Goal: Task Accomplishment & Management: Use online tool/utility

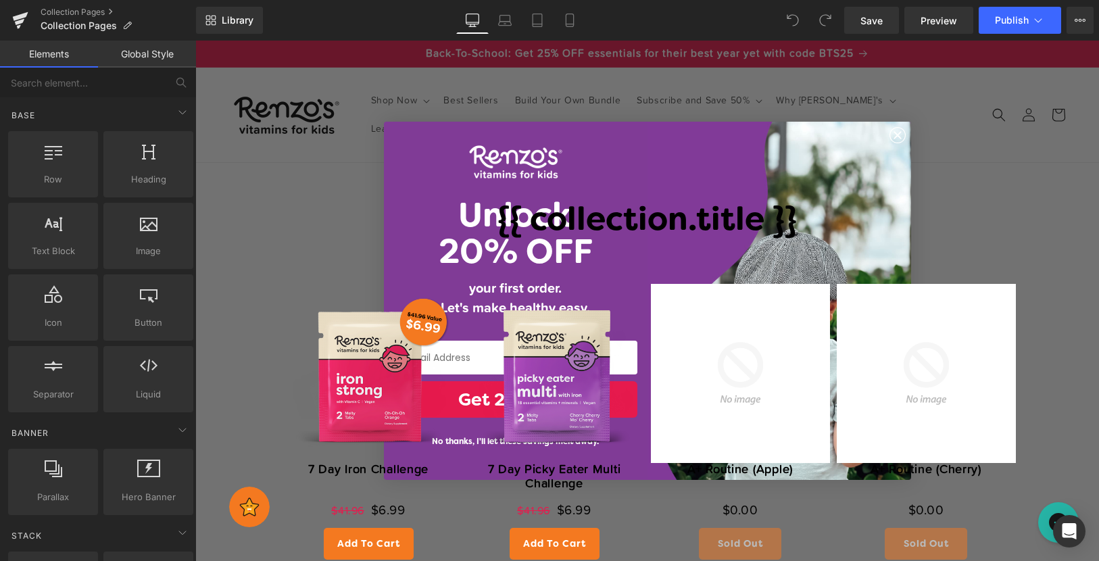
click at [901, 128] on circle "Close dialog" at bounding box center [898, 135] width 16 height 16
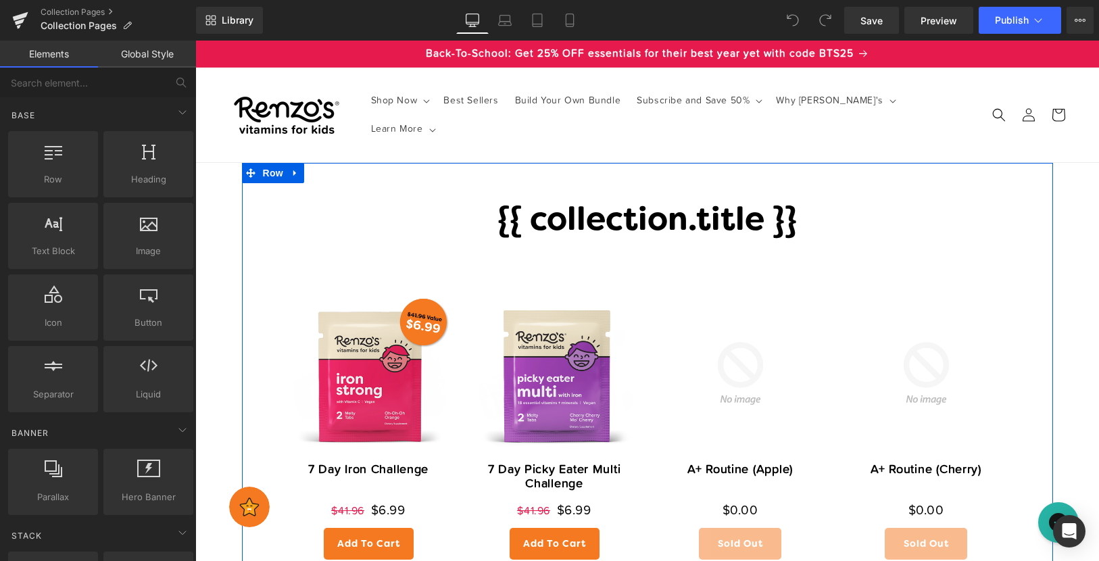
click at [699, 206] on h1 "{{ collection.title }}" at bounding box center [648, 222] width 744 height 33
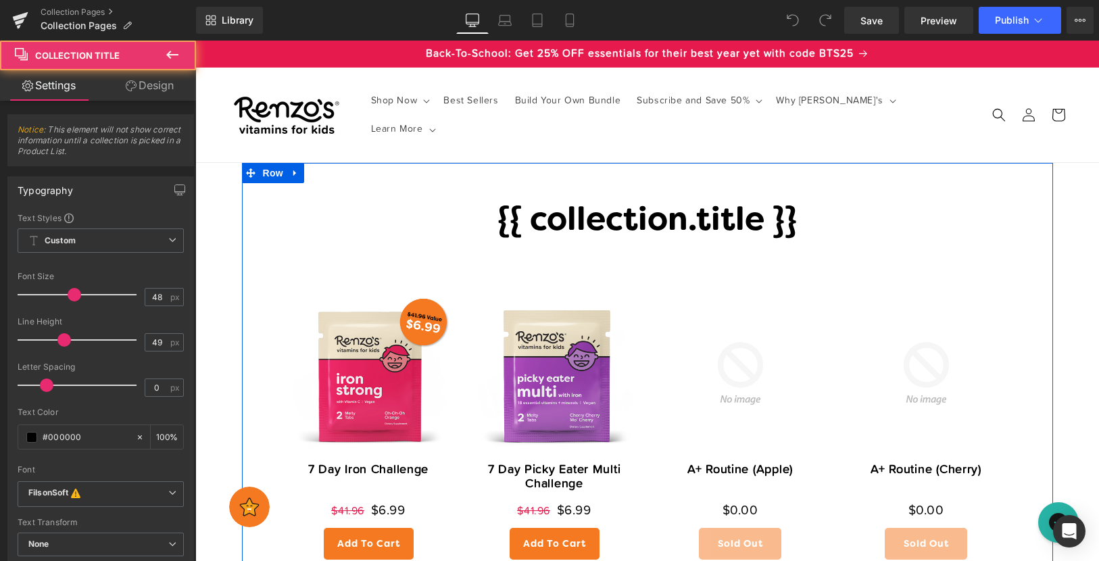
click at [686, 229] on h1 "{{ collection.title }}" at bounding box center [648, 222] width 744 height 33
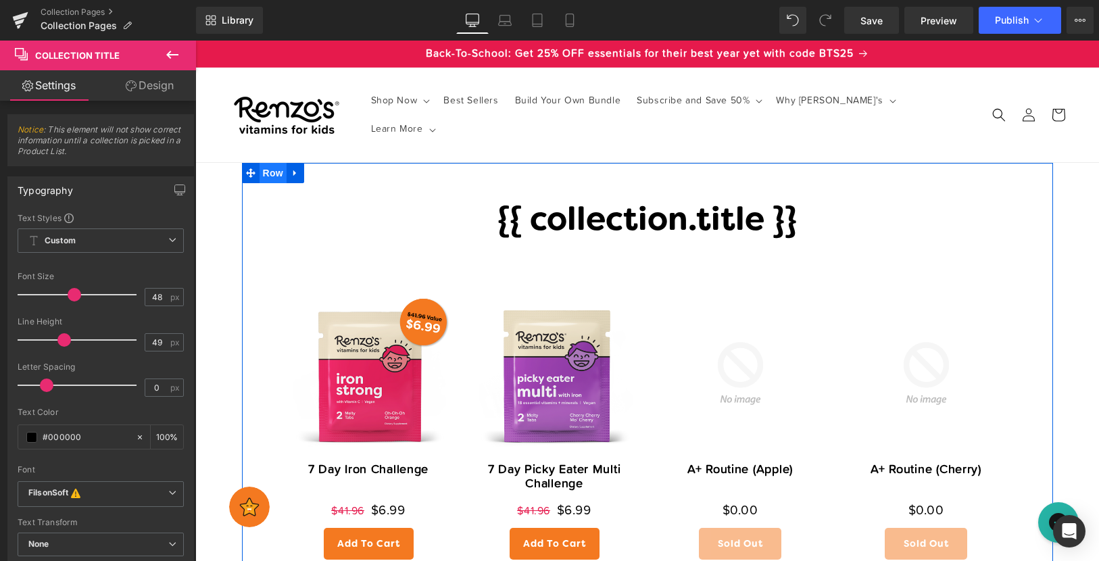
click at [277, 171] on span "Row" at bounding box center [273, 173] width 27 height 20
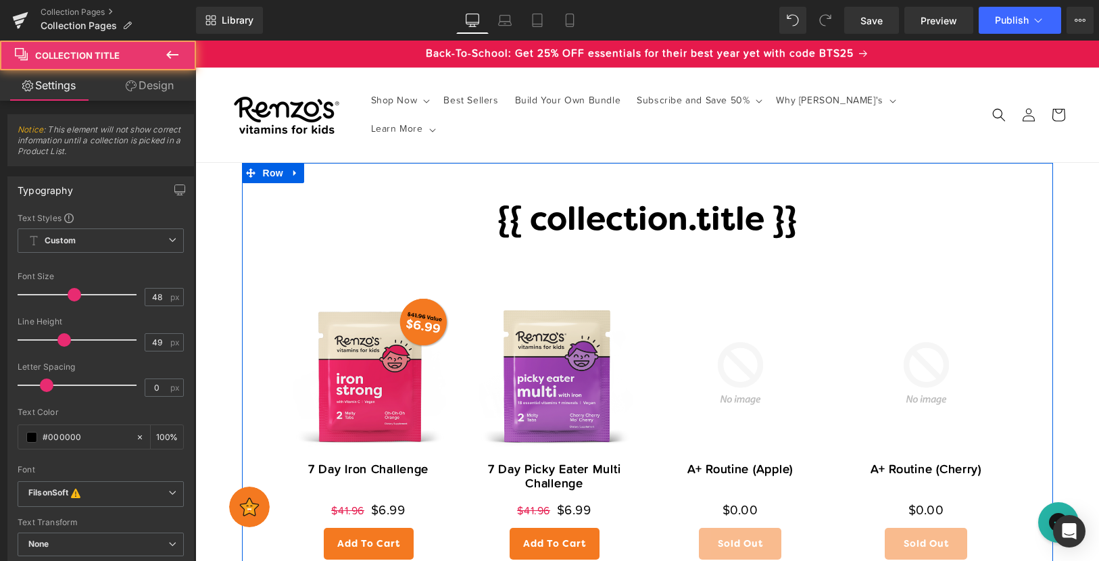
click at [517, 221] on h1 "{{ collection.title }}" at bounding box center [648, 222] width 744 height 33
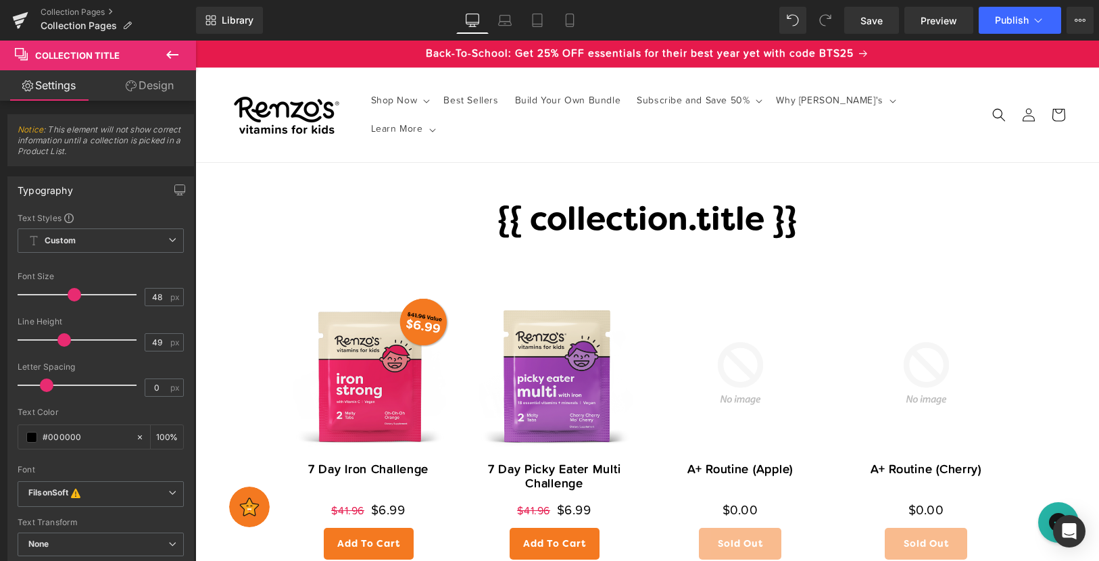
click at [169, 56] on icon at bounding box center [172, 55] width 12 height 8
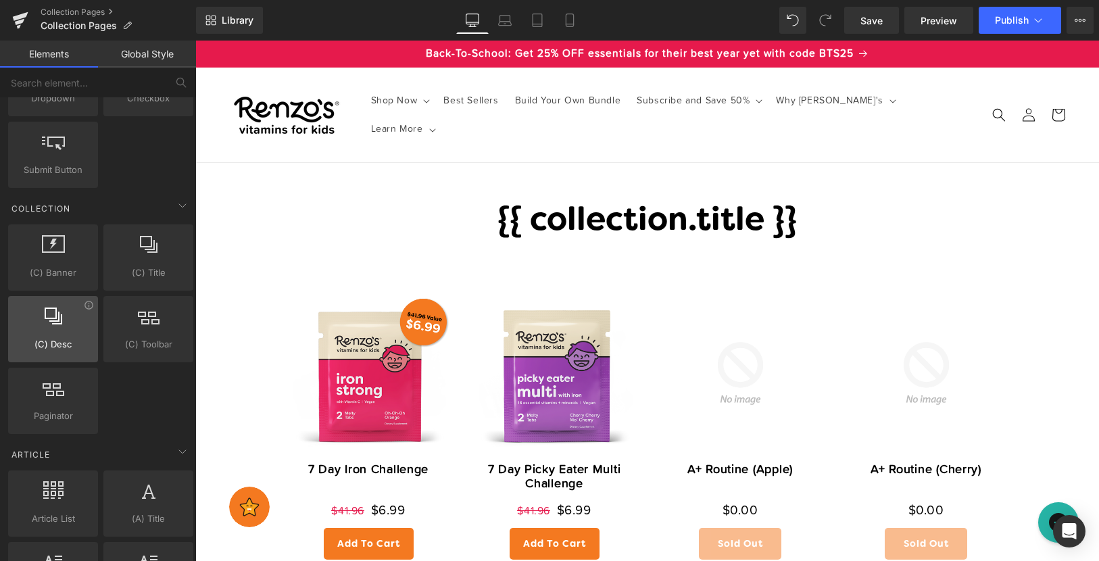
scroll to position [2015, 0]
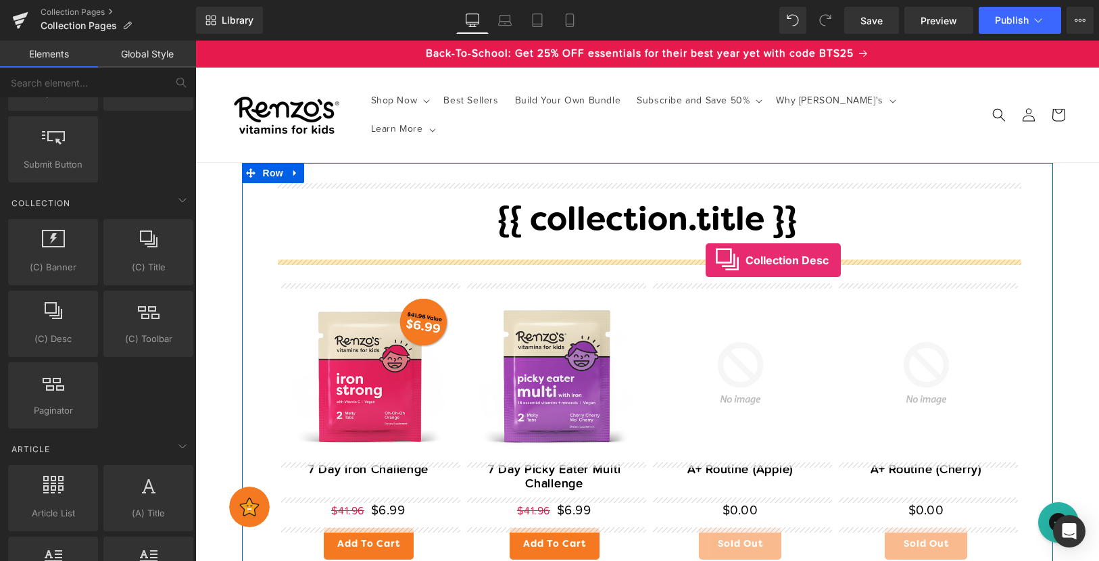
drag, startPoint x: 270, startPoint y: 391, endPoint x: 703, endPoint y: 258, distance: 452.8
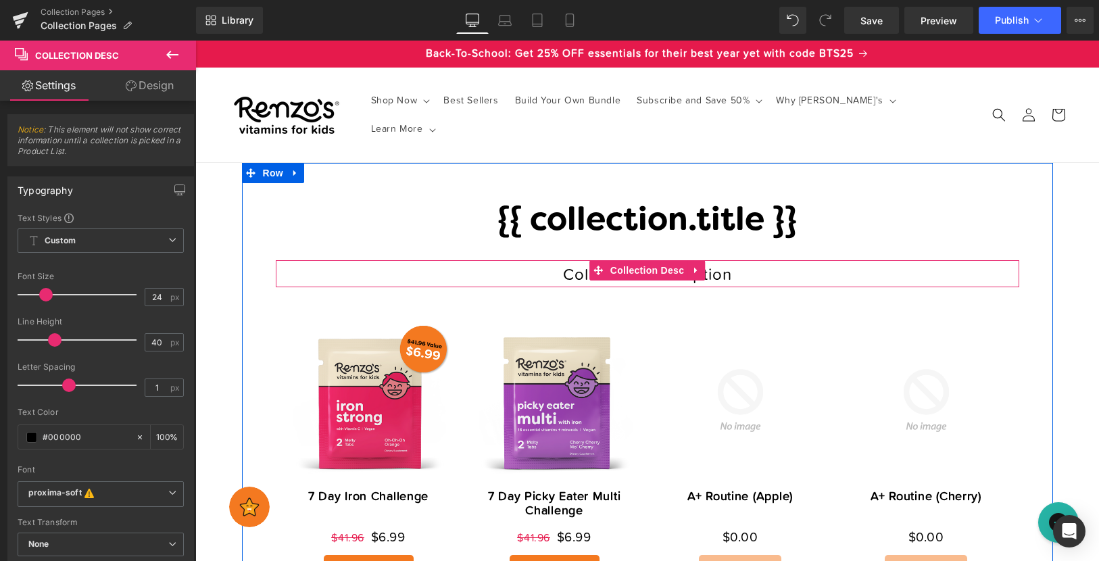
click at [555, 273] on div "Collection description" at bounding box center [648, 273] width 744 height 27
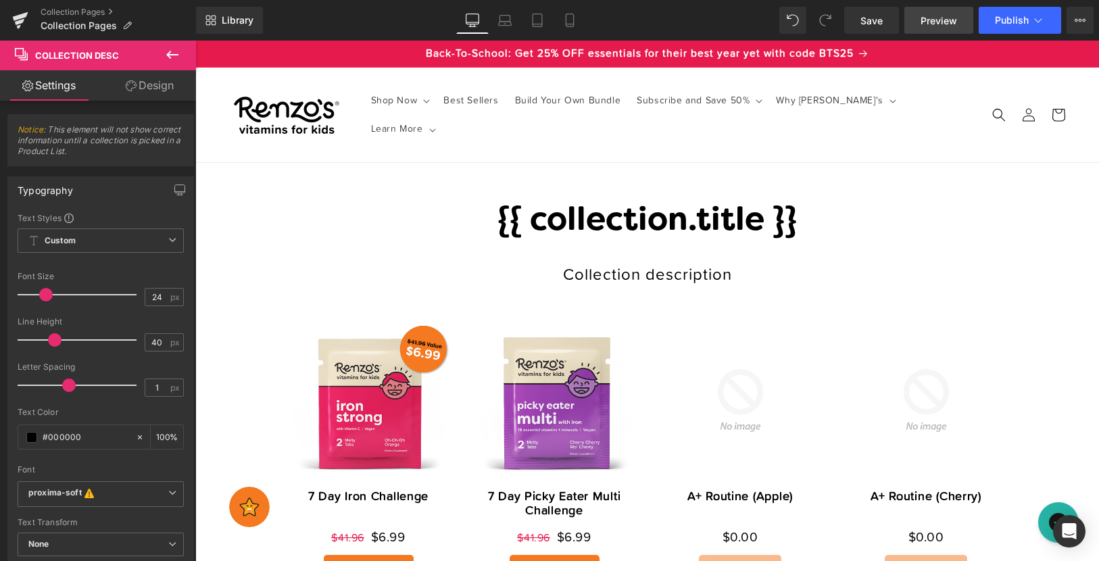
click at [948, 16] on span "Preview" at bounding box center [939, 21] width 37 height 14
click at [933, 15] on span "Preview" at bounding box center [939, 21] width 37 height 14
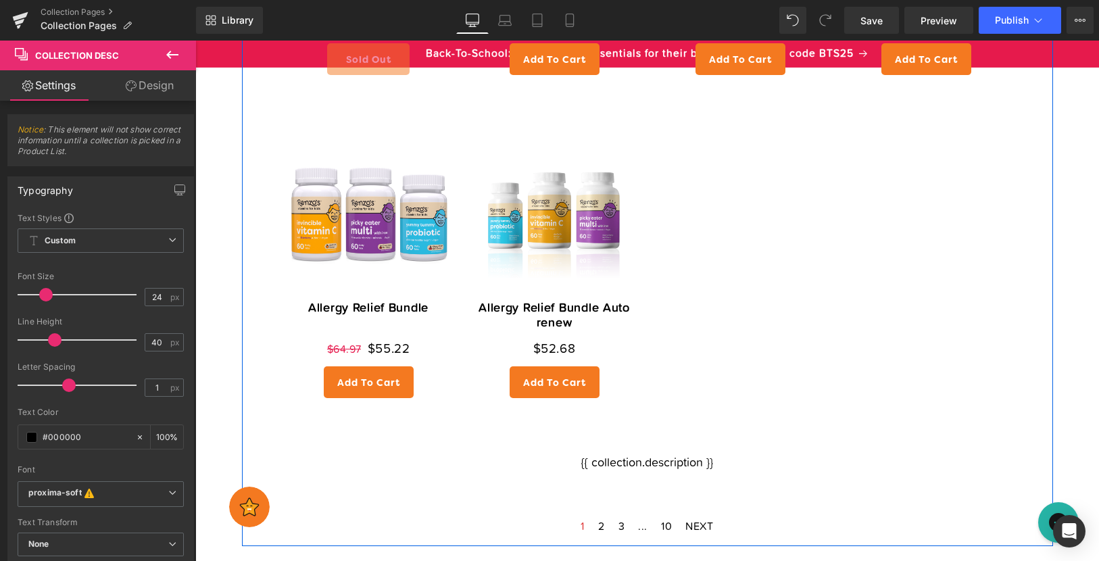
scroll to position [846, 0]
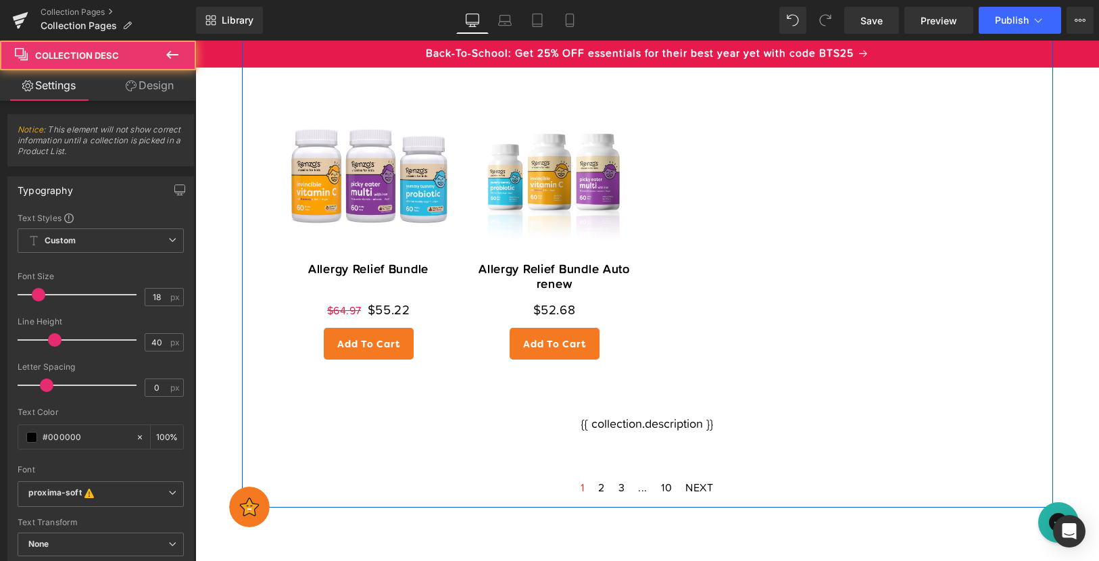
click at [593, 426] on div "{{ collection.description }}" at bounding box center [648, 423] width 744 height 27
drag, startPoint x: 591, startPoint y: 426, endPoint x: 573, endPoint y: 426, distance: 17.6
click at [573, 426] on div "{{ collection.description }}" at bounding box center [648, 423] width 744 height 27
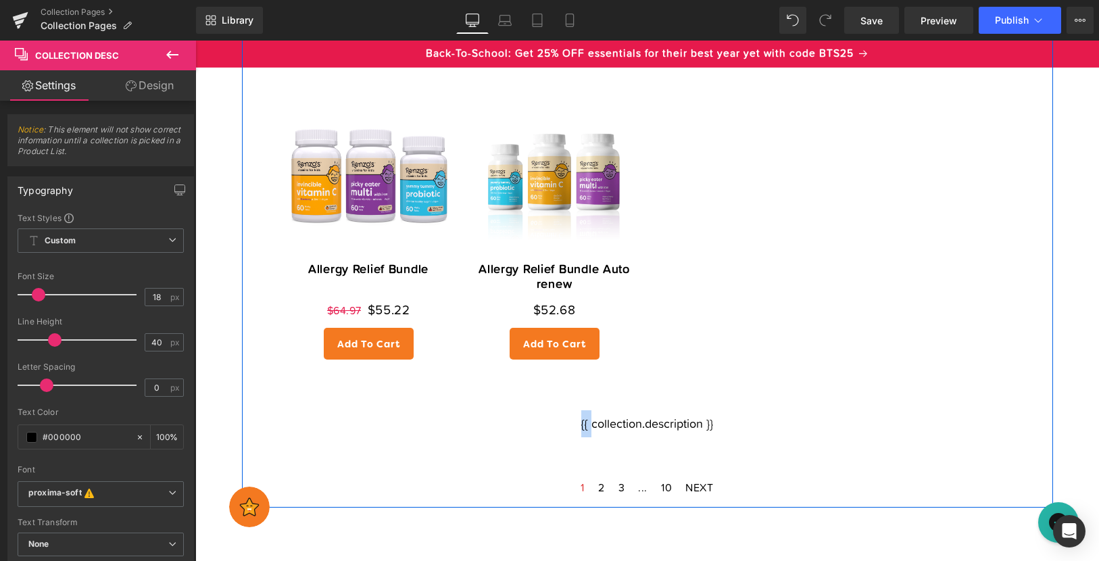
copy div "{{"
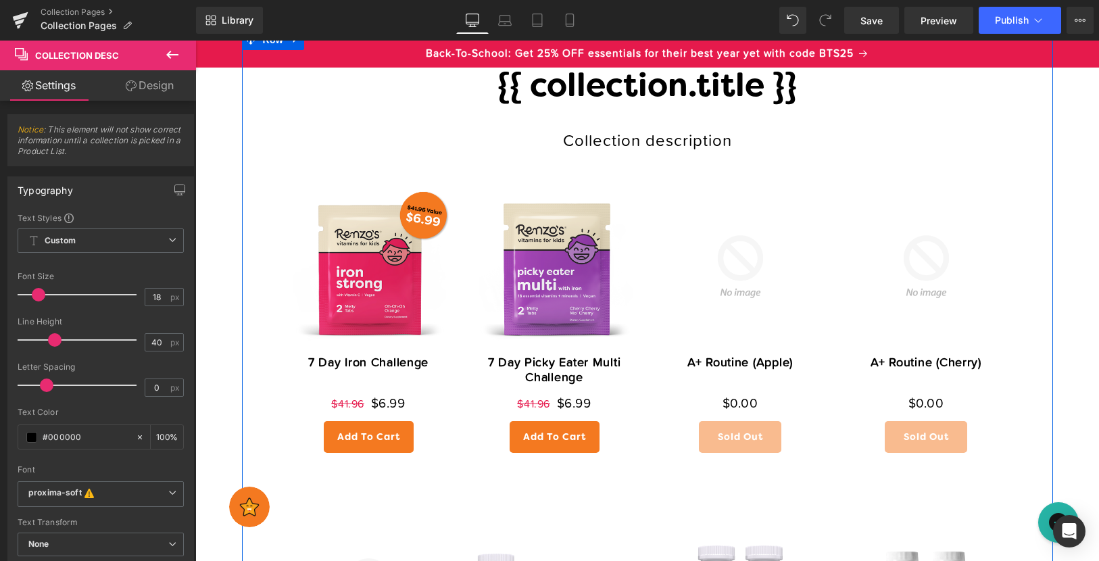
scroll to position [0, 0]
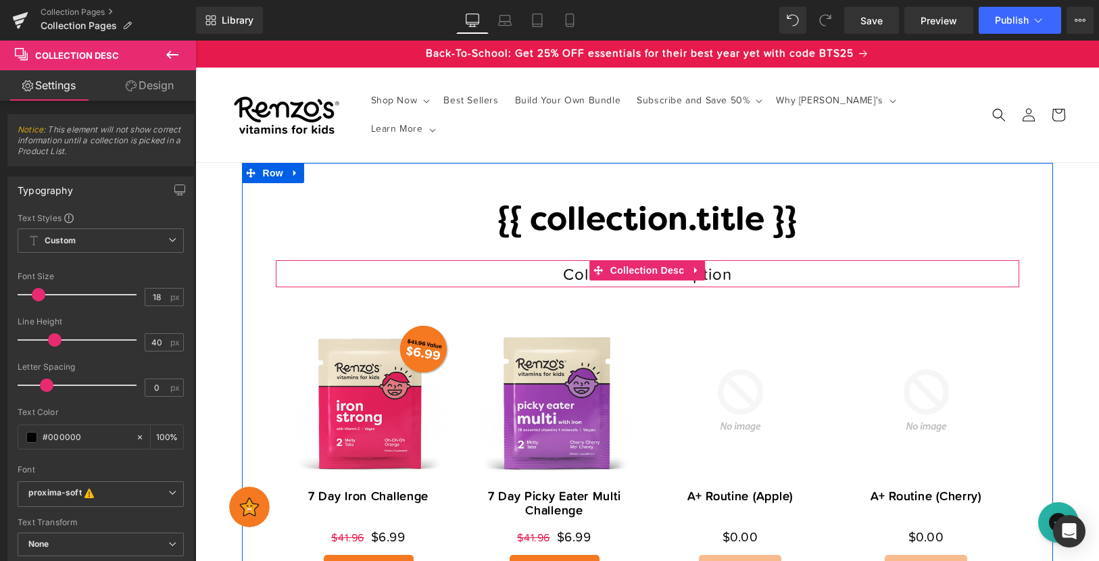
click at [578, 279] on div "Collection description" at bounding box center [648, 273] width 744 height 27
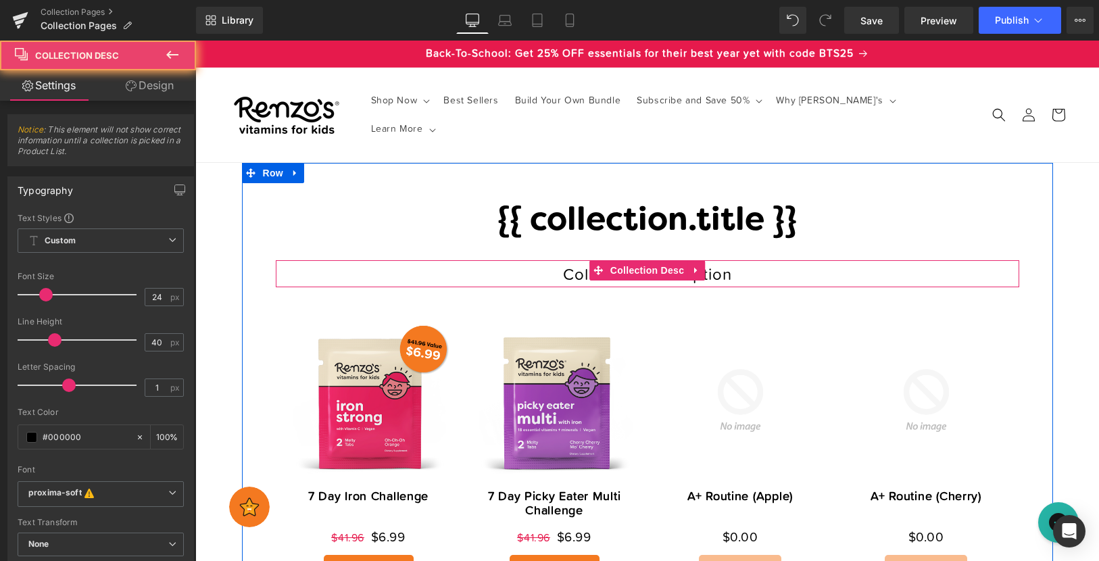
click at [554, 276] on div "Collection description" at bounding box center [648, 273] width 744 height 27
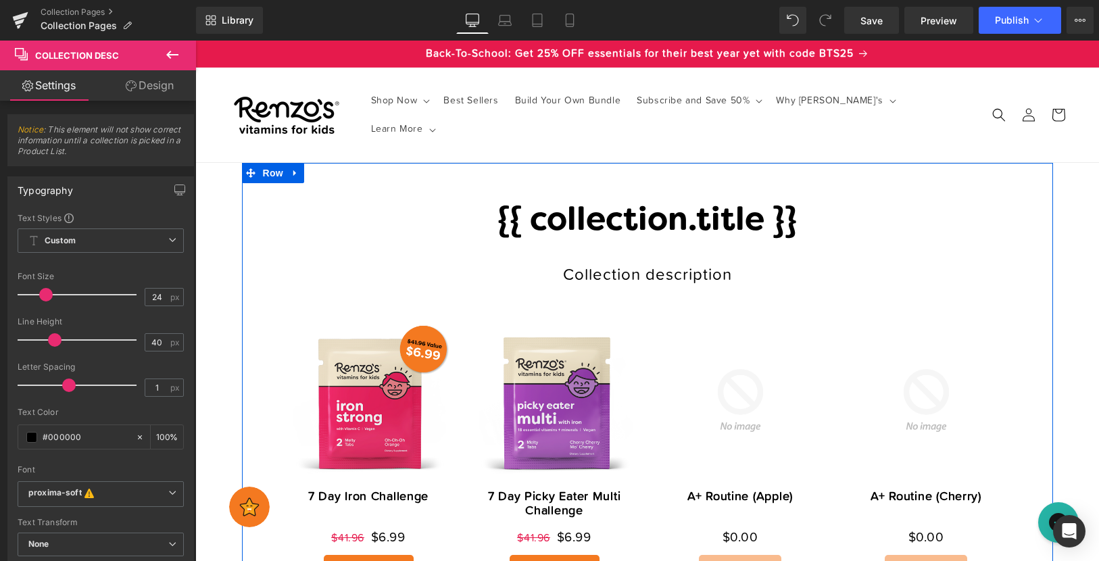
click at [617, 222] on h1 "{{ collection.title }}" at bounding box center [648, 222] width 744 height 33
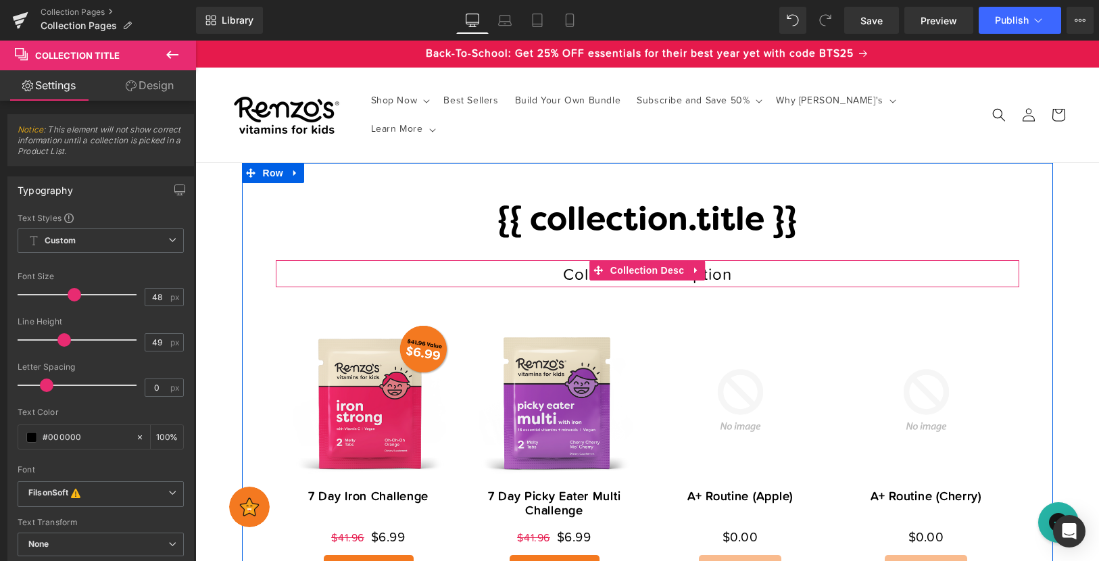
click at [583, 278] on div "Collection description" at bounding box center [648, 273] width 744 height 27
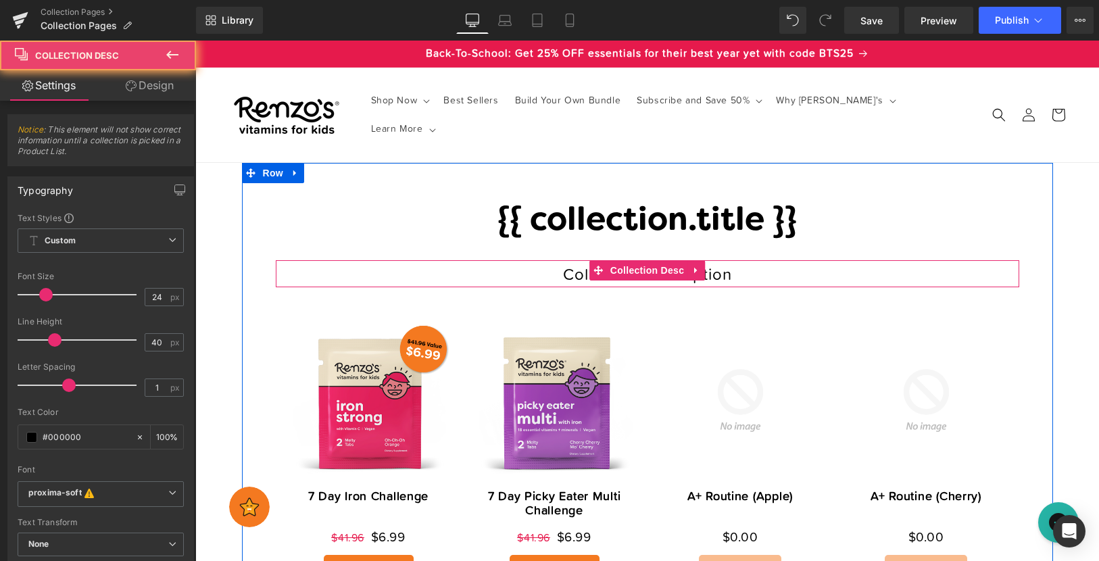
click at [554, 273] on div "Collection description" at bounding box center [648, 273] width 744 height 27
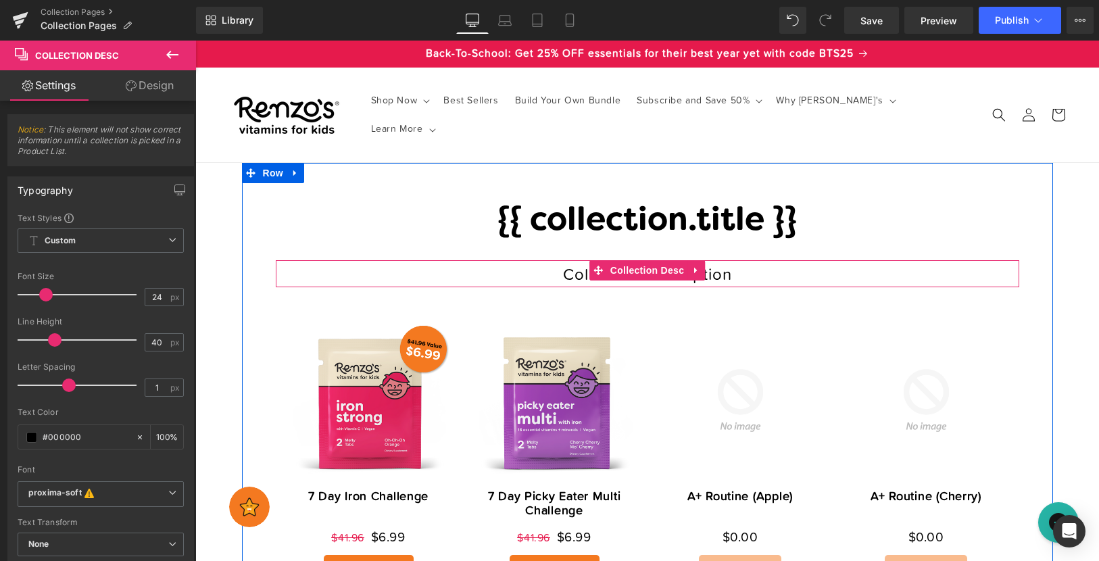
click at [569, 274] on div "Collection description" at bounding box center [648, 273] width 744 height 27
click at [563, 274] on div "Collection description" at bounding box center [648, 273] width 744 height 27
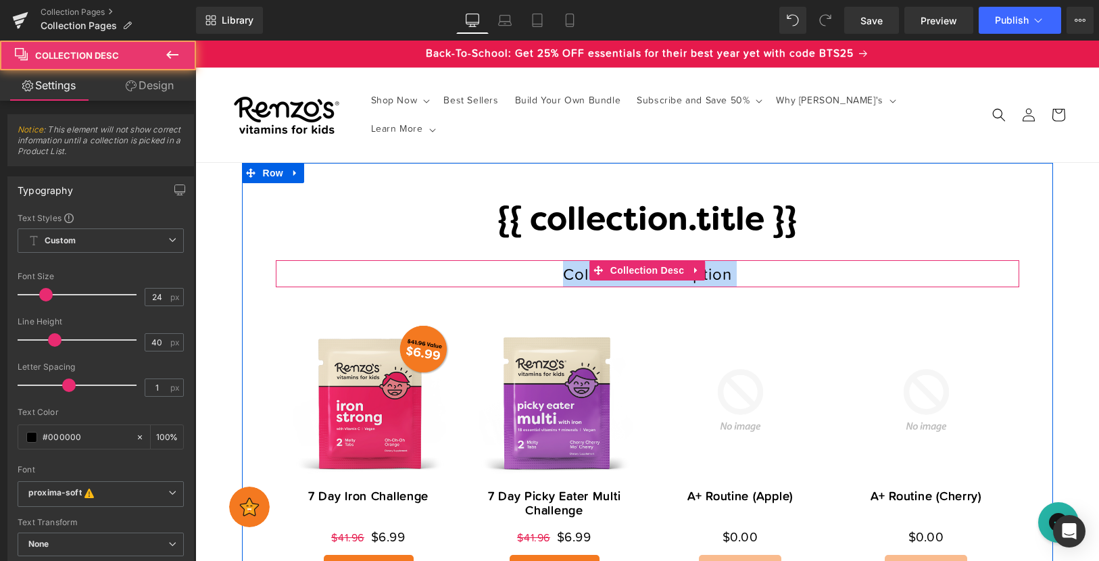
click at [563, 274] on div "Collection description" at bounding box center [648, 273] width 744 height 27
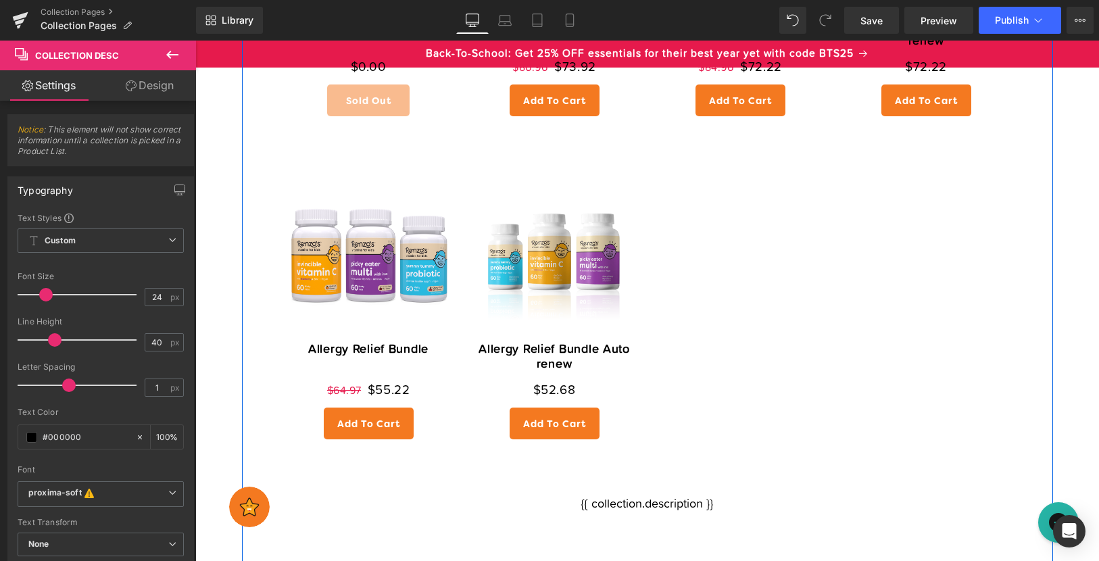
scroll to position [828, 0]
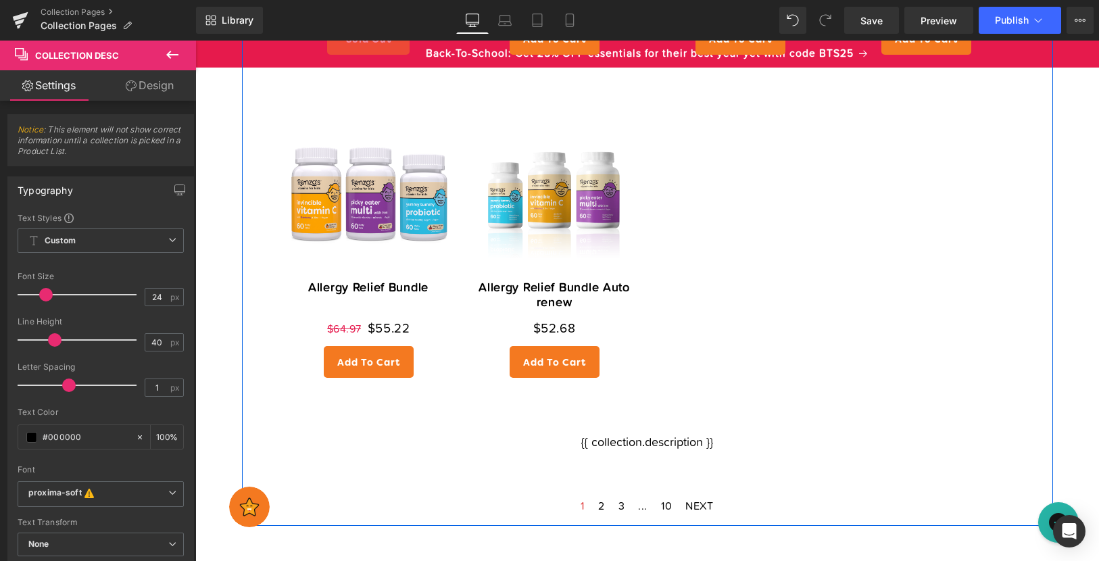
click at [621, 446] on div "{{ collection.description }}" at bounding box center [648, 442] width 744 height 27
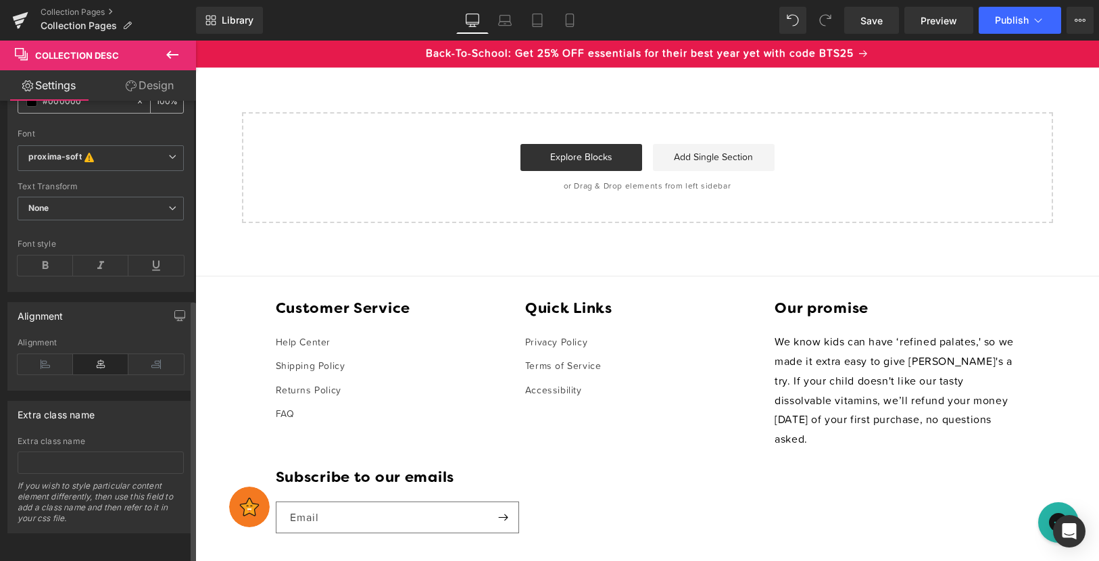
scroll to position [0, 0]
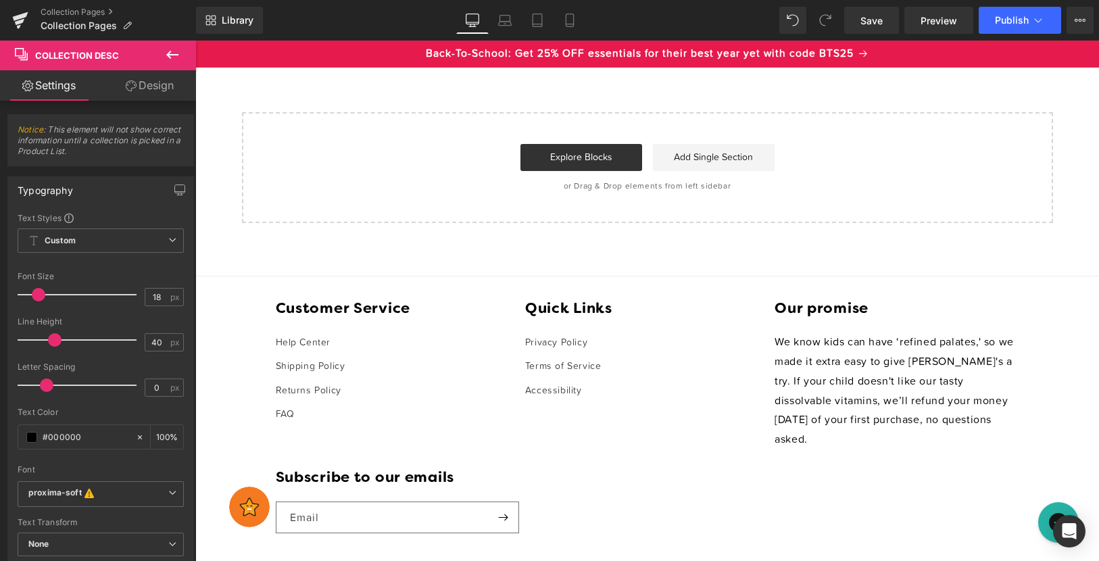
click at [158, 79] on link "Design" at bounding box center [150, 85] width 98 height 30
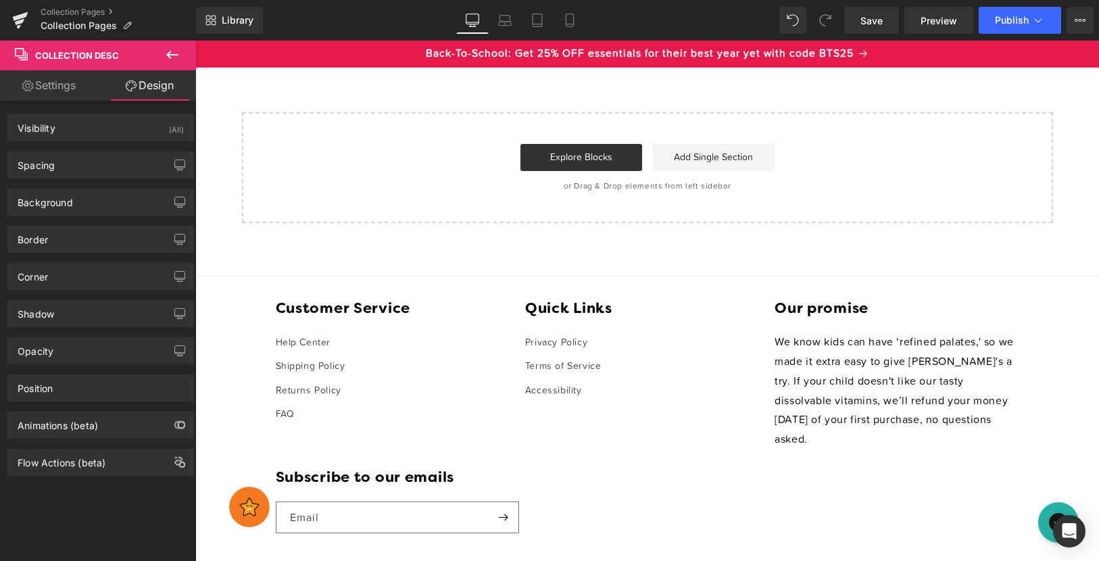
click at [57, 98] on link "Settings" at bounding box center [49, 85] width 98 height 30
type input "100"
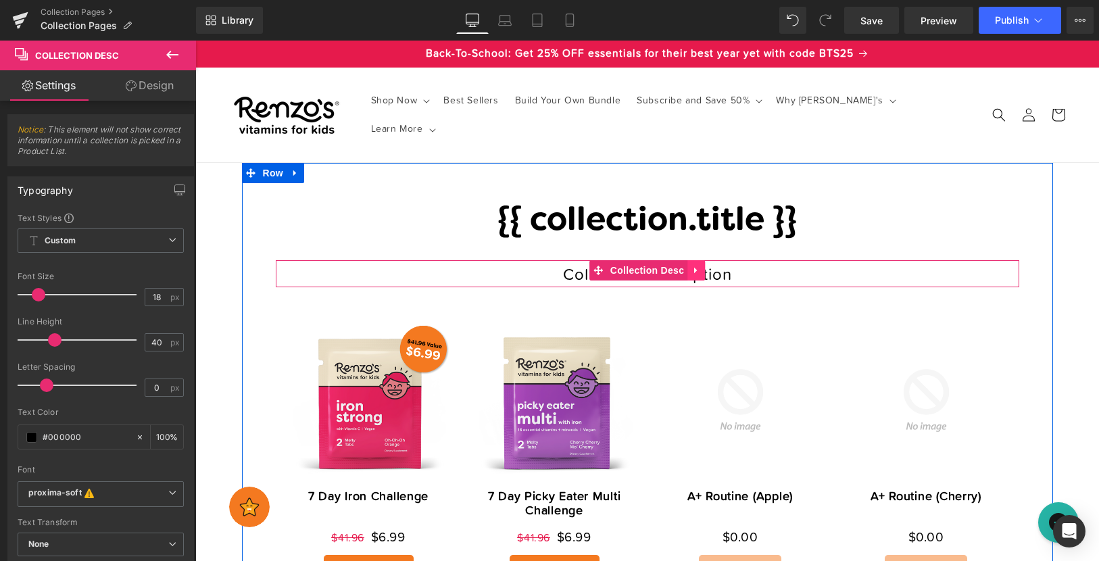
click at [700, 276] on link at bounding box center [697, 270] width 18 height 20
click at [705, 272] on icon at bounding box center [705, 270] width 9 height 9
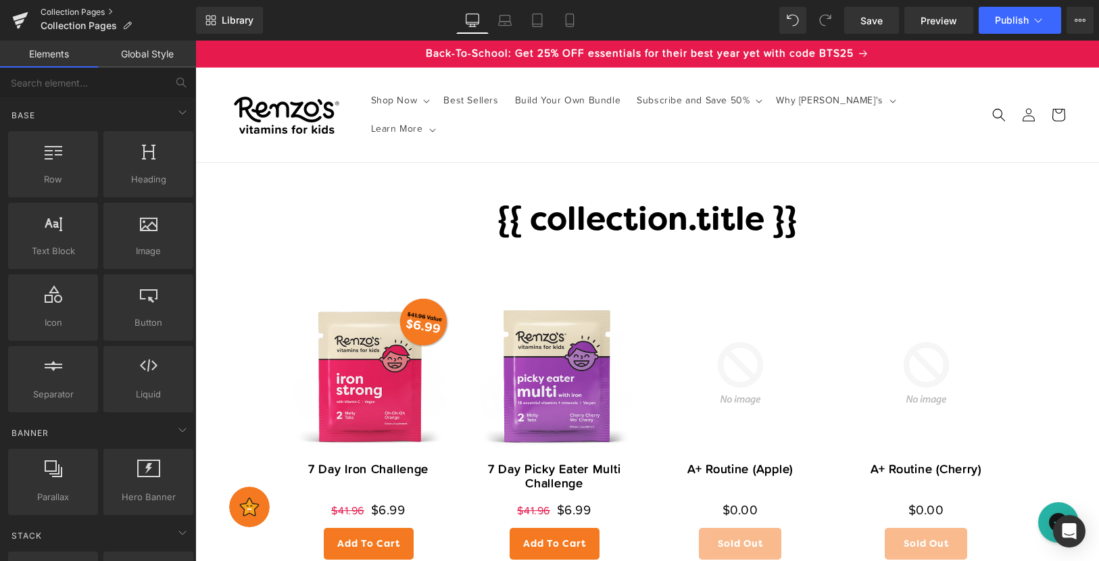
click at [56, 13] on link "Collection Pages" at bounding box center [119, 12] width 156 height 11
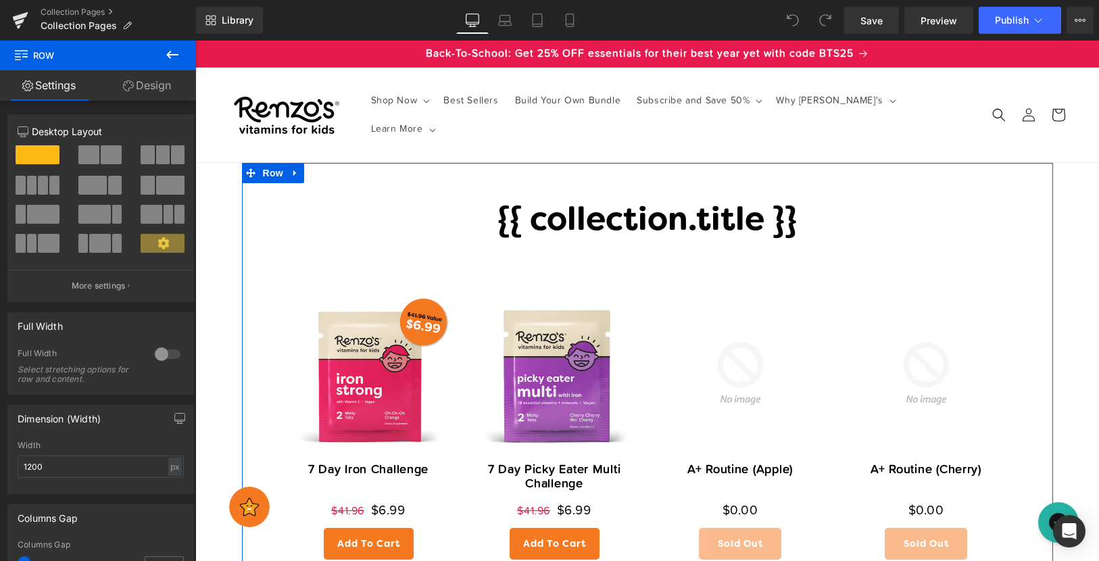
click at [578, 222] on h1 "{{ collection.title }}" at bounding box center [648, 222] width 744 height 33
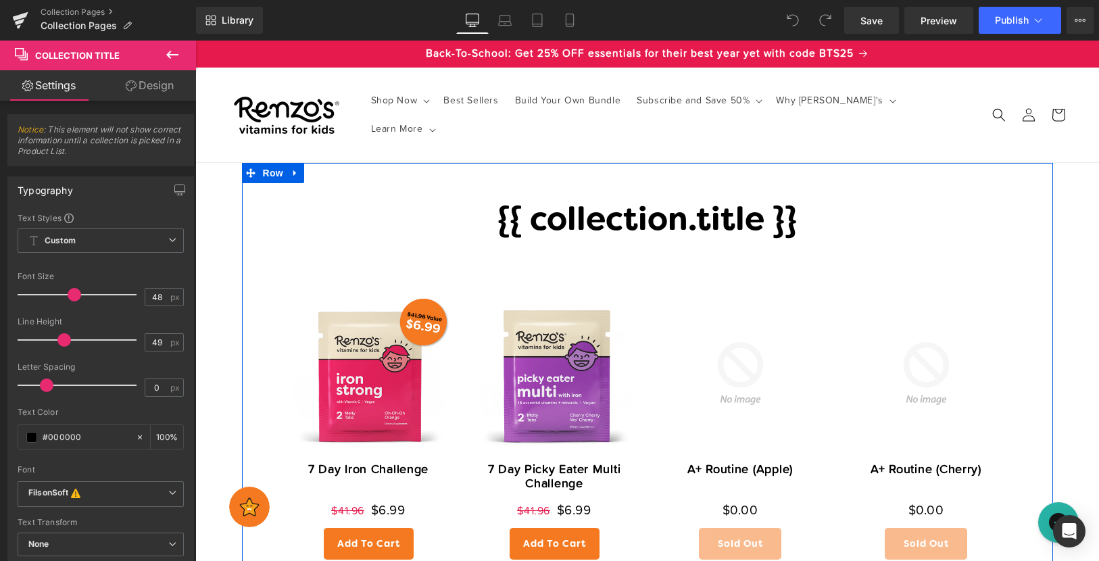
click at [578, 222] on h1 "{{ collection.title }}" at bounding box center [648, 222] width 744 height 33
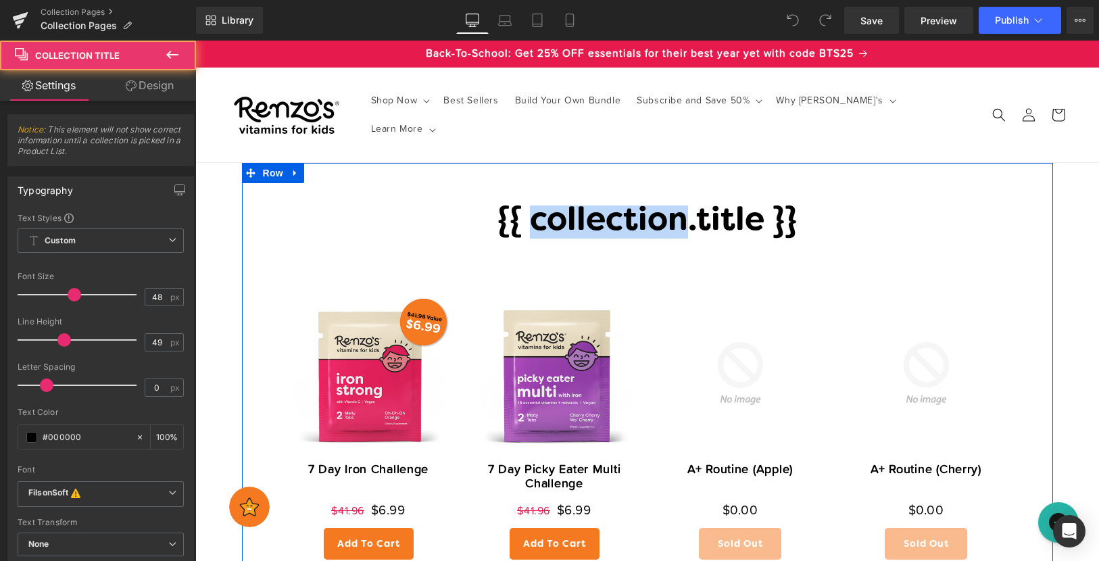
click at [578, 222] on h1 "{{ collection.title }}" at bounding box center [648, 222] width 744 height 33
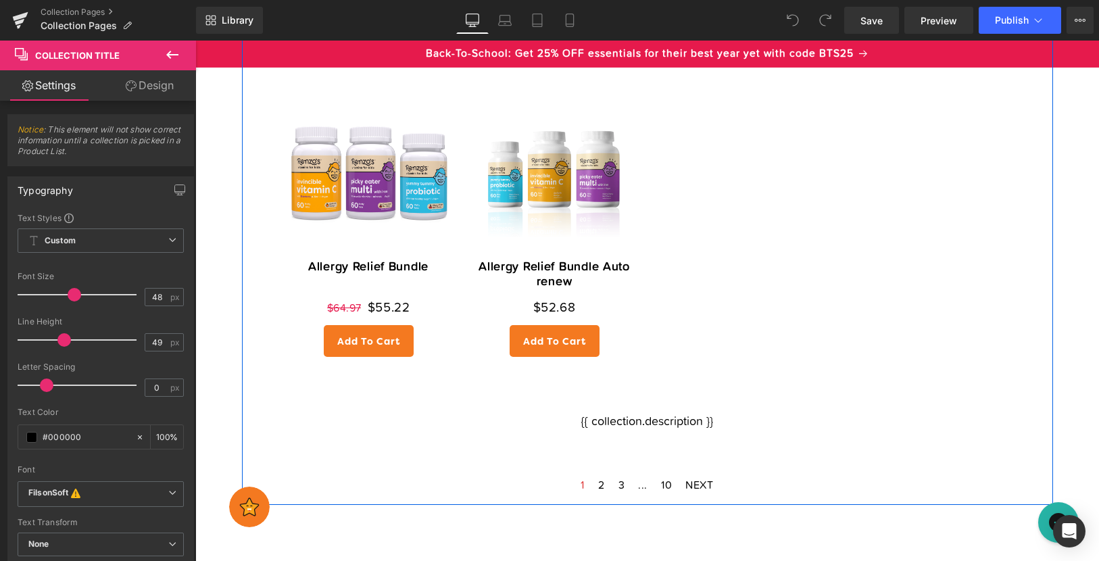
scroll to position [843, 0]
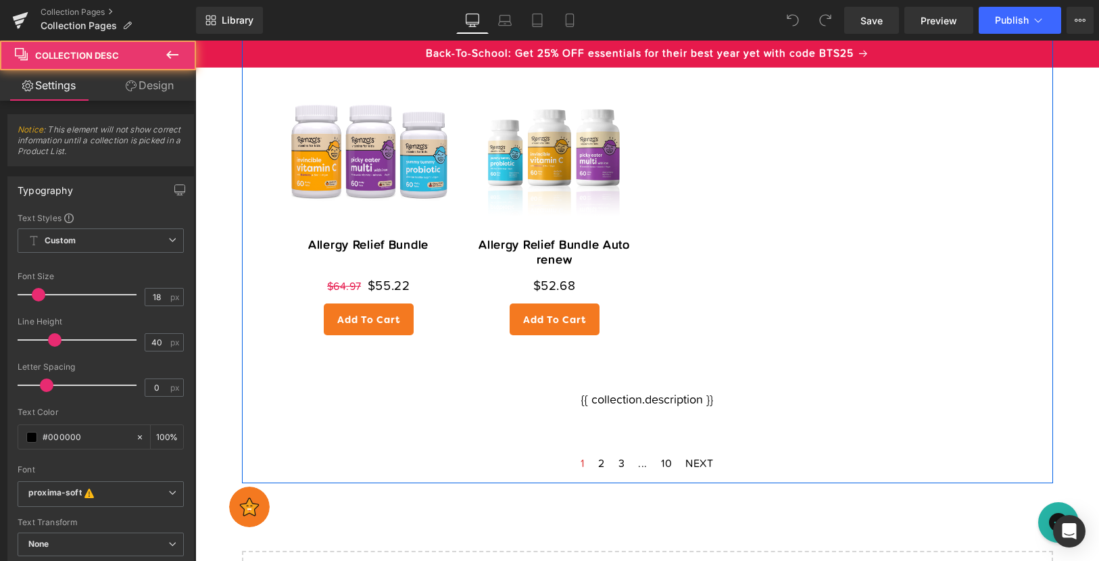
click at [617, 400] on div "{{ collection.description }}" at bounding box center [648, 399] width 744 height 27
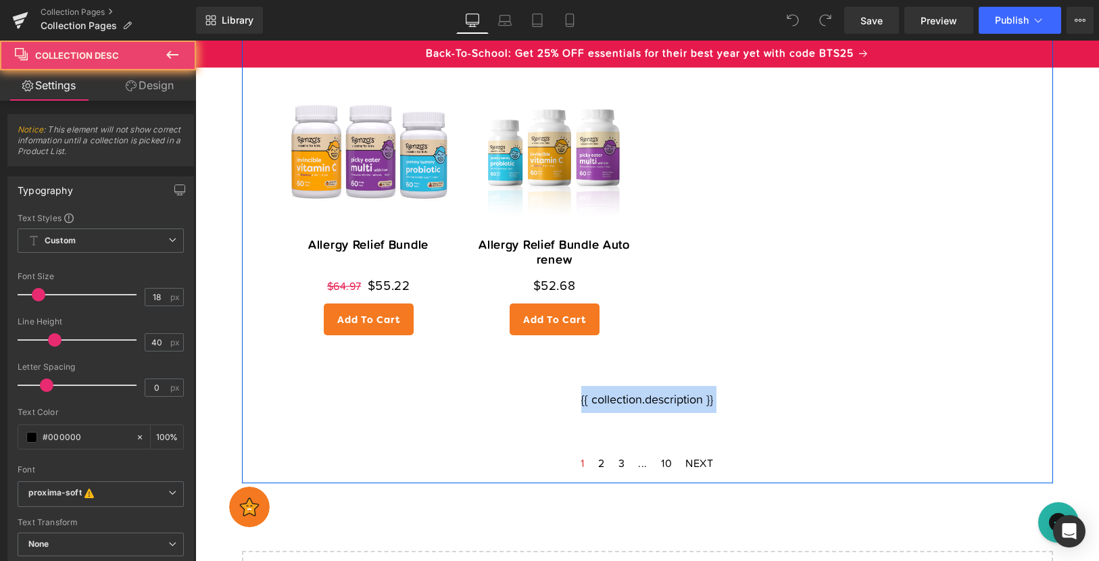
click at [617, 400] on div "{{ collection.description }}" at bounding box center [648, 399] width 744 height 27
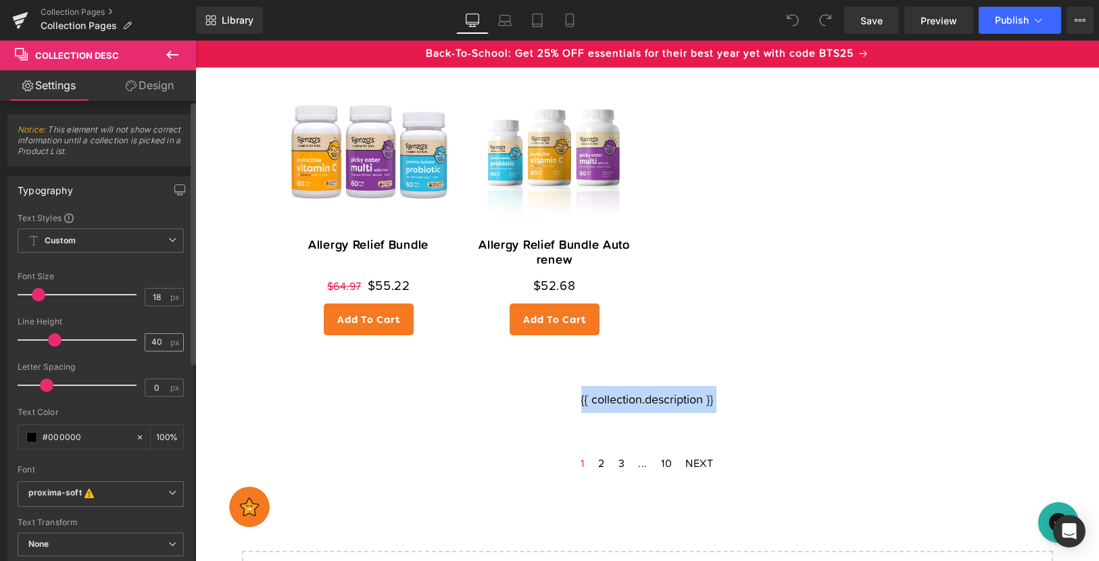
scroll to position [0, 0]
click at [1080, 14] on button "View Live Page View with current Template Save Template to Library Schedule Pub…" at bounding box center [1080, 20] width 27 height 27
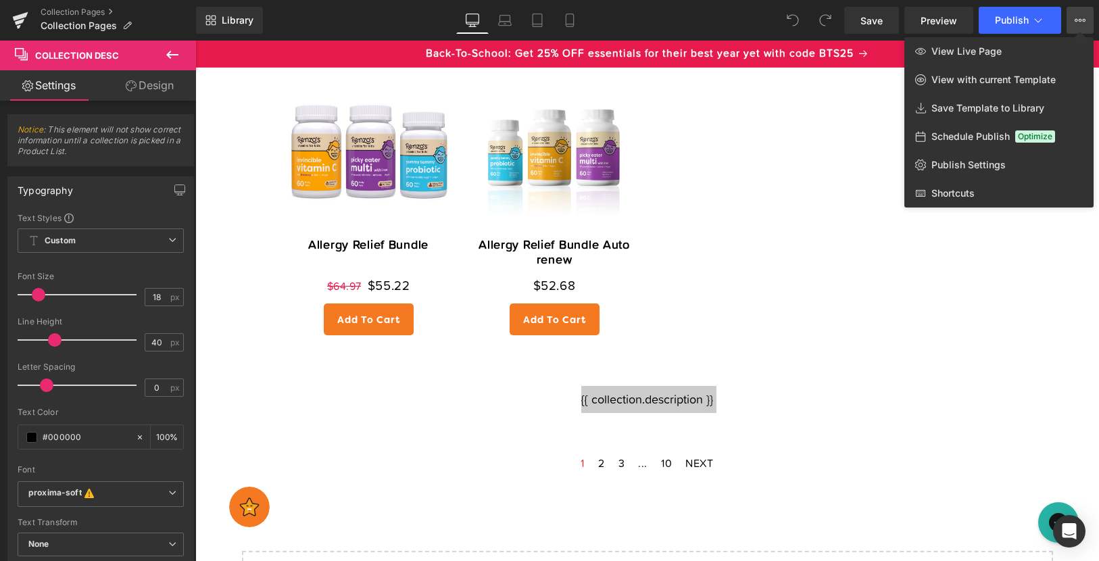
click at [170, 81] on link "Design" at bounding box center [150, 85] width 98 height 30
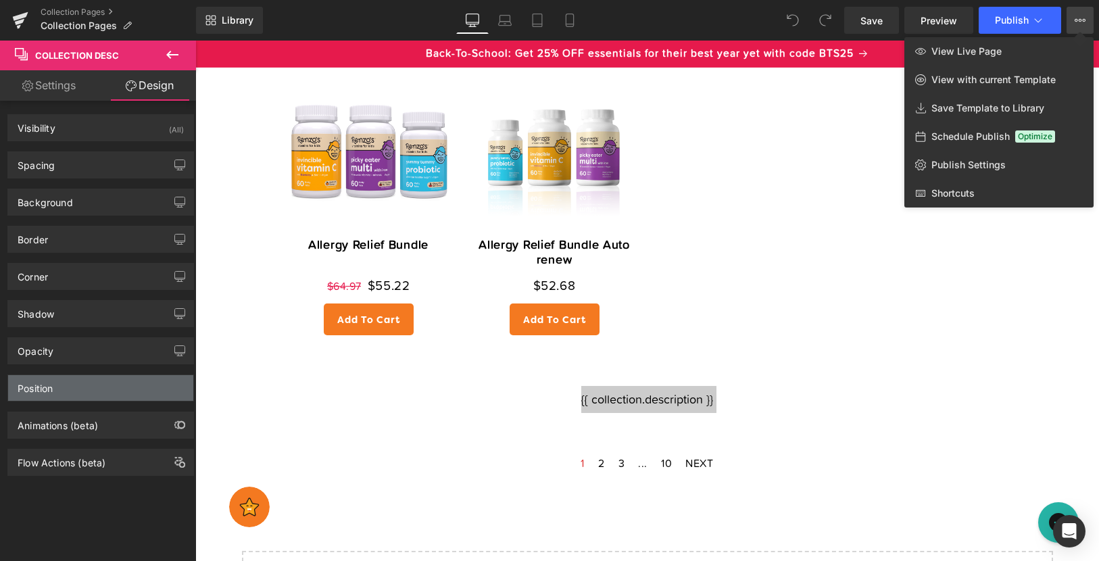
click at [75, 387] on div "Position" at bounding box center [100, 388] width 185 height 26
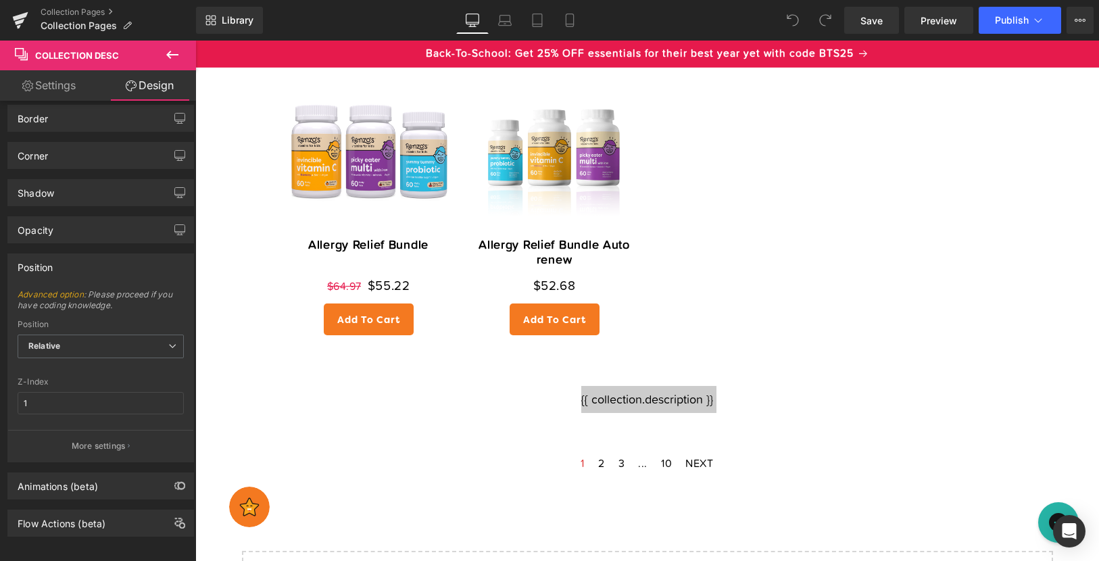
scroll to position [135, 0]
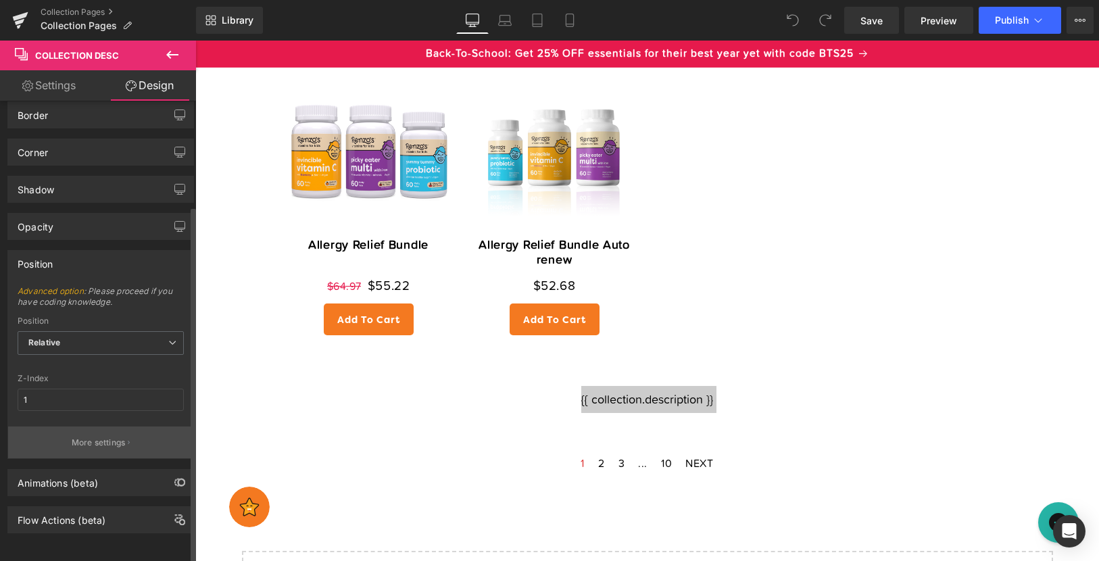
click at [77, 442] on button "More settings" at bounding box center [100, 443] width 185 height 32
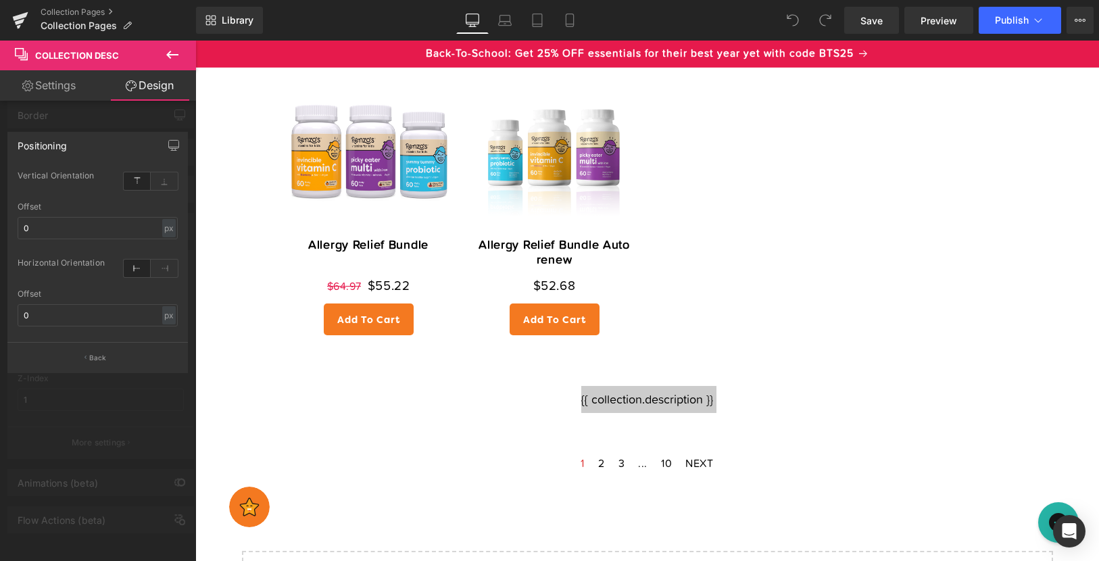
click at [55, 87] on link "Settings" at bounding box center [49, 85] width 98 height 30
type input "100"
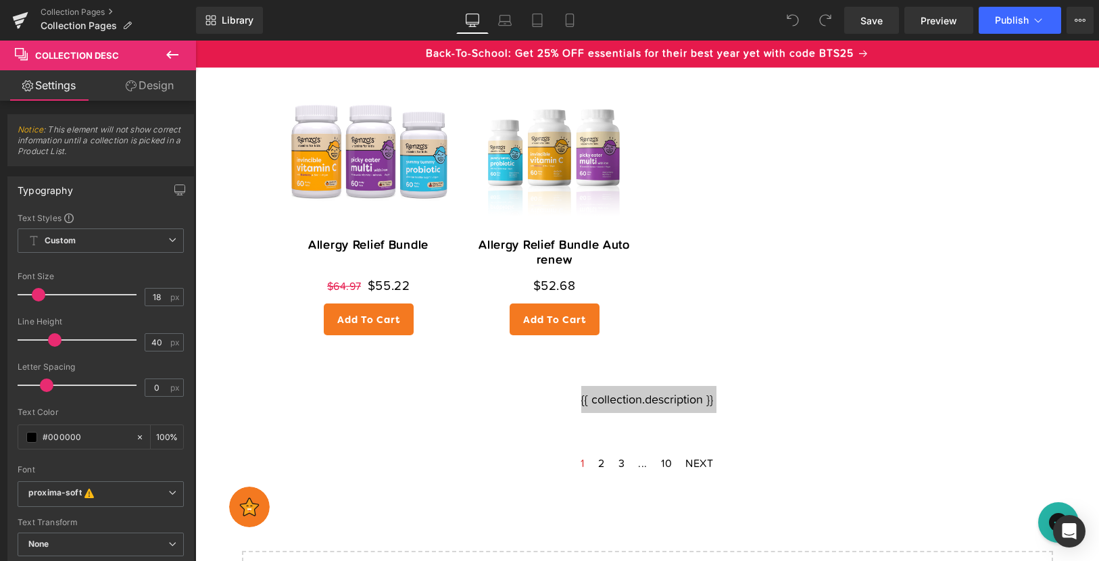
click at [55, 87] on link "Settings" at bounding box center [49, 85] width 98 height 30
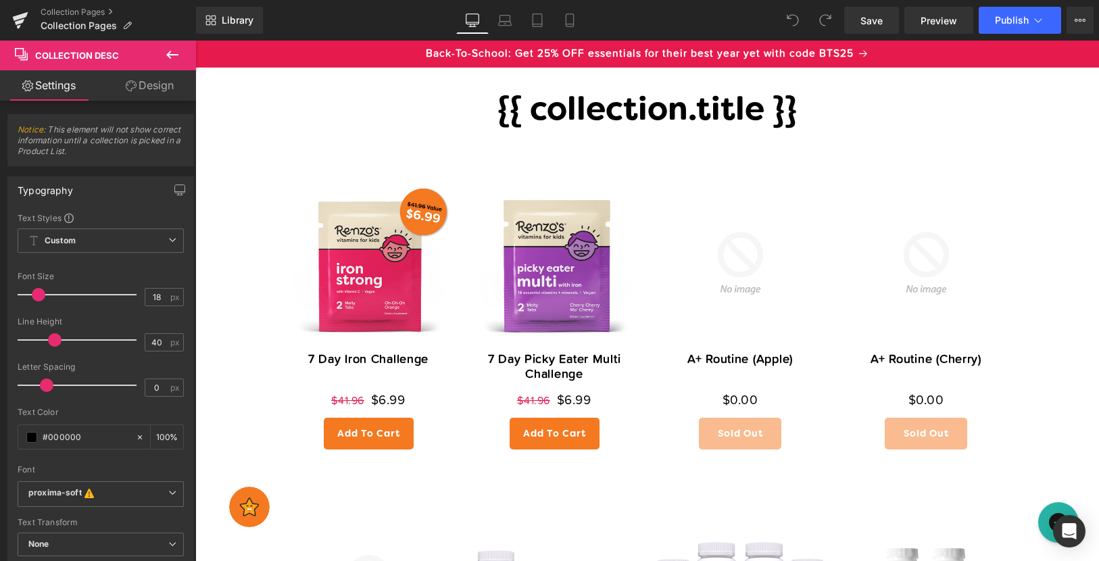
scroll to position [0, 0]
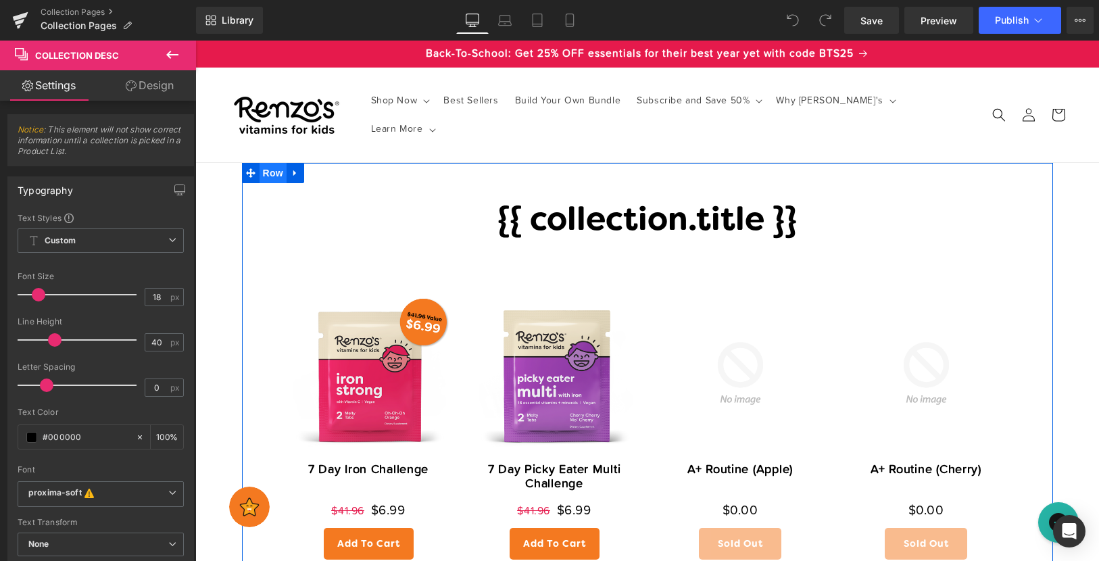
click at [272, 170] on span "Row" at bounding box center [273, 173] width 27 height 20
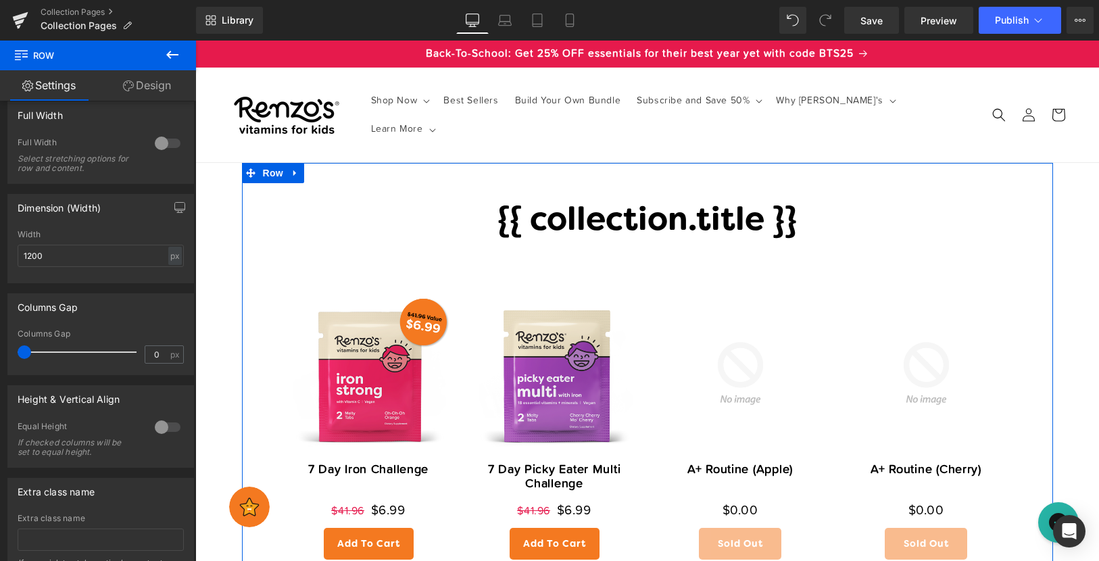
scroll to position [299, 0]
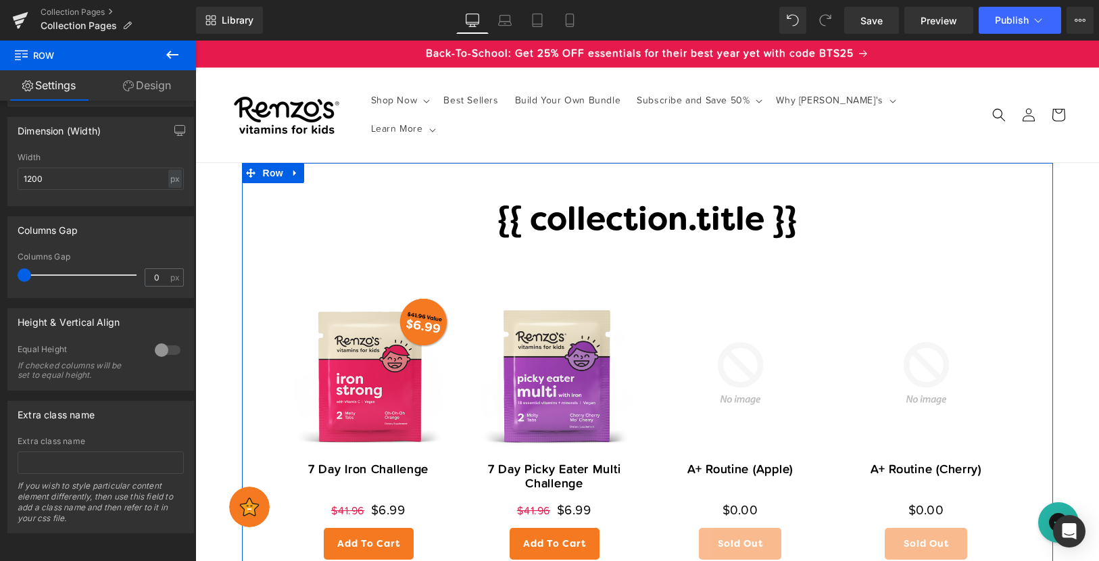
click at [155, 82] on link "Design" at bounding box center [147, 85] width 98 height 30
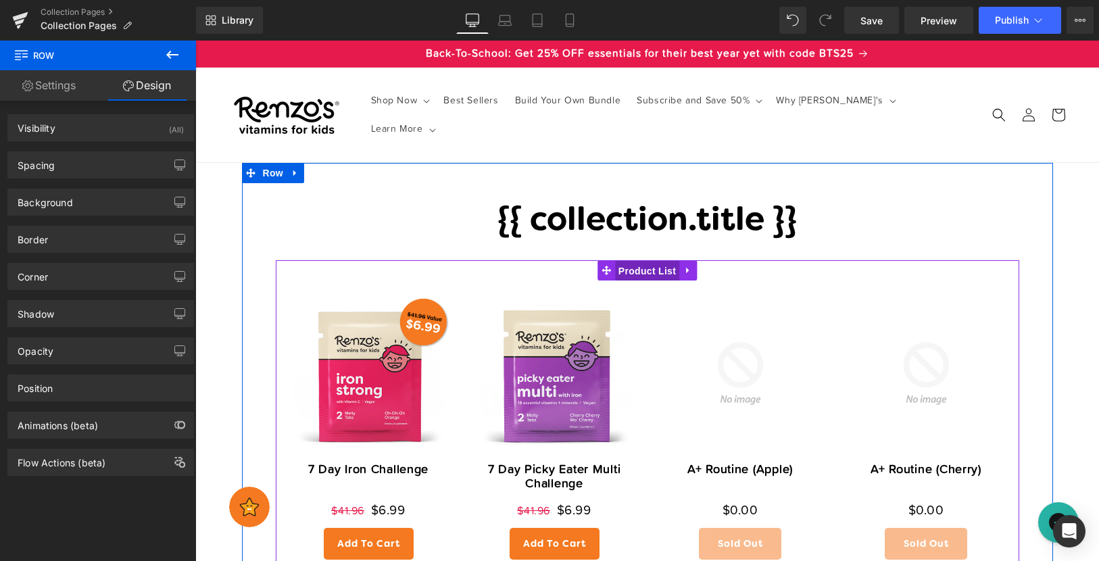
click at [642, 271] on span "Product List" at bounding box center [647, 271] width 64 height 20
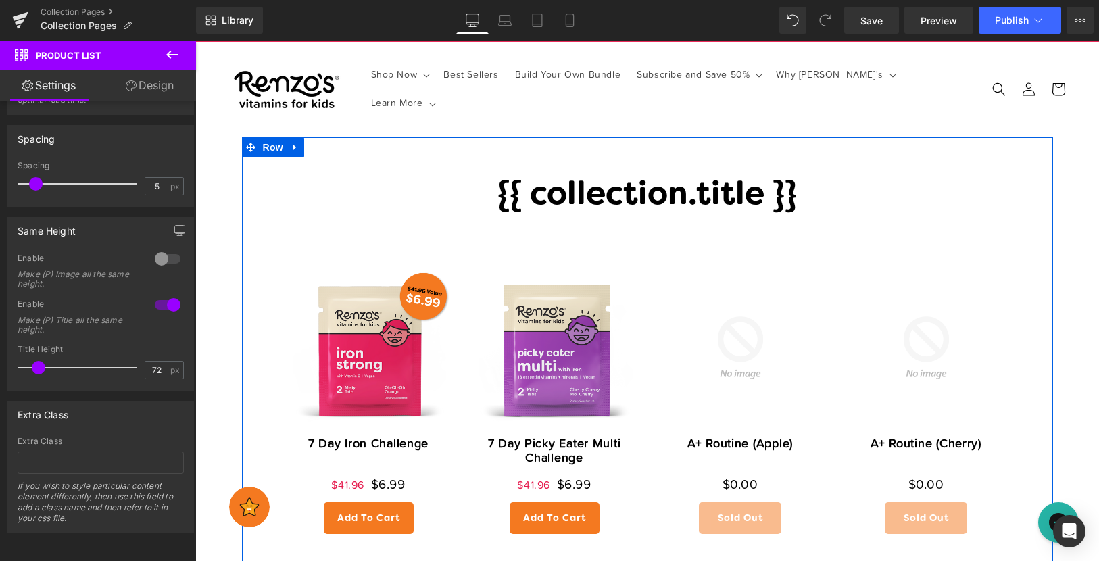
scroll to position [0, 0]
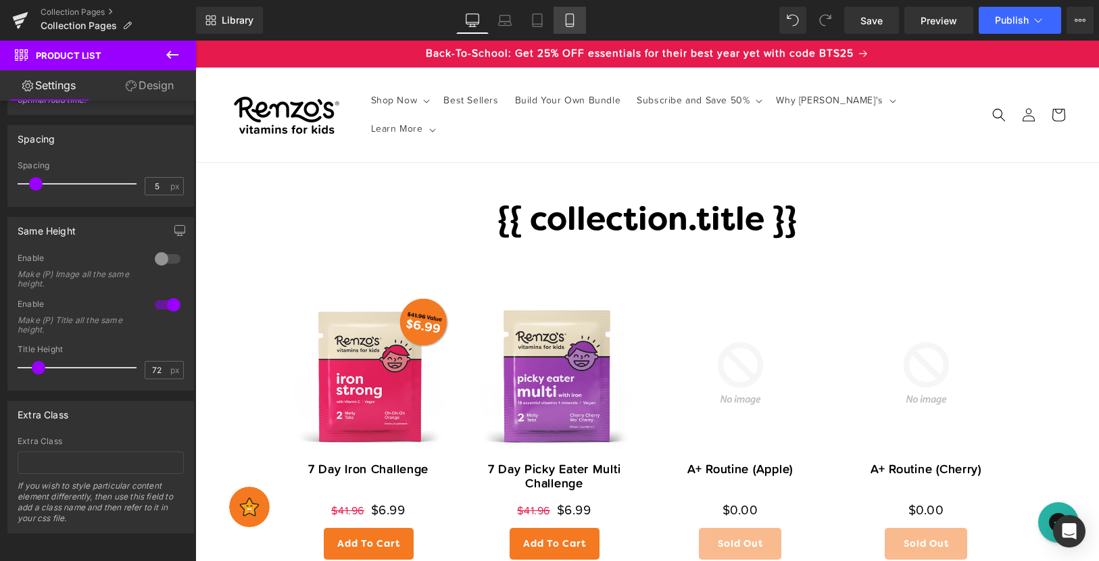
click at [573, 24] on icon at bounding box center [569, 24] width 7 height 0
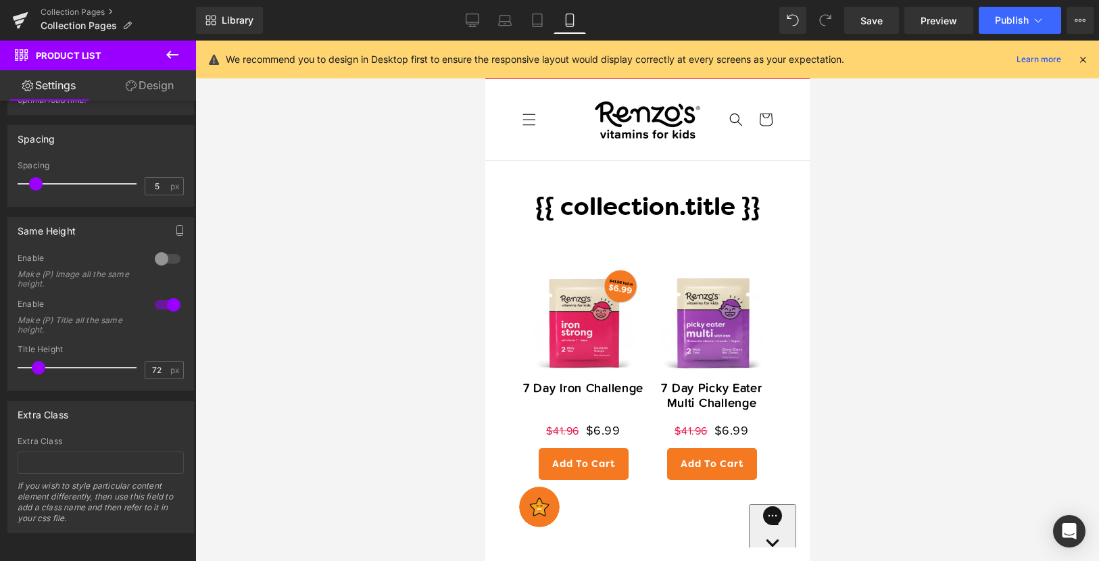
click at [101, 5] on div "Collection Pages Collection Pages" at bounding box center [98, 20] width 196 height 41
click at [100, 7] on link "Collection Pages" at bounding box center [119, 12] width 156 height 11
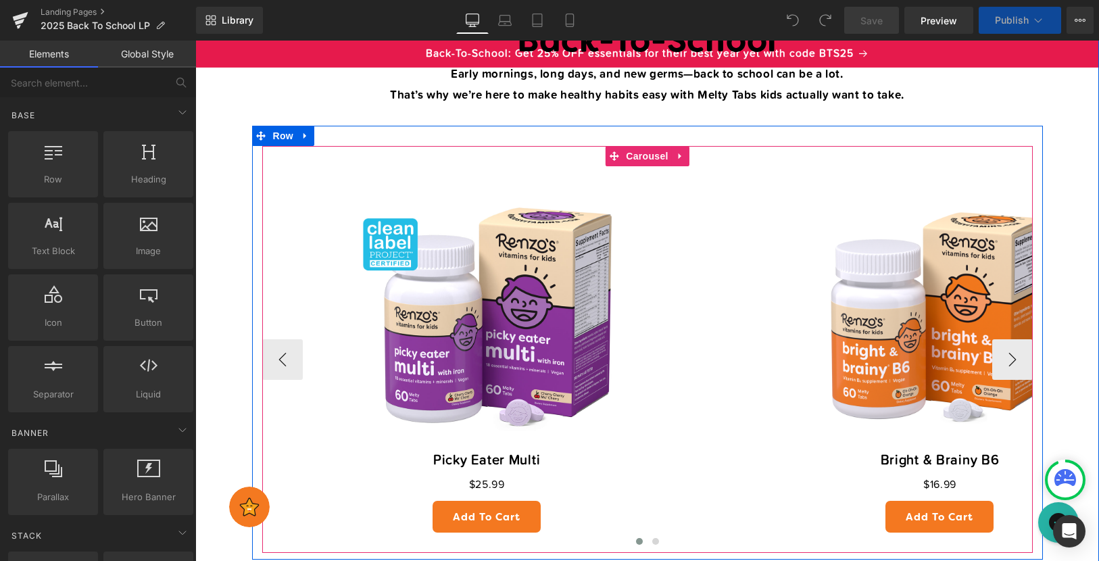
scroll to position [351, 0]
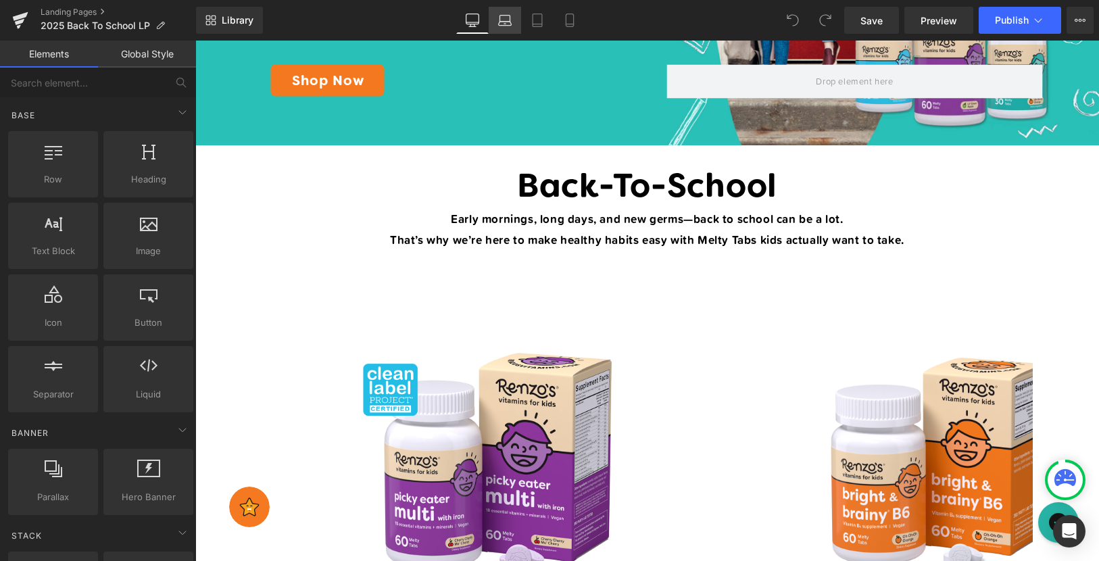
click at [511, 19] on icon at bounding box center [505, 21] width 14 height 14
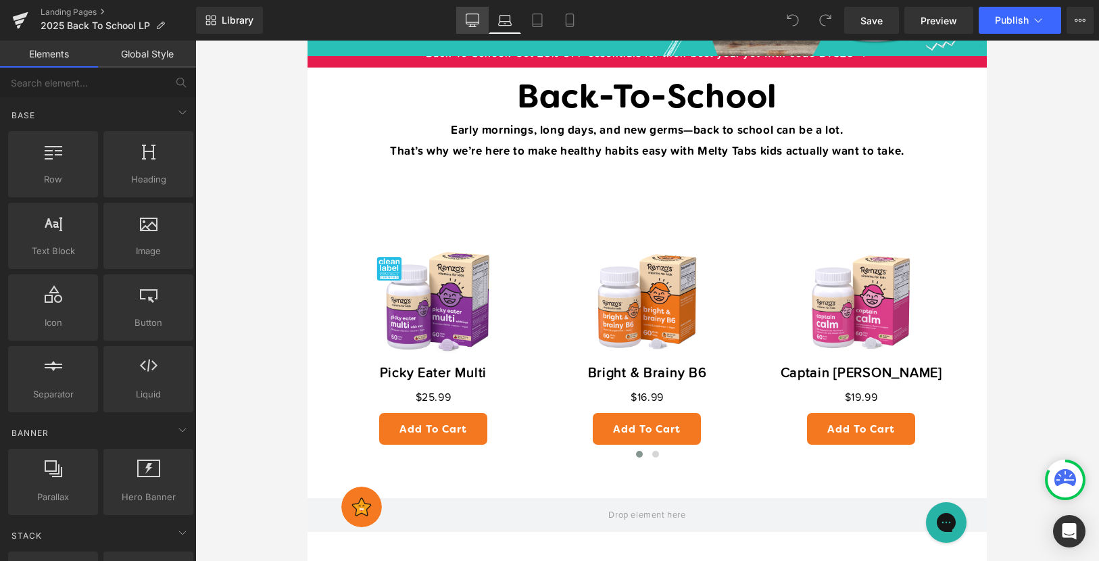
click at [485, 16] on link "Desktop" at bounding box center [472, 20] width 32 height 27
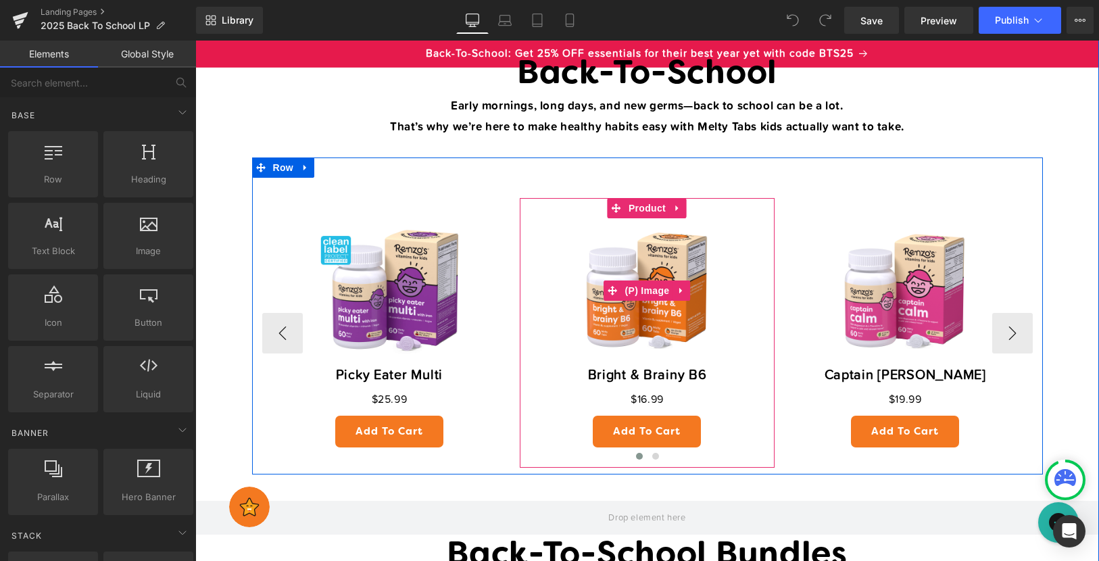
scroll to position [452, 0]
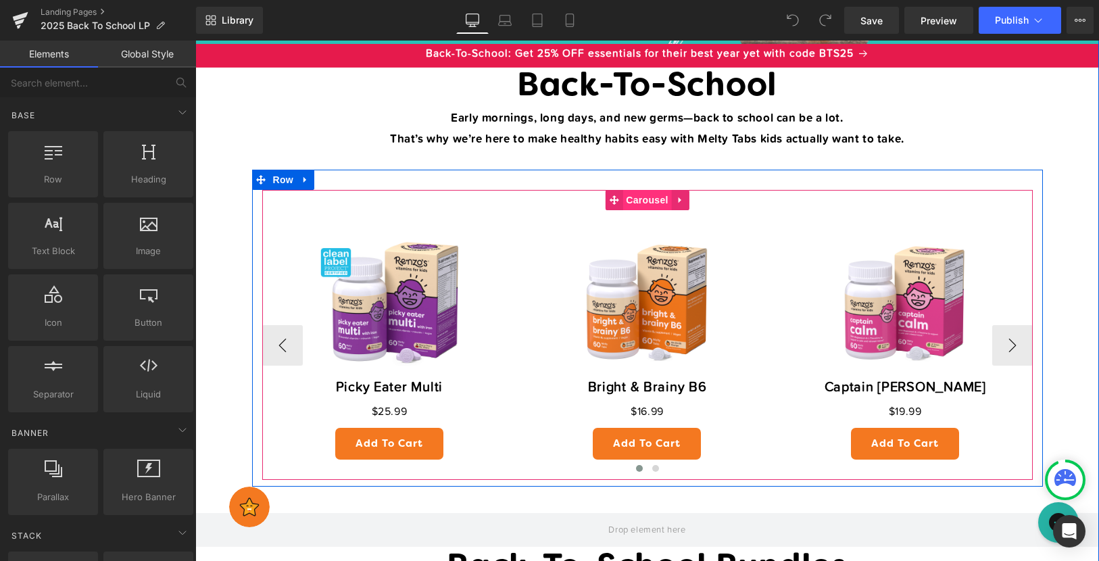
click at [638, 206] on span "Carousel" at bounding box center [647, 200] width 49 height 20
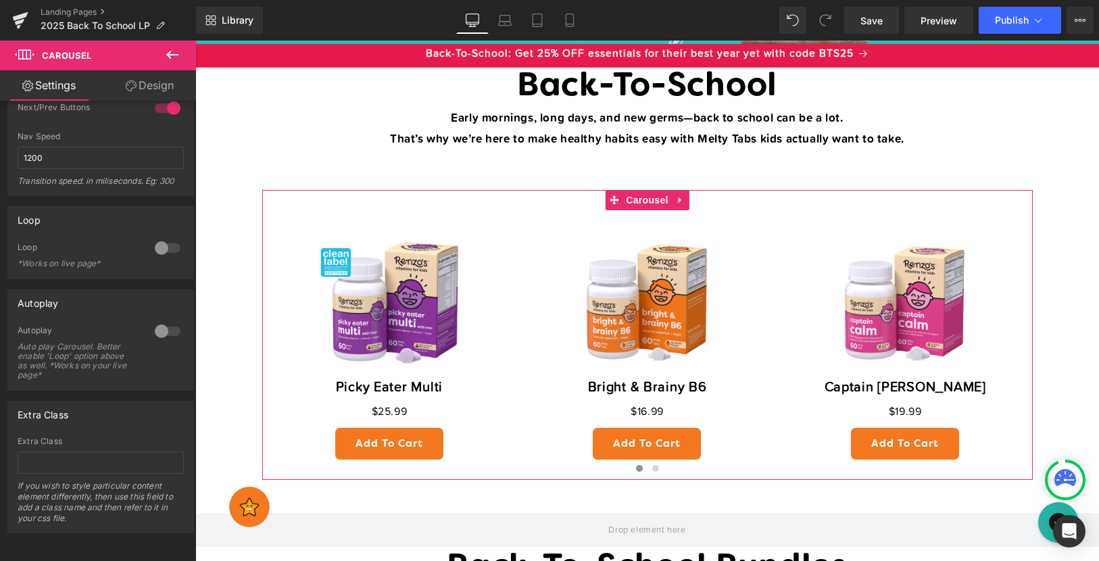
scroll to position [407, 0]
click at [162, 237] on div at bounding box center [167, 248] width 32 height 22
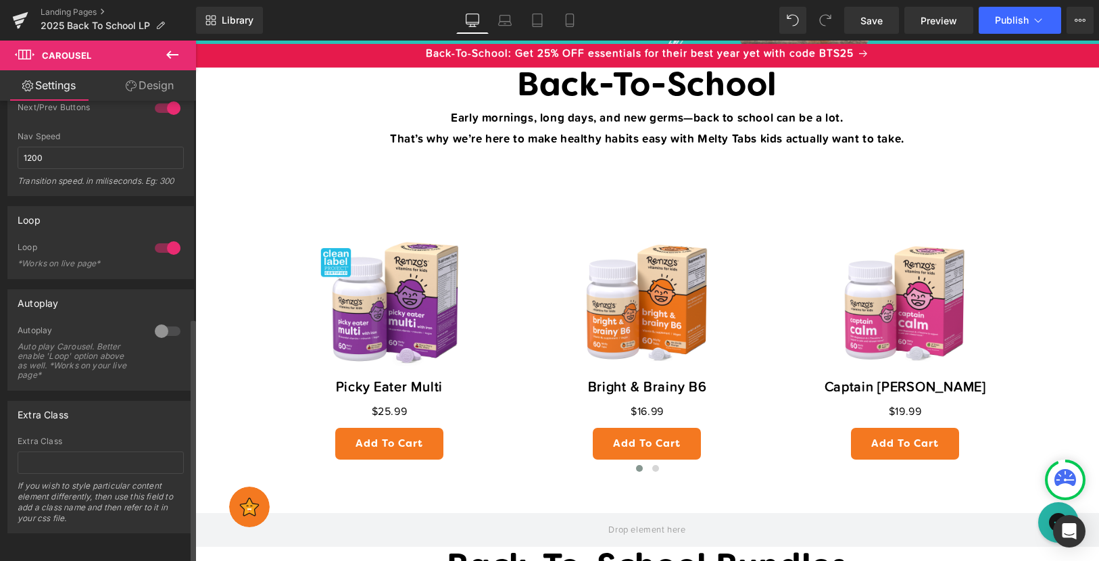
click at [162, 321] on div at bounding box center [167, 332] width 32 height 22
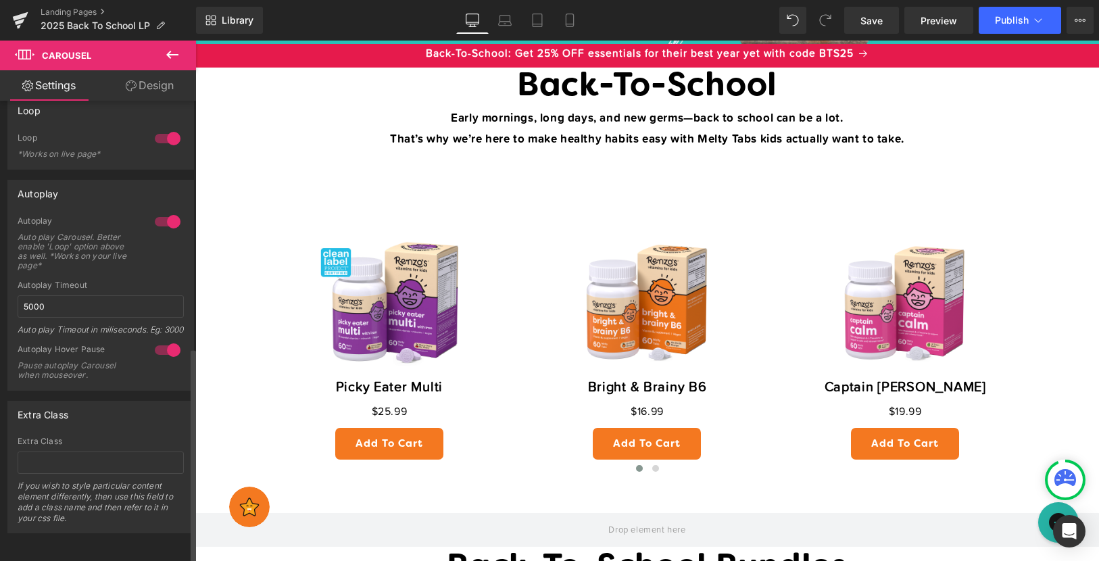
scroll to position [527, 0]
click at [495, 20] on link "Laptop" at bounding box center [505, 20] width 32 height 27
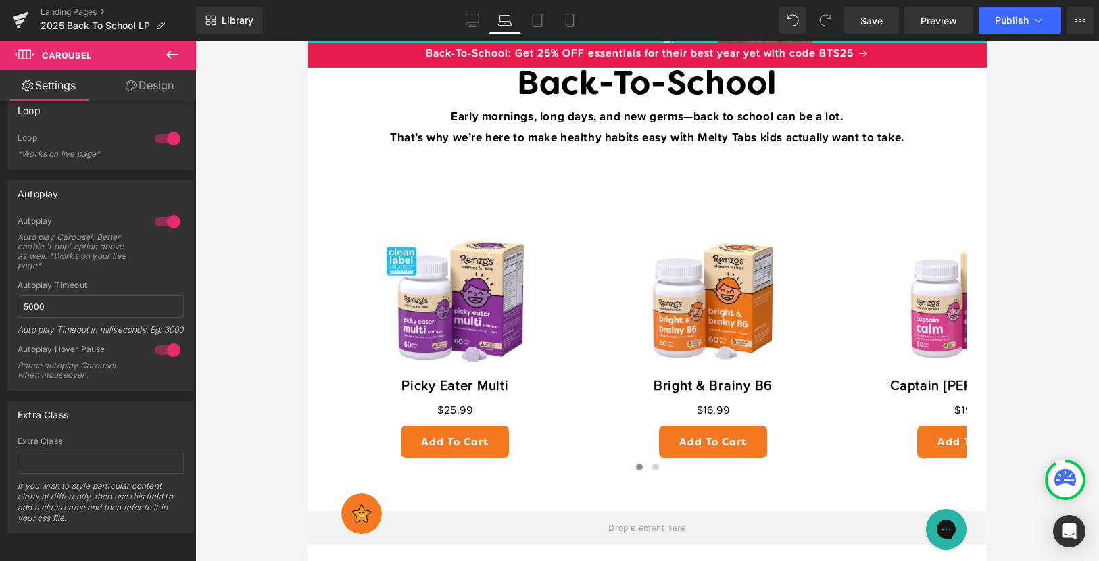
scroll to position [363, 0]
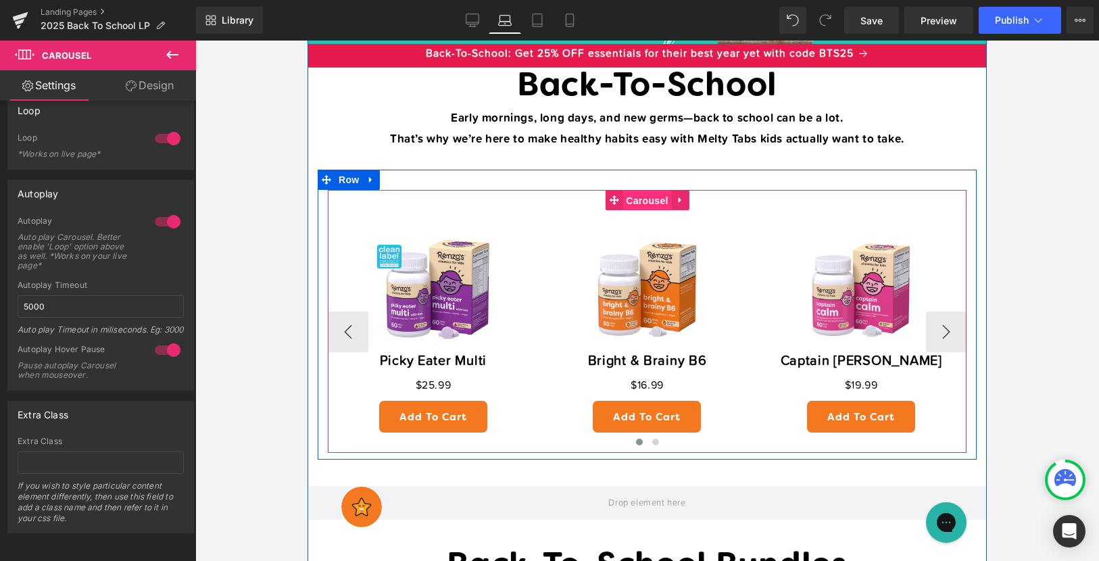
click at [640, 202] on span "Carousel" at bounding box center [647, 201] width 49 height 20
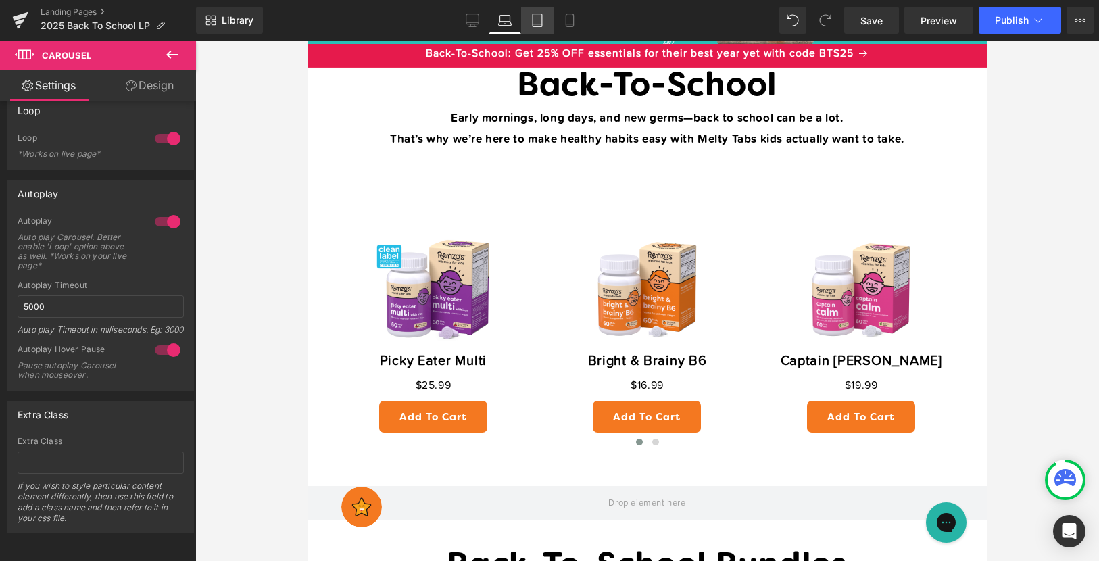
click at [529, 26] on link "Tablet" at bounding box center [537, 20] width 32 height 27
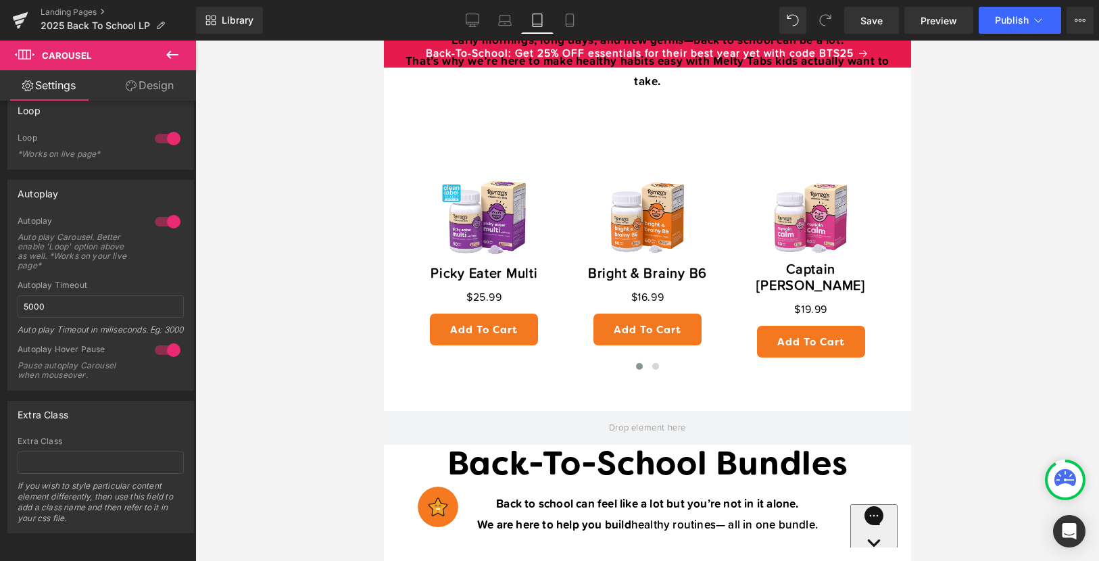
scroll to position [1200, 0]
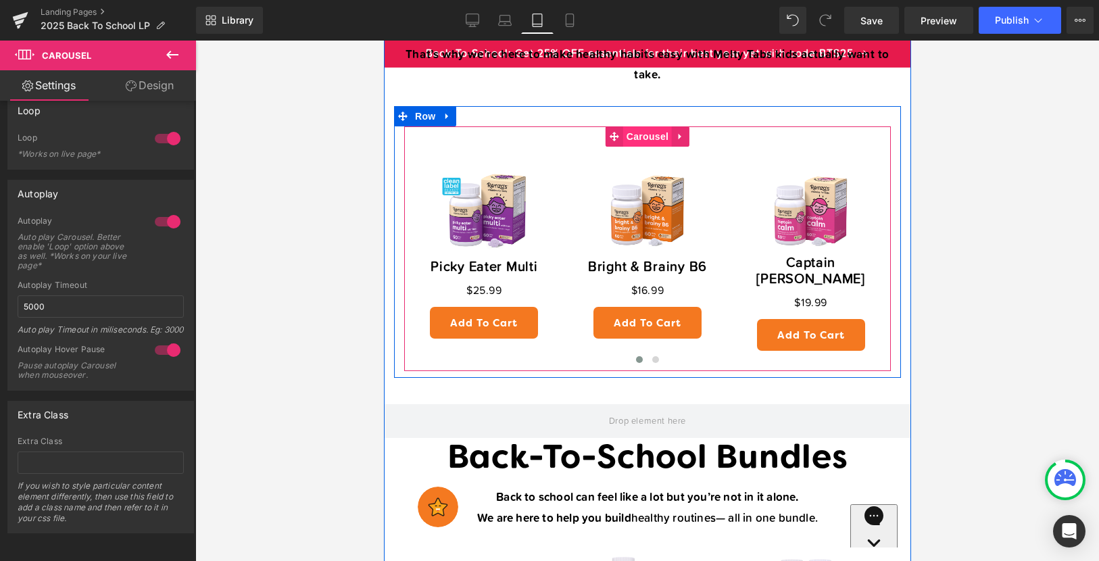
click at [636, 129] on span "Carousel" at bounding box center [647, 136] width 49 height 20
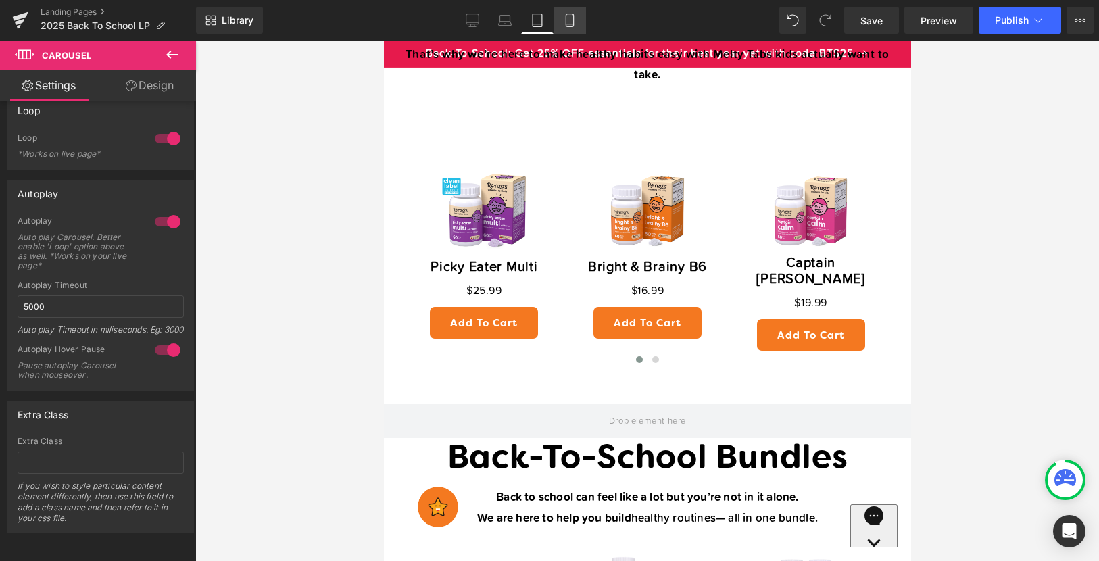
click at [575, 14] on icon at bounding box center [570, 21] width 14 height 14
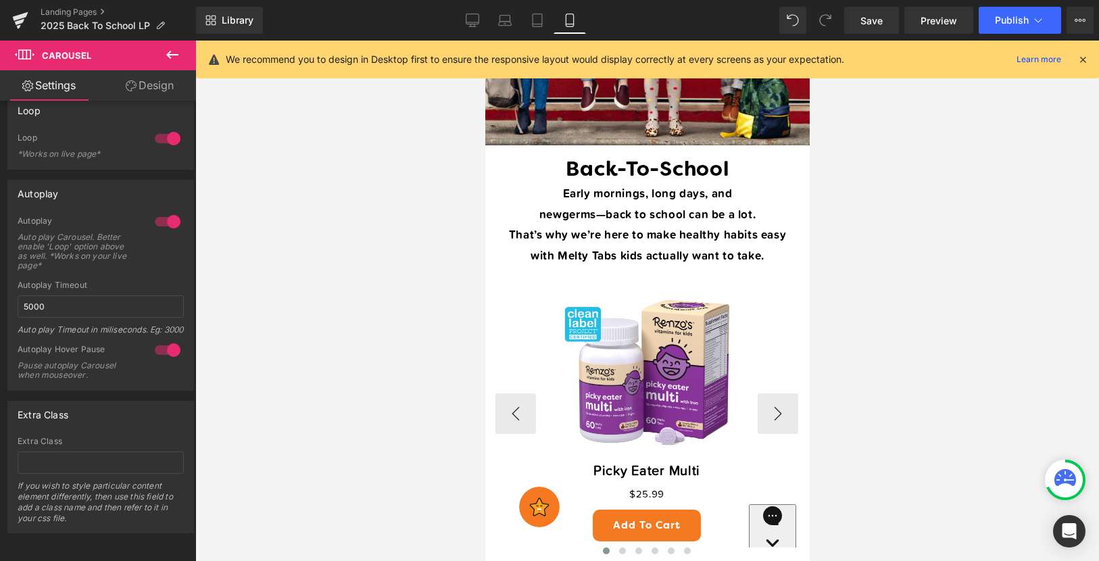
scroll to position [678, 0]
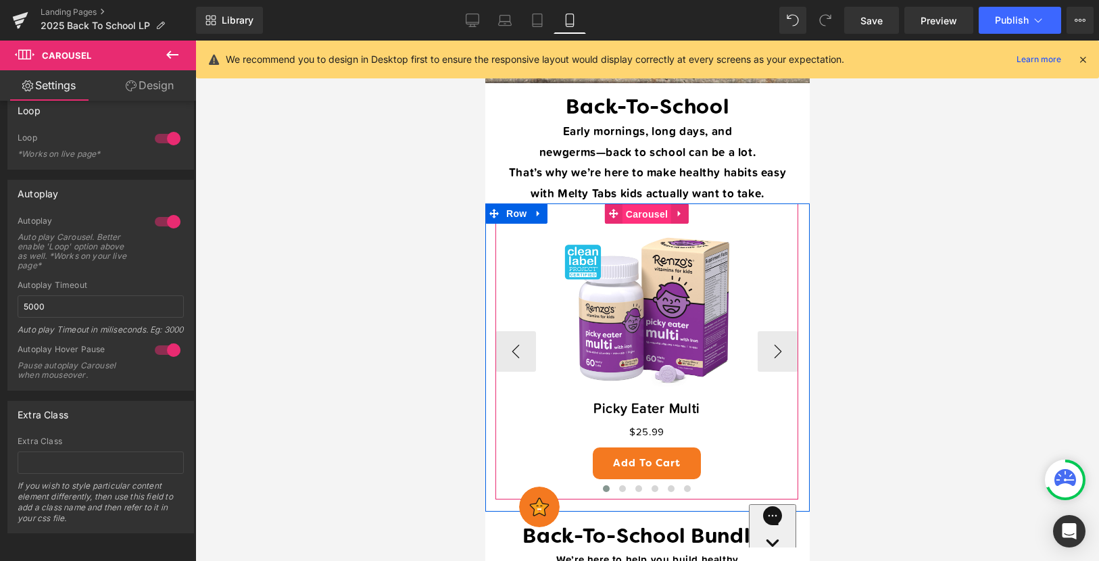
click at [644, 213] on span "Carousel" at bounding box center [646, 214] width 49 height 20
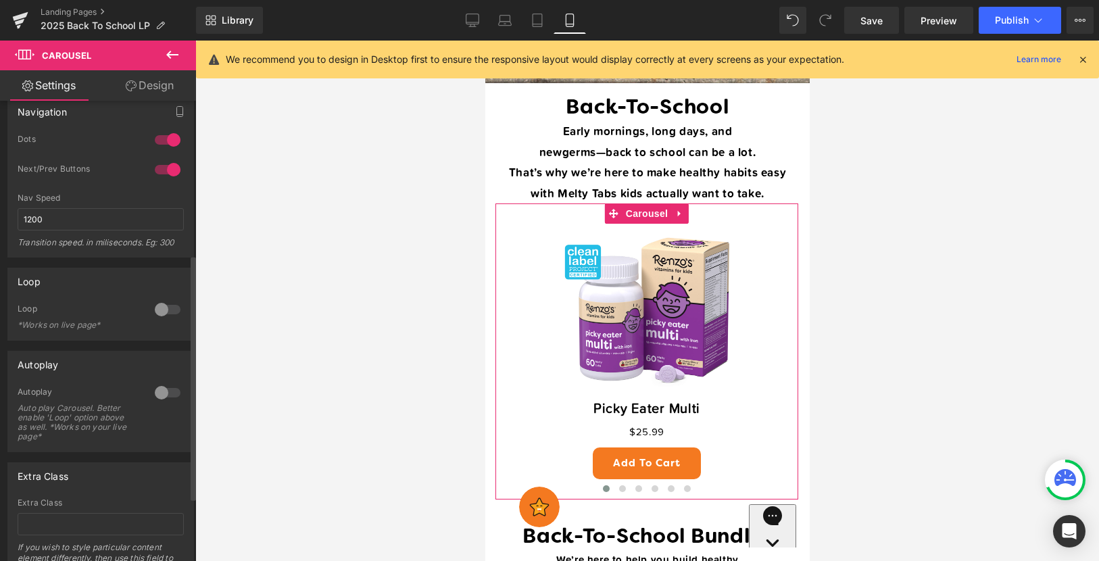
scroll to position [369, 0]
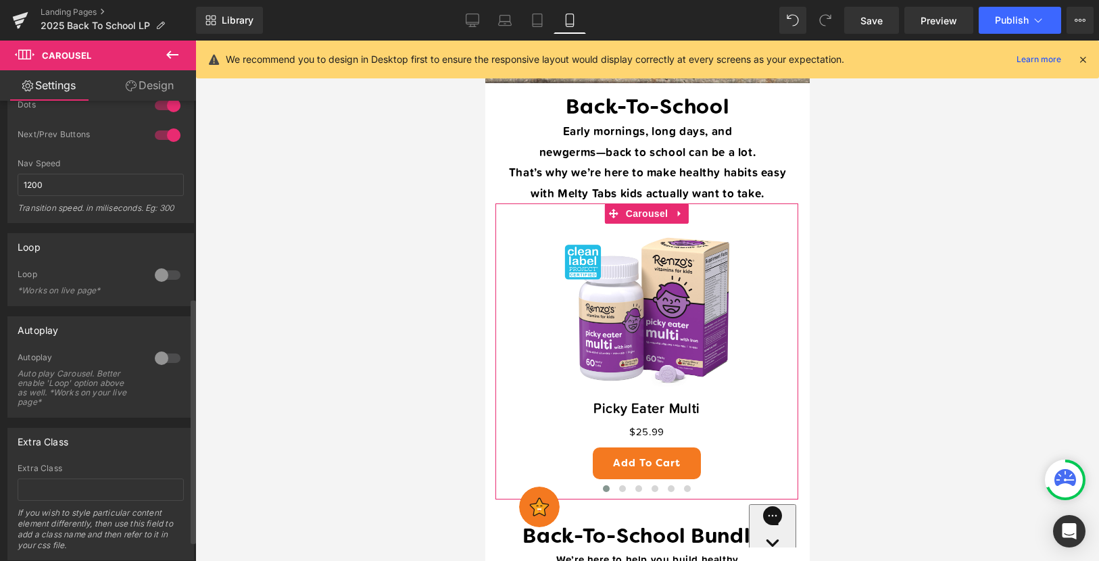
click at [173, 274] on div at bounding box center [167, 275] width 32 height 22
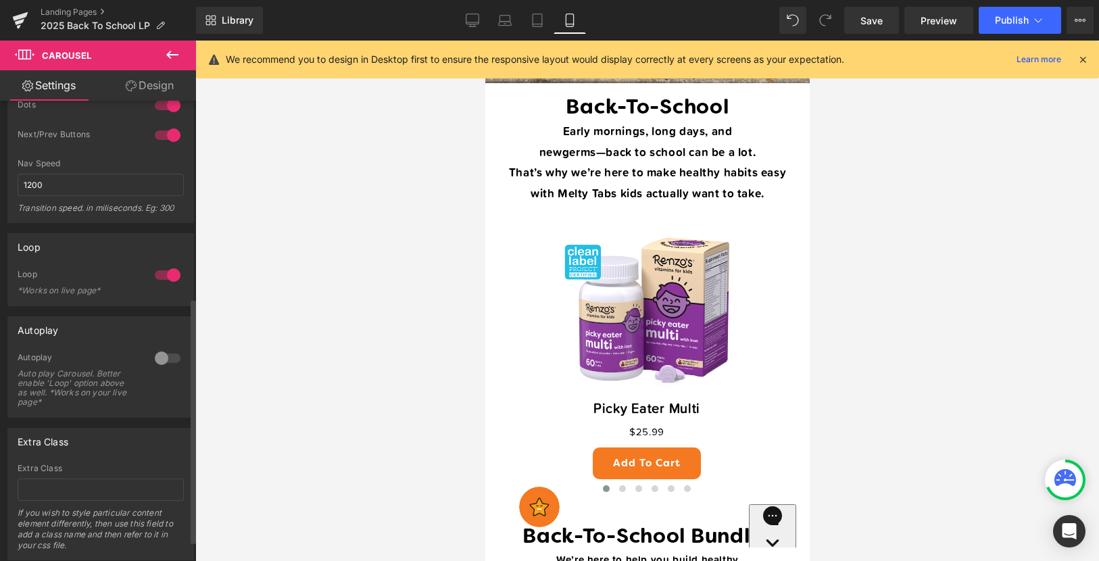
click at [165, 360] on div at bounding box center [167, 359] width 32 height 22
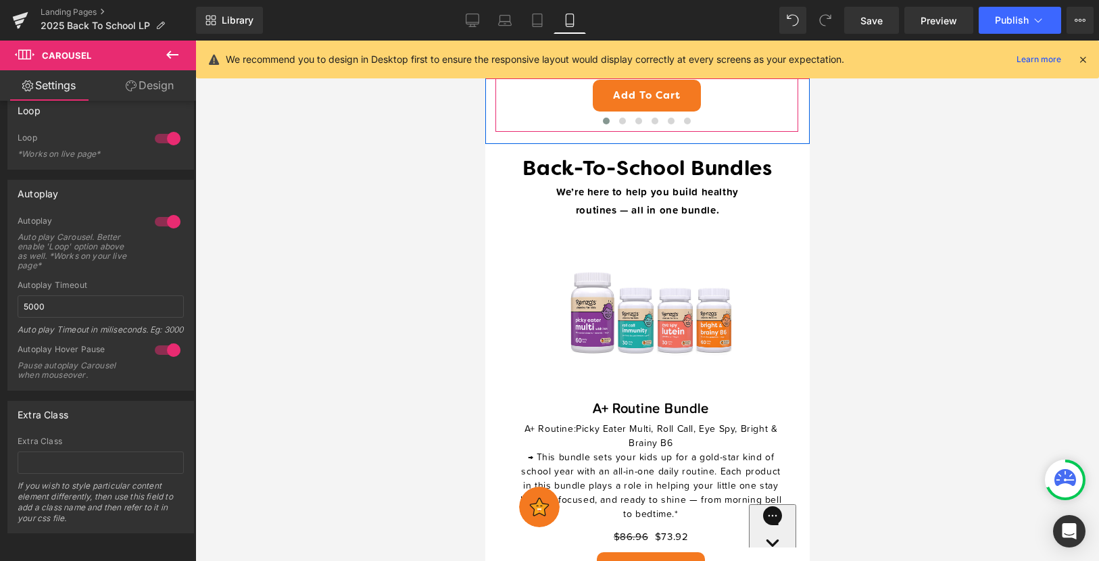
scroll to position [1094, 0]
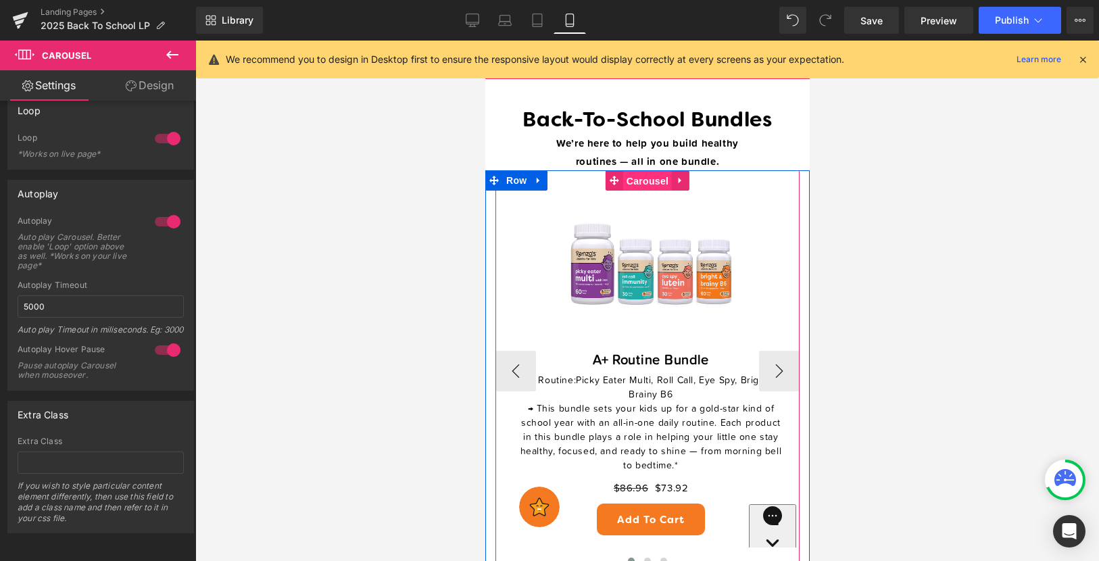
click at [642, 175] on span "Carousel" at bounding box center [647, 181] width 49 height 20
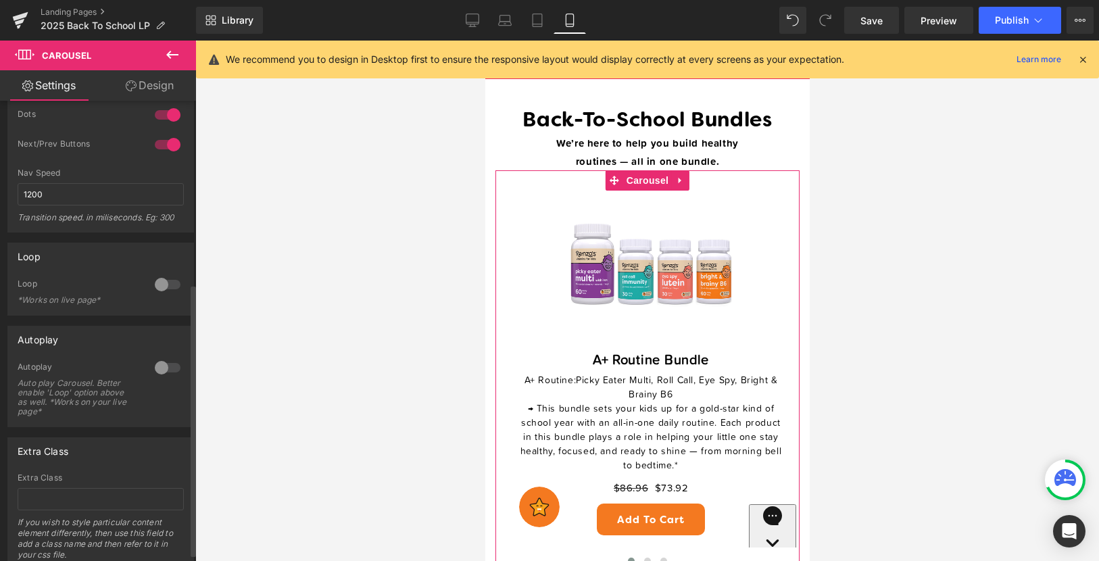
scroll to position [322, 0]
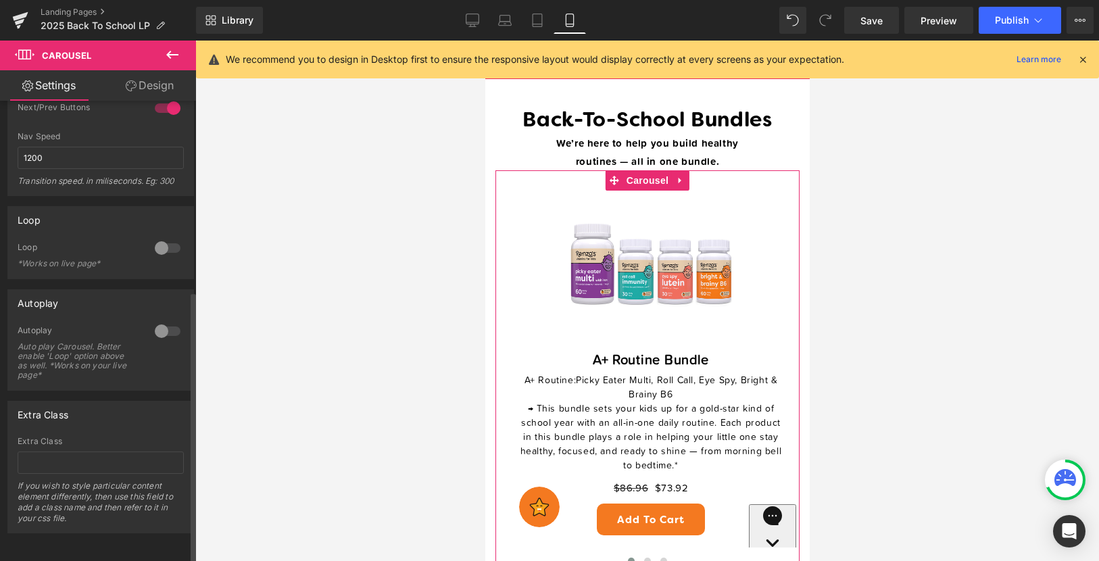
drag, startPoint x: 166, startPoint y: 239, endPoint x: 160, endPoint y: 289, distance: 51.1
click at [166, 239] on div at bounding box center [167, 248] width 32 height 22
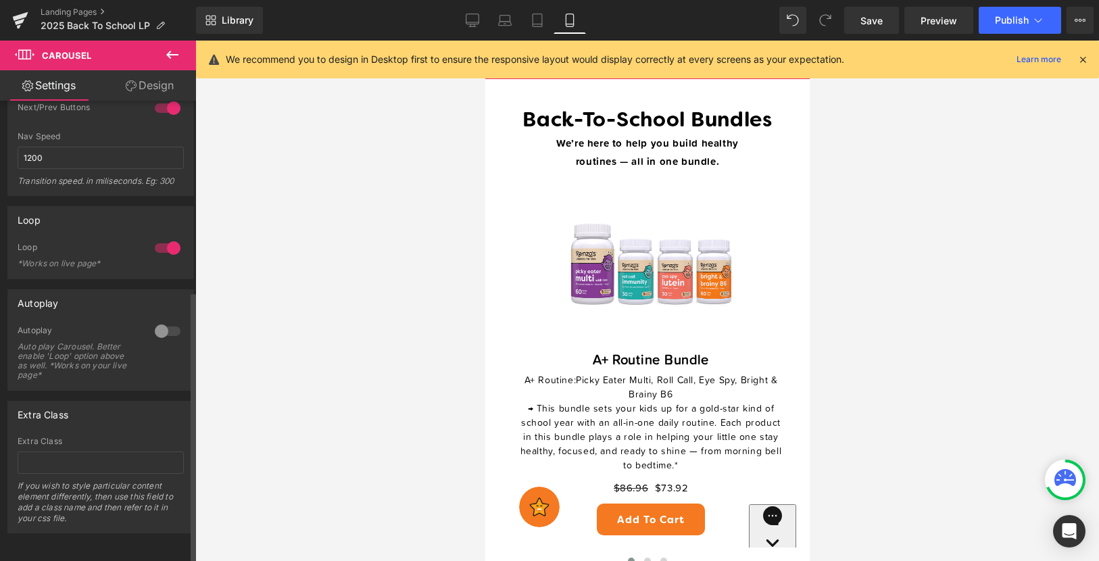
click at [156, 327] on div at bounding box center [167, 332] width 32 height 22
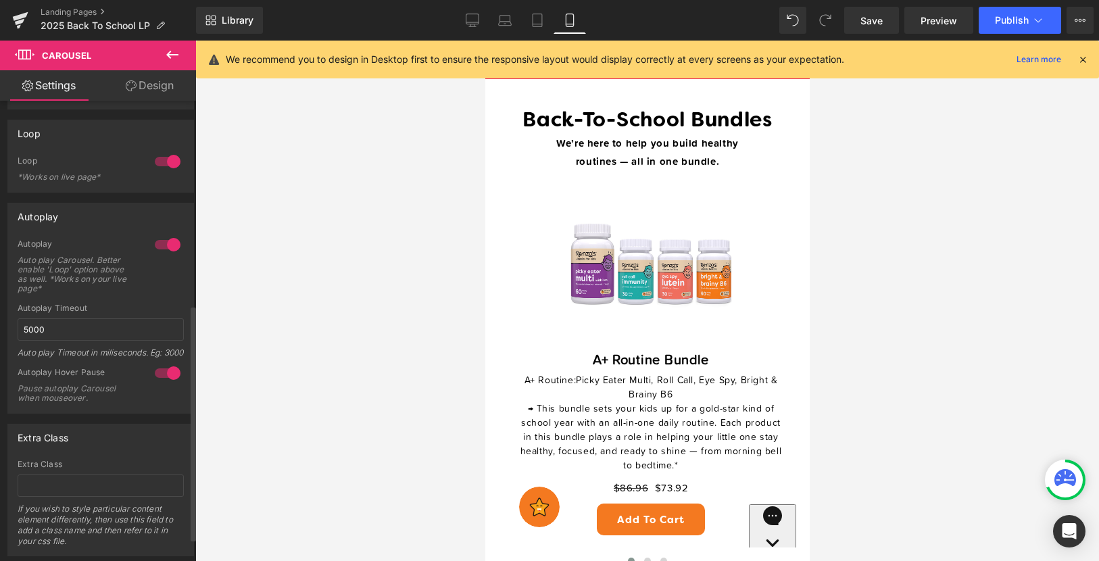
scroll to position [442, 0]
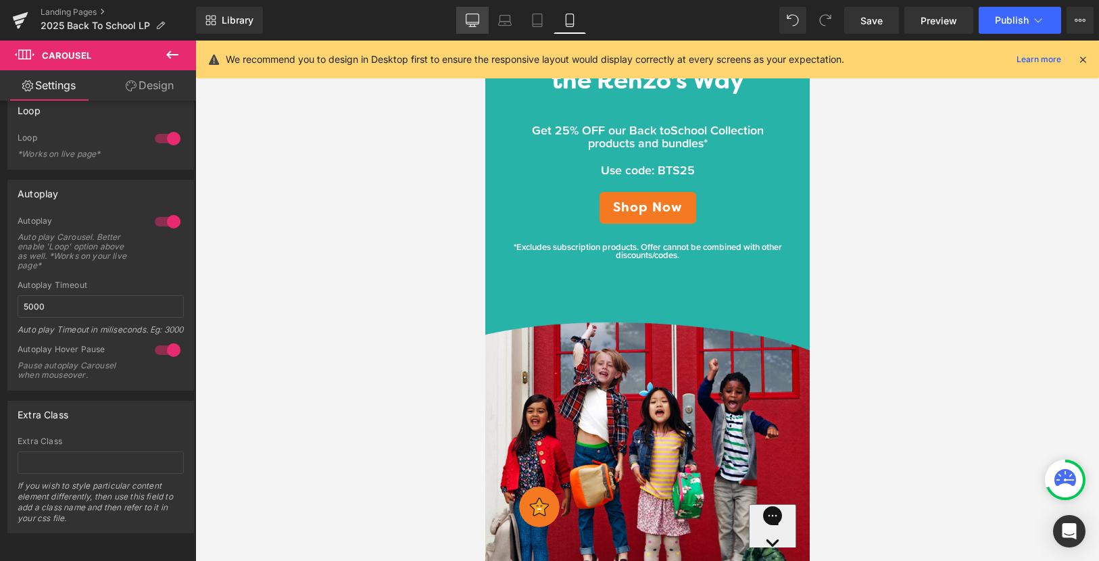
click at [473, 28] on link "Desktop" at bounding box center [472, 20] width 32 height 27
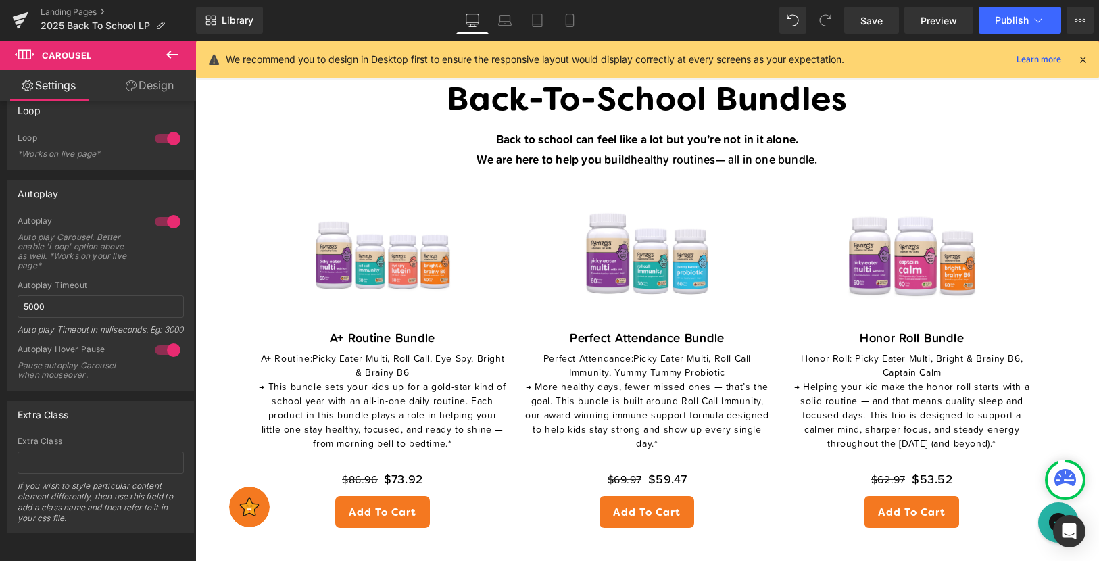
scroll to position [923, 0]
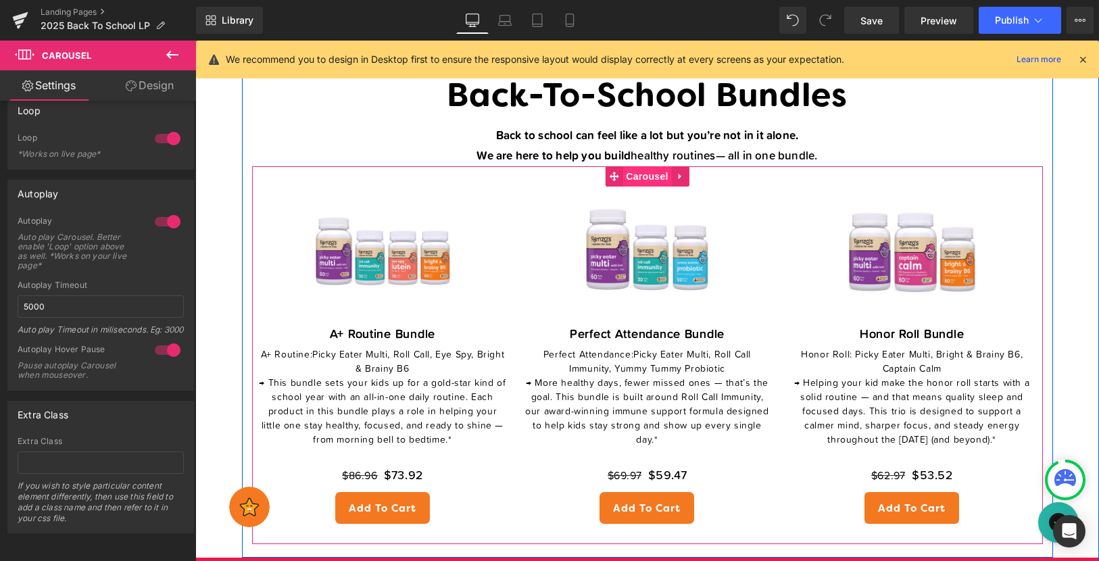
click at [643, 176] on span "Carousel" at bounding box center [647, 176] width 49 height 20
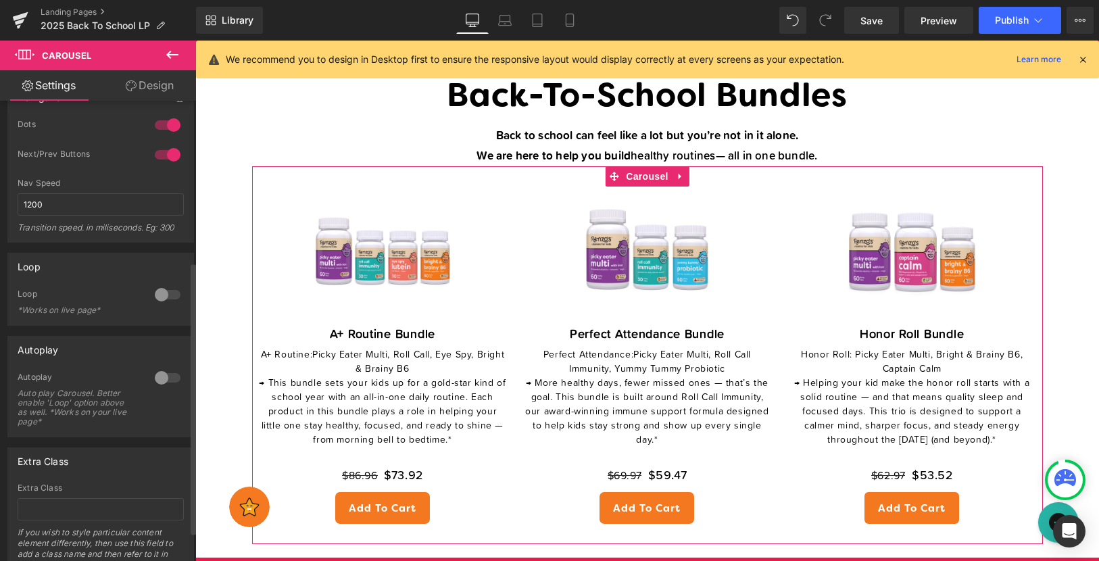
scroll to position [273, 0]
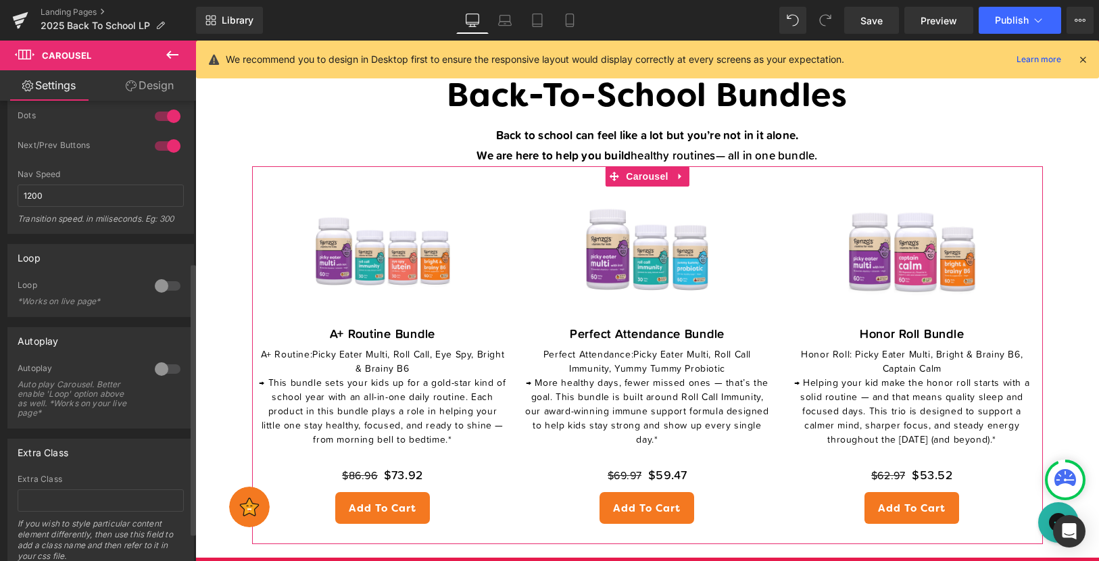
click at [161, 295] on div at bounding box center [167, 286] width 32 height 22
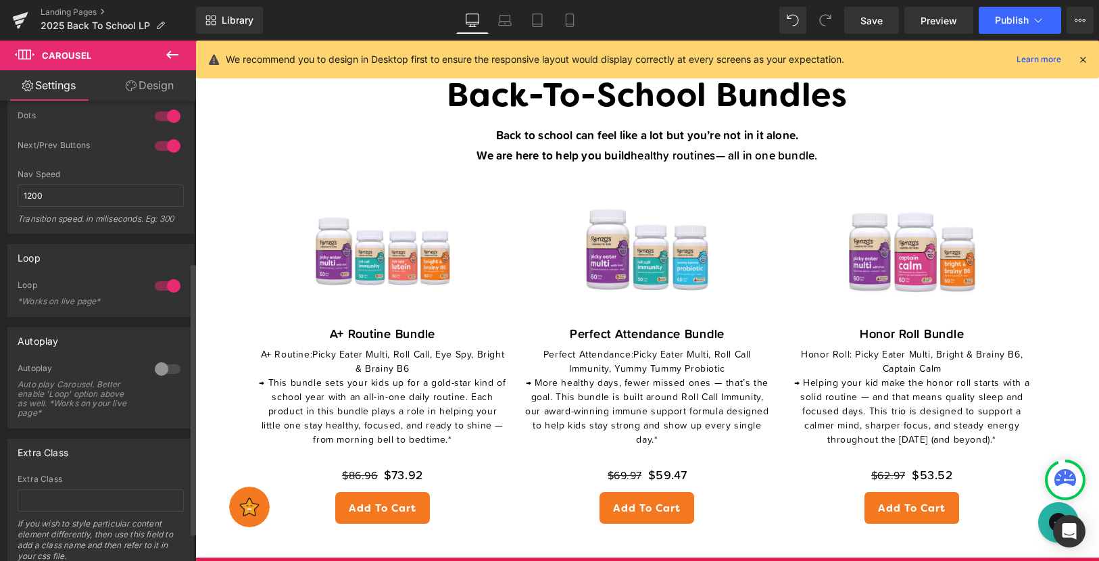
click at [169, 369] on div at bounding box center [167, 369] width 32 height 22
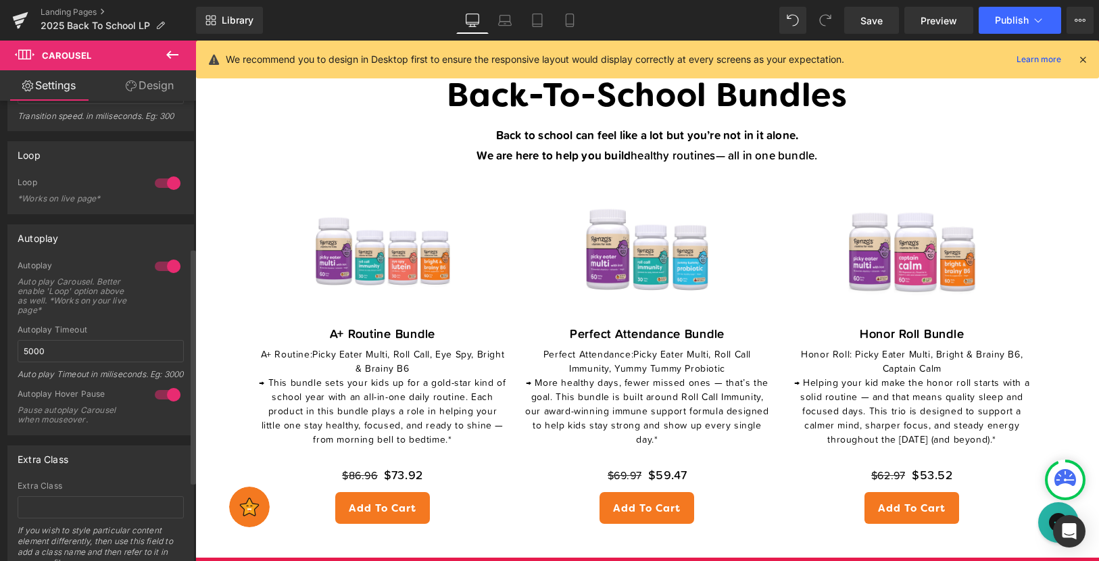
scroll to position [393, 0]
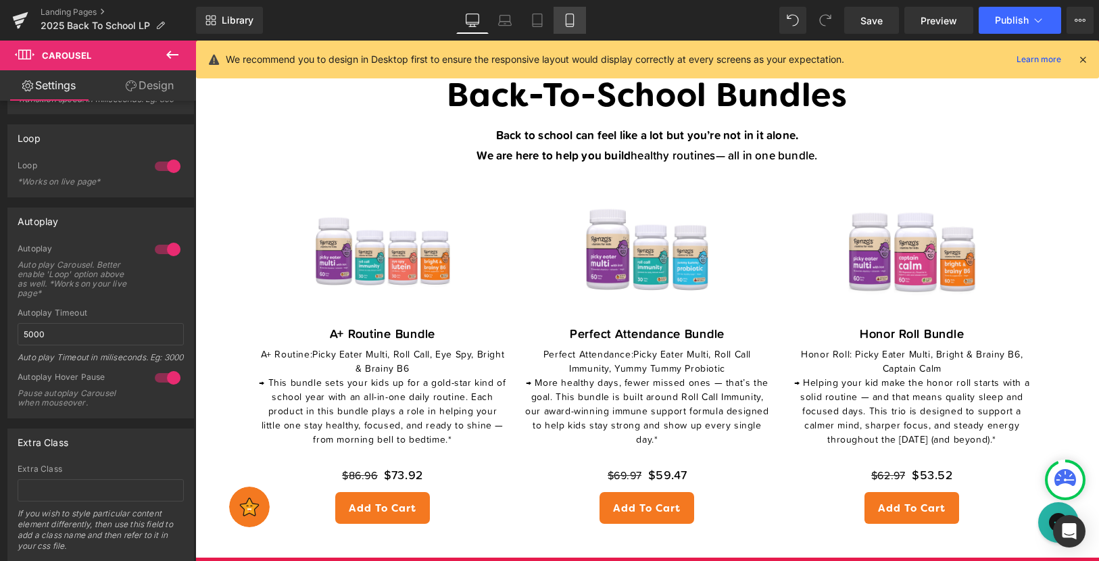
drag, startPoint x: 567, startPoint y: 26, endPoint x: 100, endPoint y: 276, distance: 529.4
click at [567, 26] on icon at bounding box center [569, 20] width 7 height 13
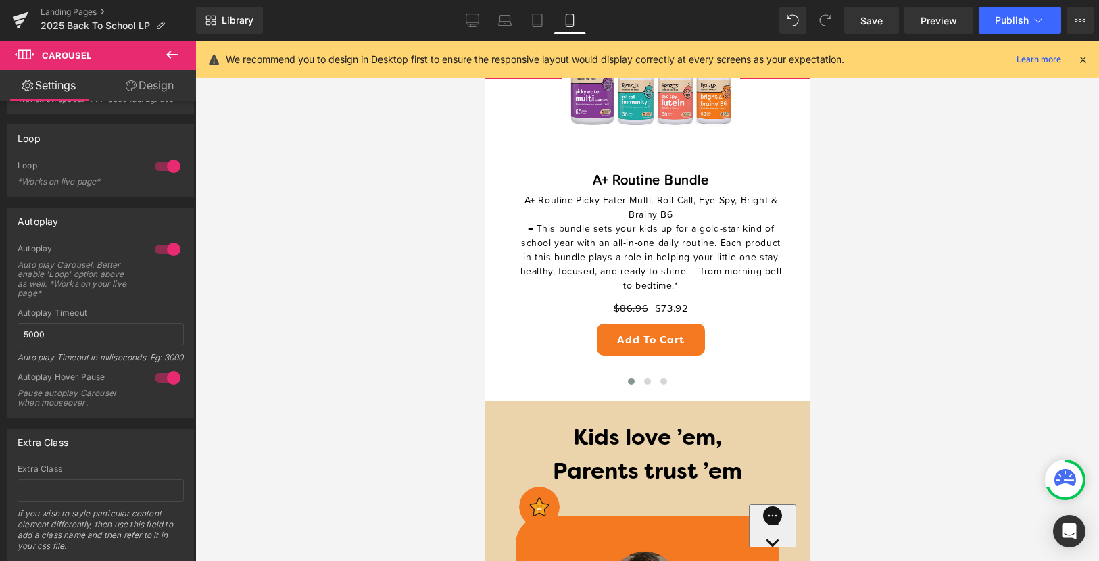
scroll to position [1079, 0]
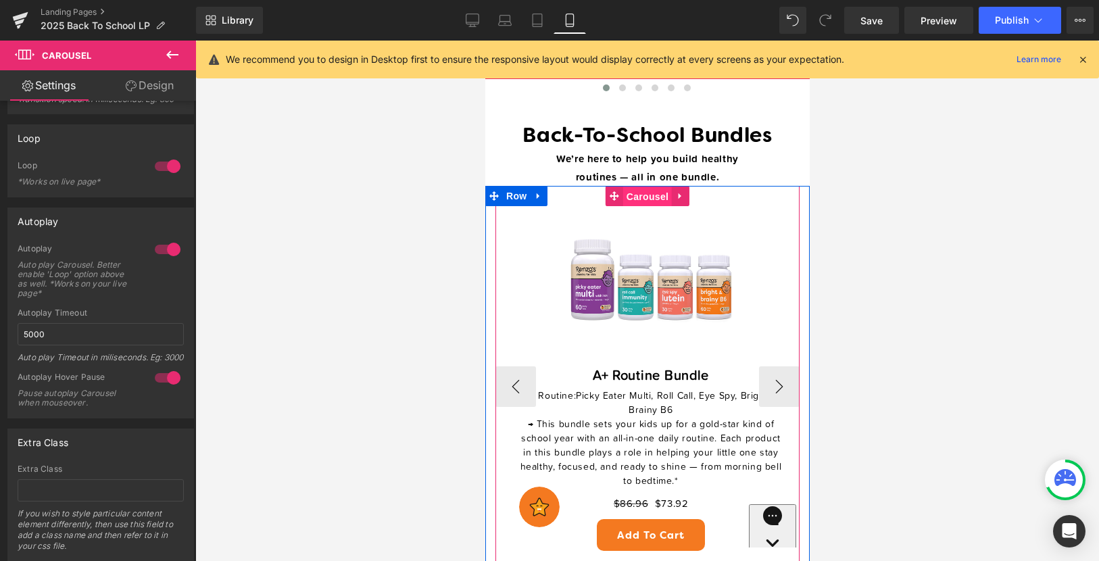
click at [641, 195] on span "Carousel" at bounding box center [647, 197] width 49 height 20
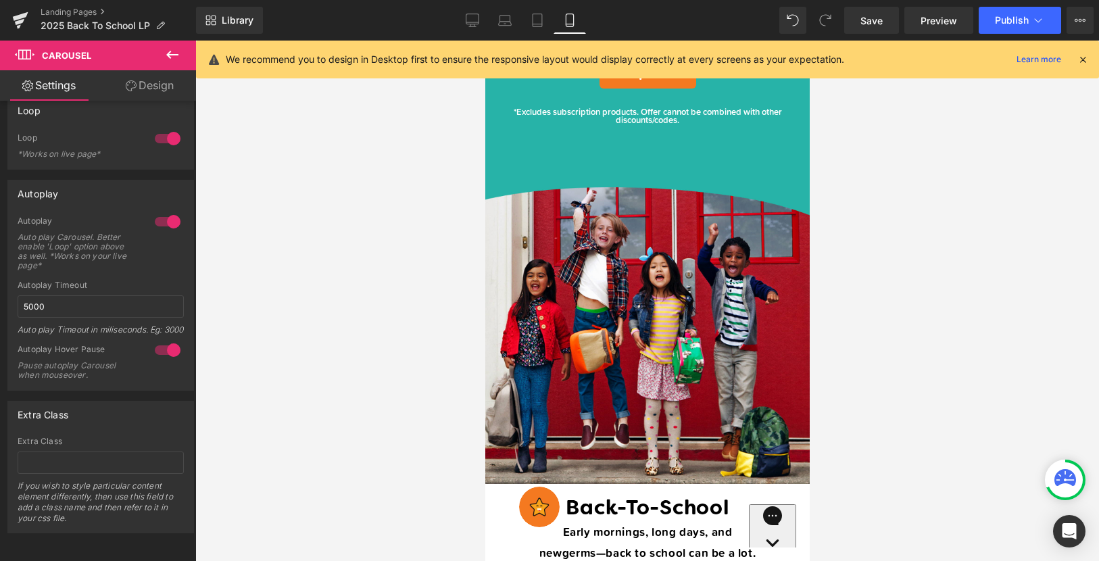
scroll to position [0, 0]
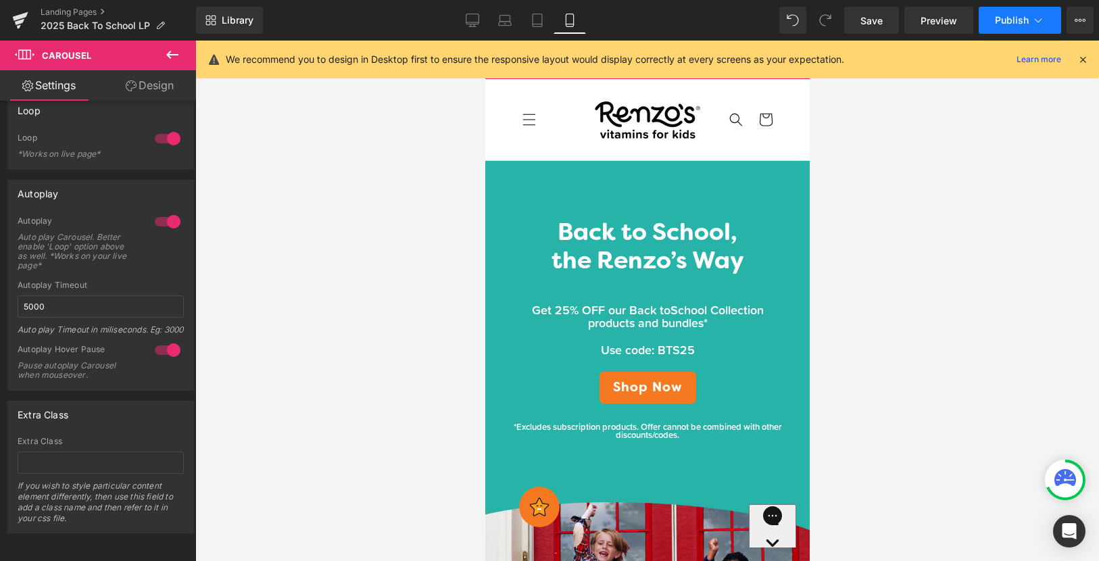
click at [1008, 26] on button "Publish" at bounding box center [1020, 20] width 82 height 27
click at [469, 24] on icon at bounding box center [473, 21] width 14 height 14
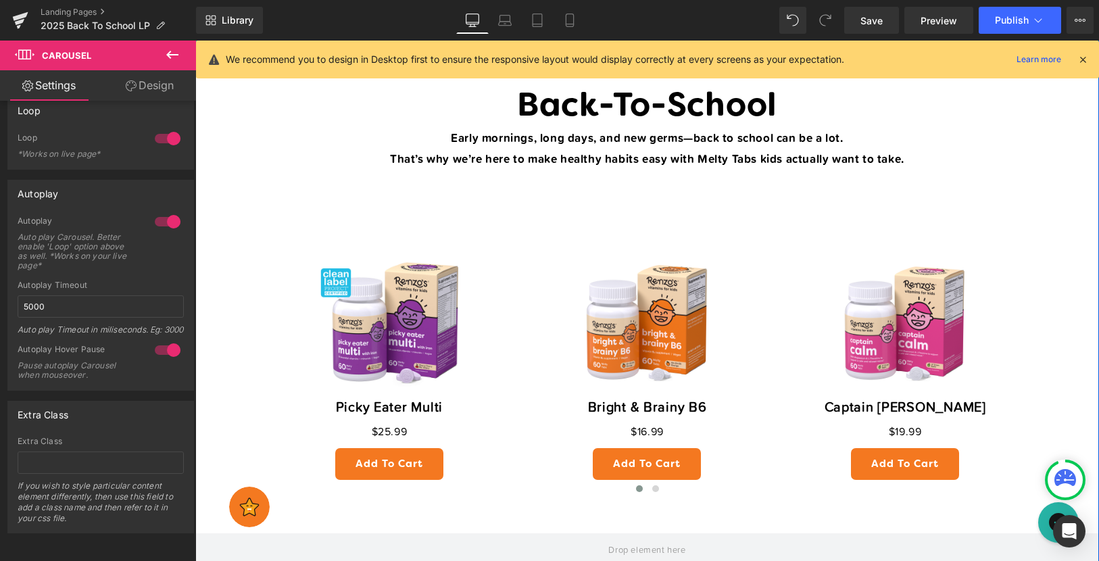
scroll to position [454, 0]
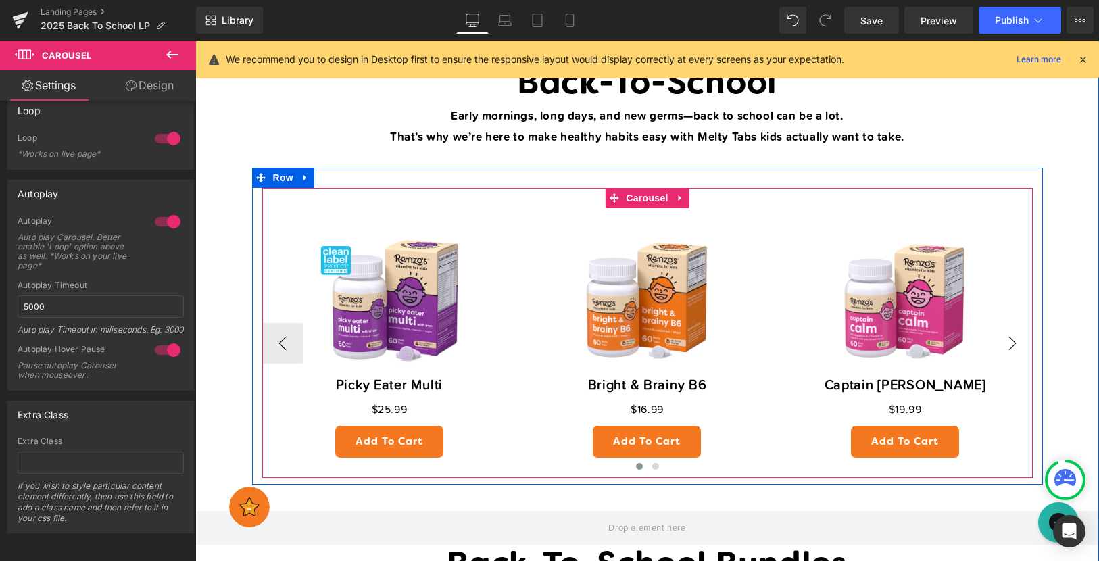
click at [1015, 344] on button "›" at bounding box center [1013, 343] width 41 height 41
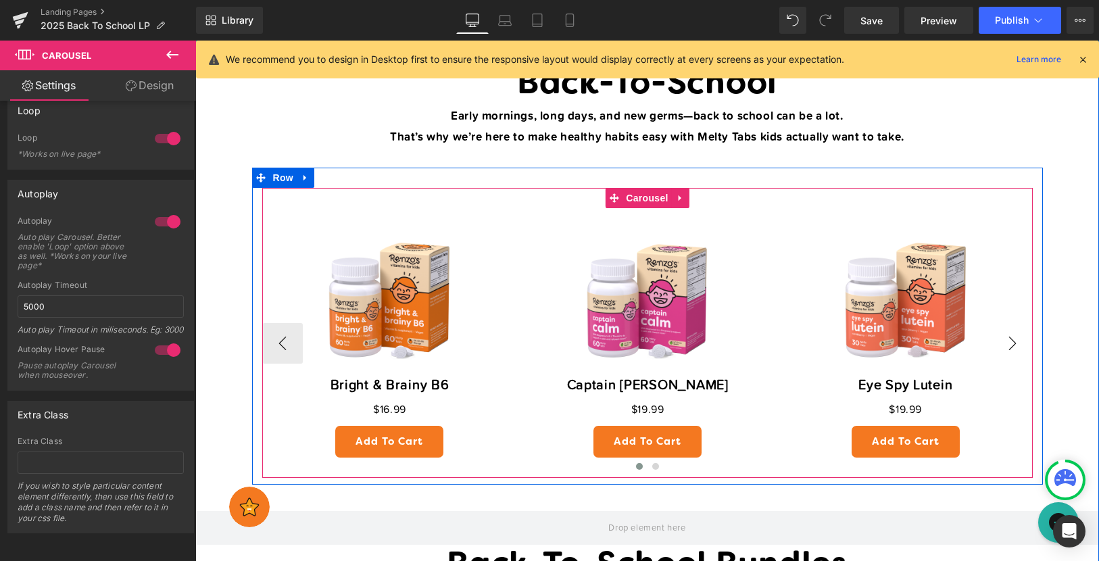
click at [1015, 344] on button "›" at bounding box center [1013, 343] width 41 height 41
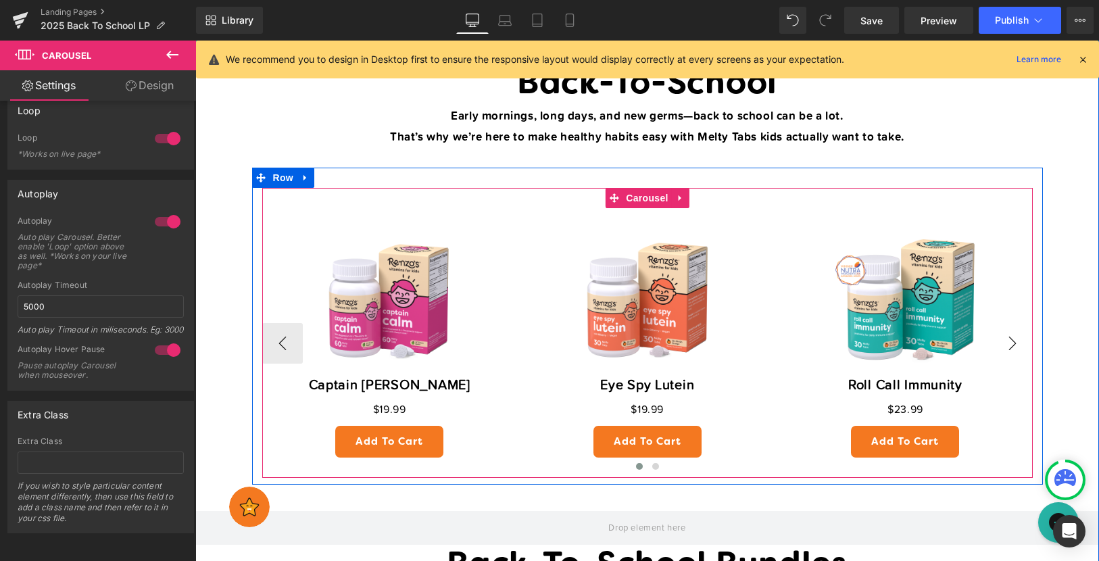
click at [1015, 344] on button "›" at bounding box center [1013, 343] width 41 height 41
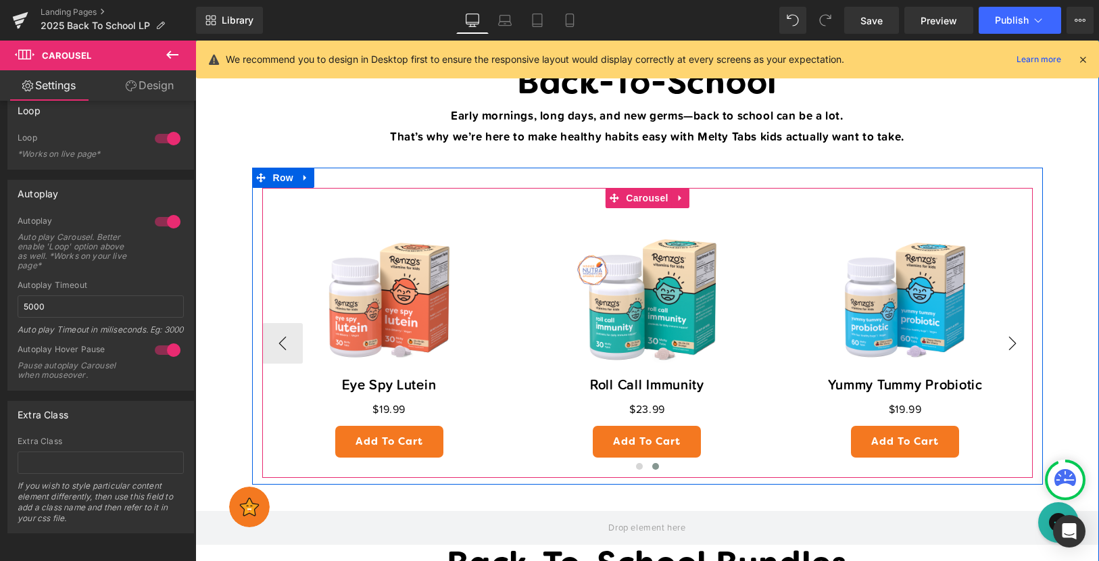
click at [1015, 344] on button "›" at bounding box center [1013, 343] width 41 height 41
click at [909, 218] on span "Product" at bounding box center [906, 218] width 44 height 20
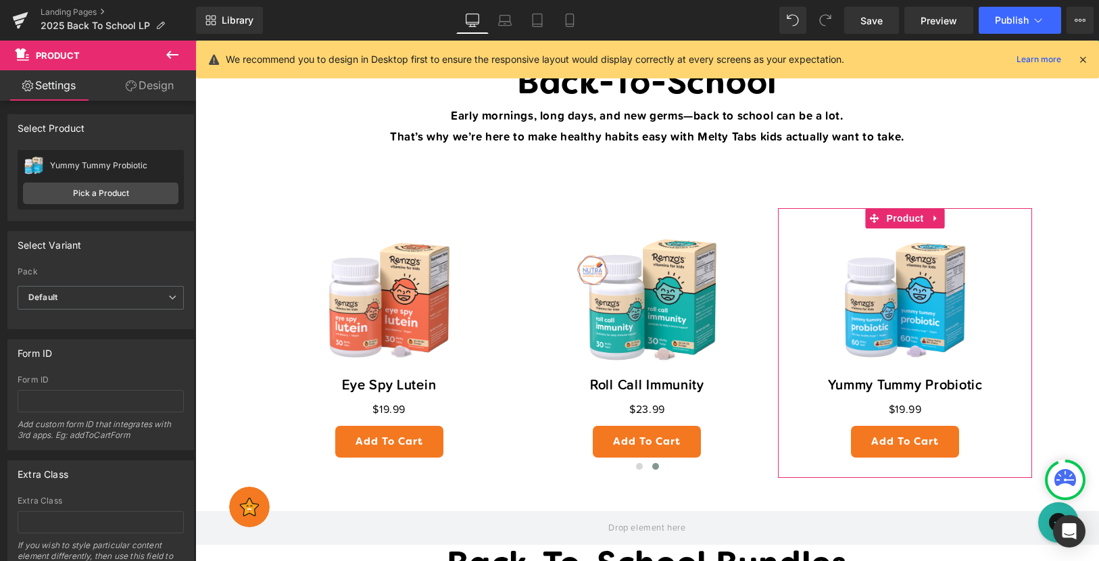
click at [162, 93] on link "Design" at bounding box center [150, 85] width 98 height 30
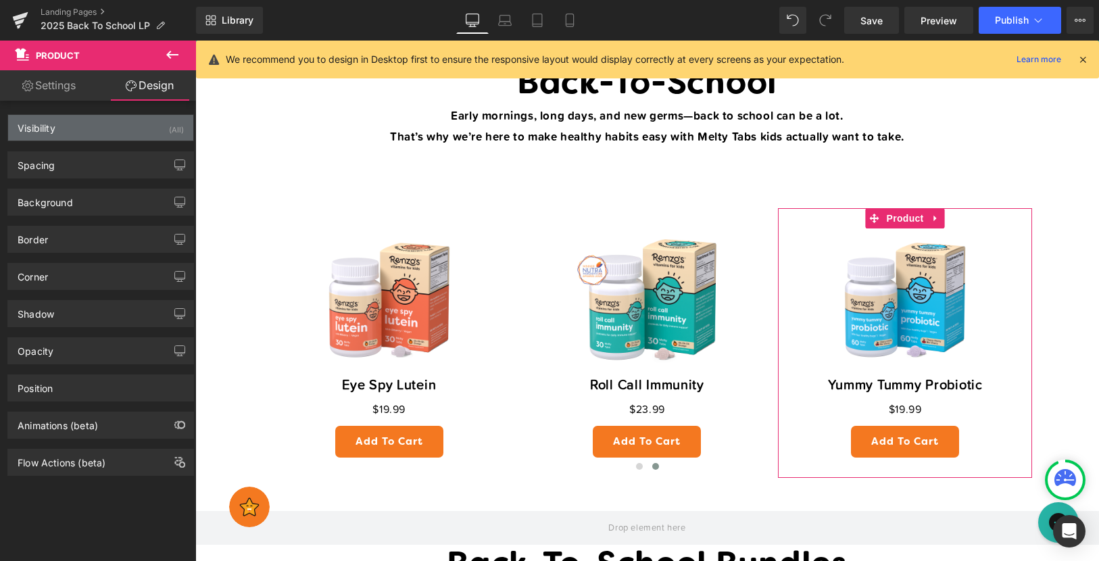
click at [115, 115] on div "Visibility (All)" at bounding box center [100, 128] width 185 height 26
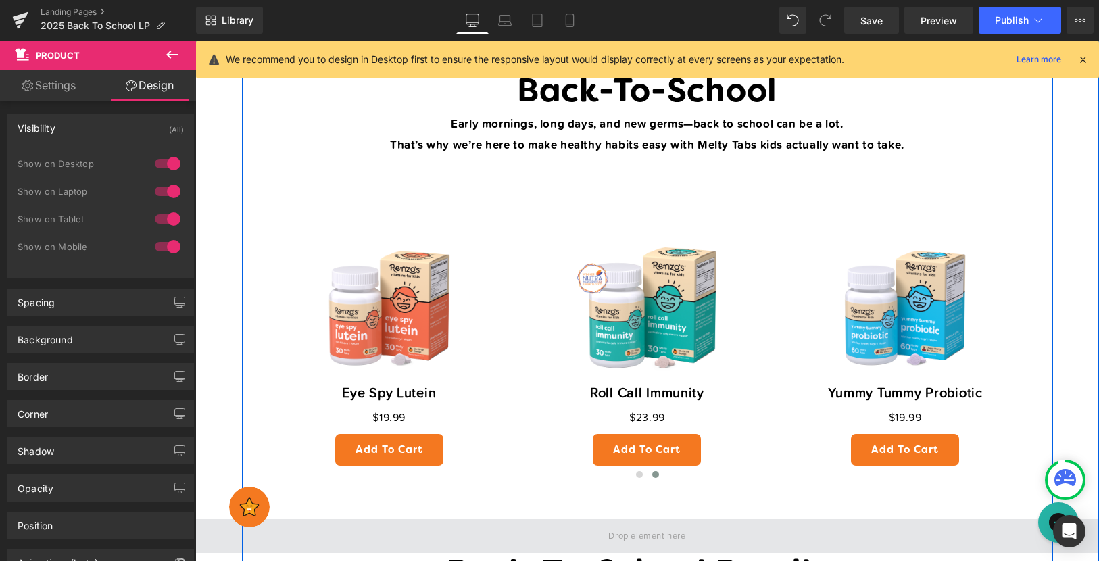
scroll to position [427, 0]
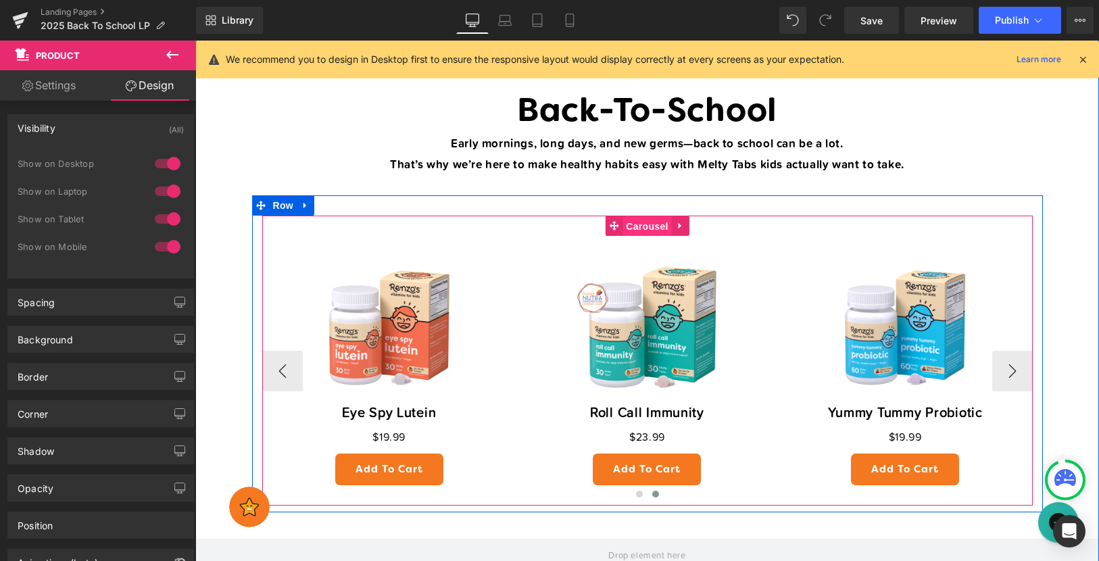
click at [642, 228] on span "Carousel" at bounding box center [647, 226] width 49 height 20
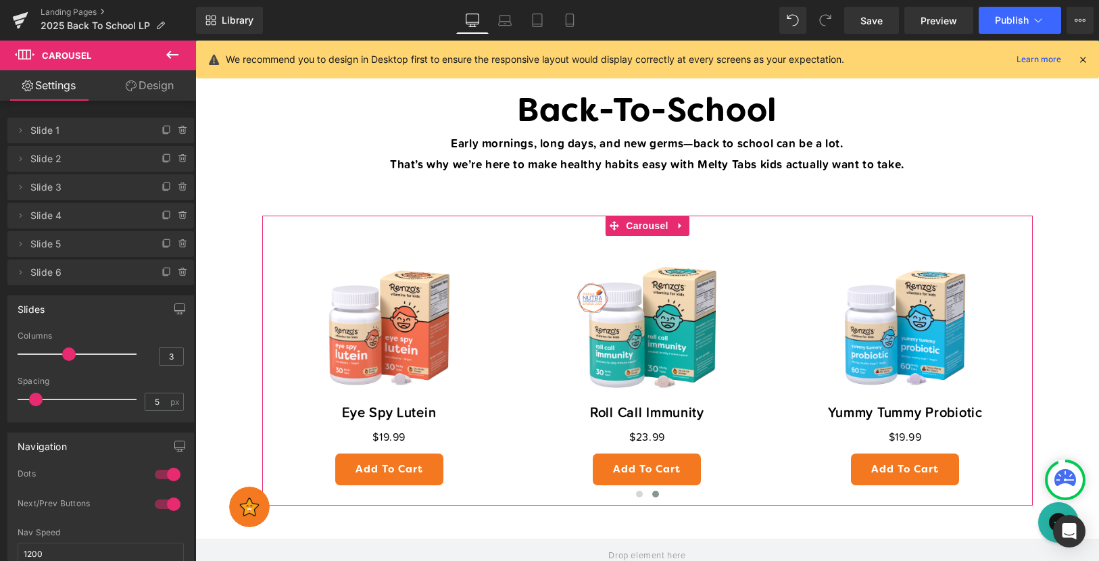
click at [175, 84] on link "Design" at bounding box center [150, 85] width 98 height 30
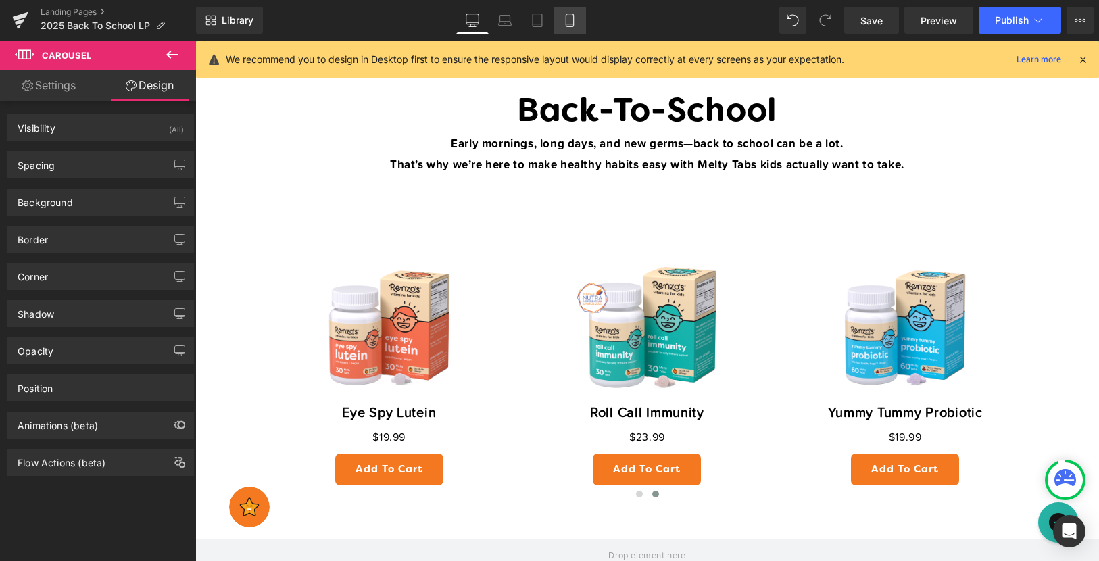
click at [575, 26] on icon at bounding box center [570, 21] width 14 height 14
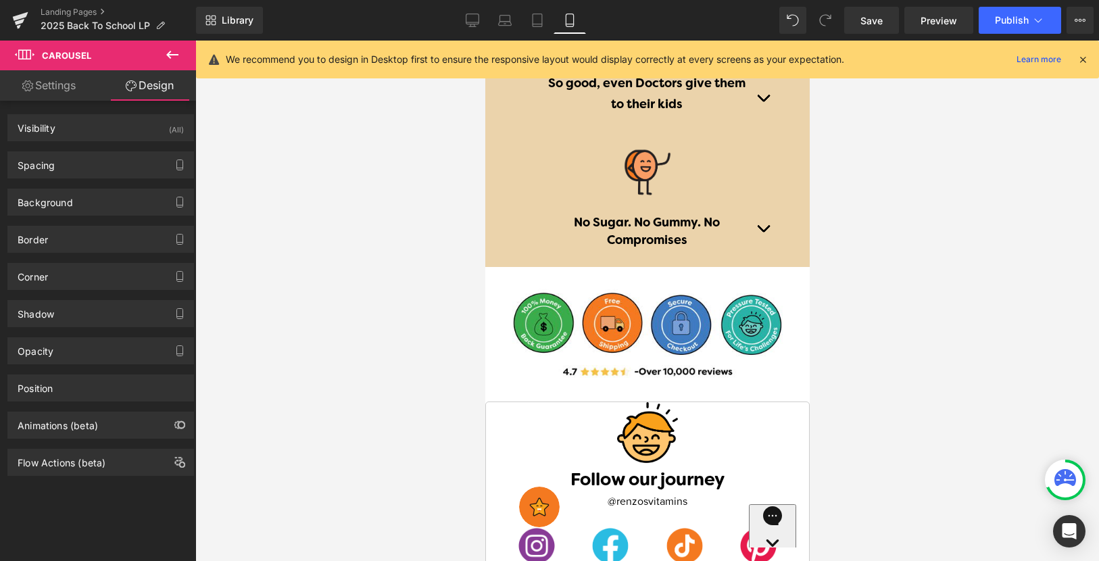
scroll to position [2906, 0]
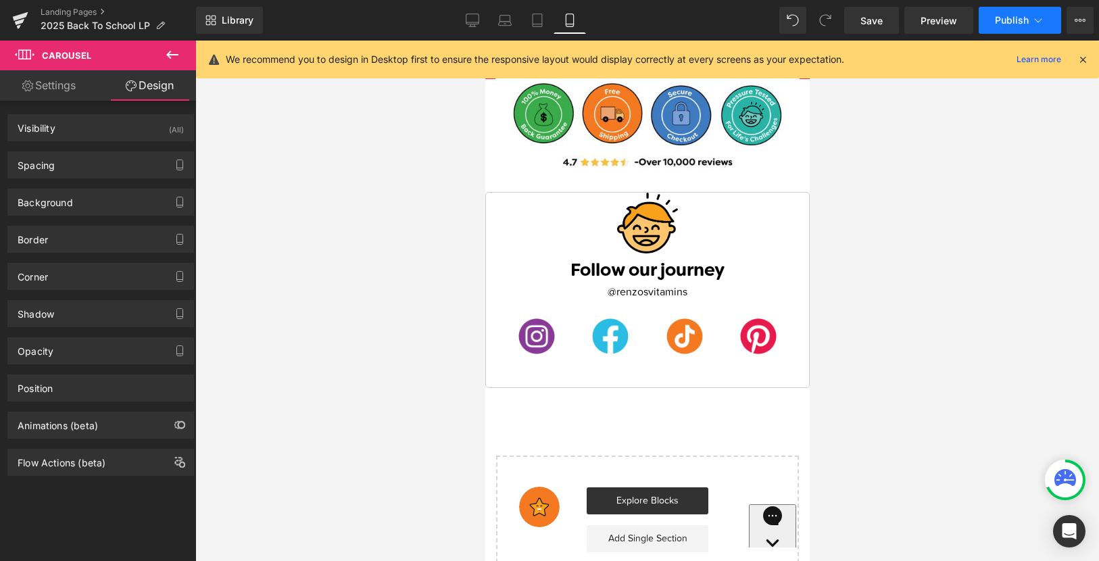
click at [1011, 28] on button "Publish" at bounding box center [1020, 20] width 82 height 27
click at [888, 10] on link "Save" at bounding box center [872, 20] width 55 height 27
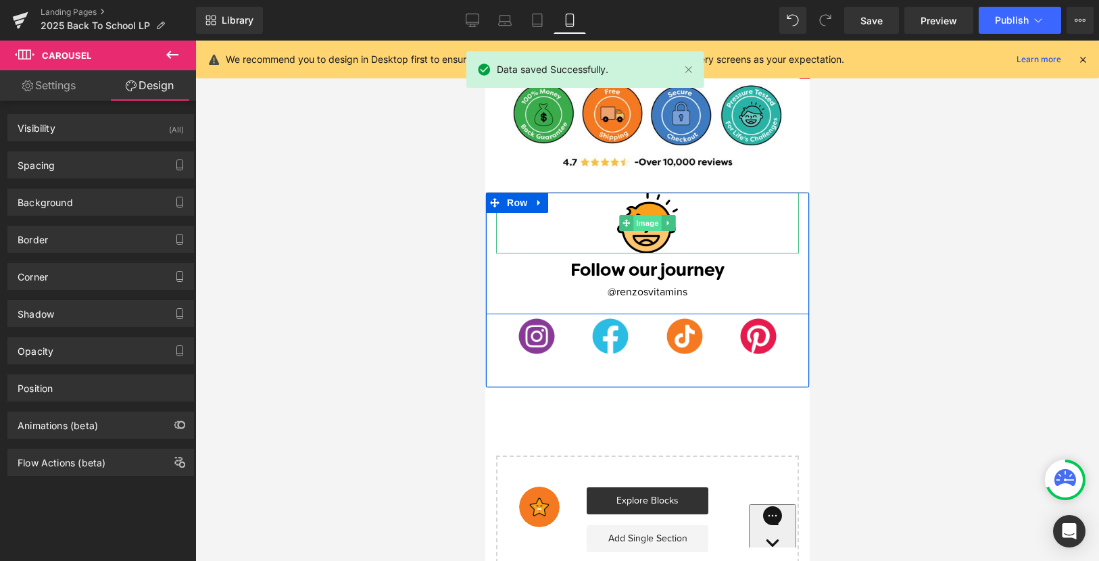
click at [642, 225] on span "Image" at bounding box center [647, 223] width 28 height 16
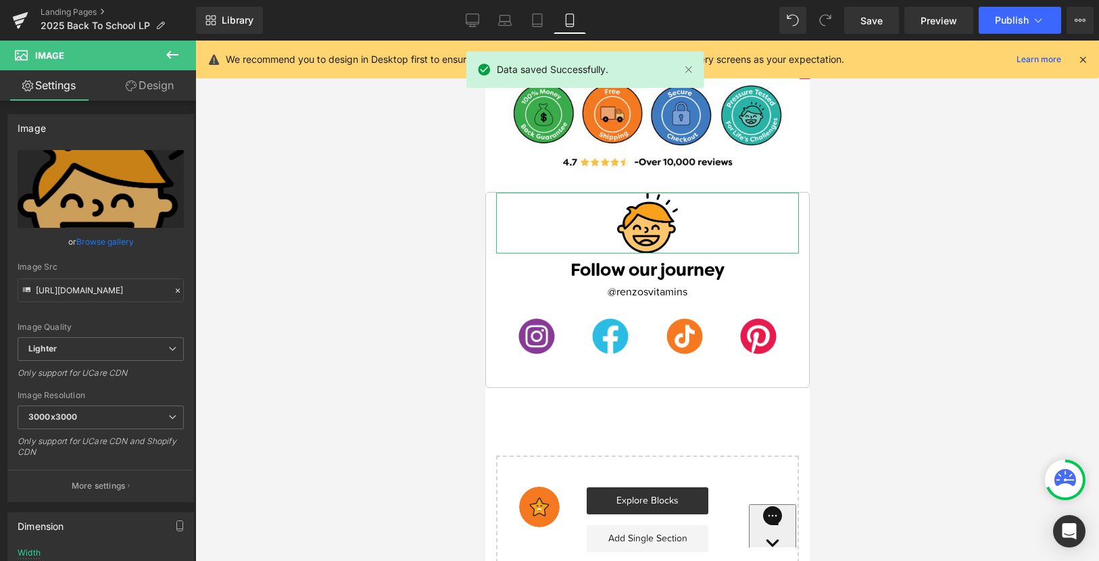
click at [155, 93] on link "Design" at bounding box center [150, 85] width 98 height 30
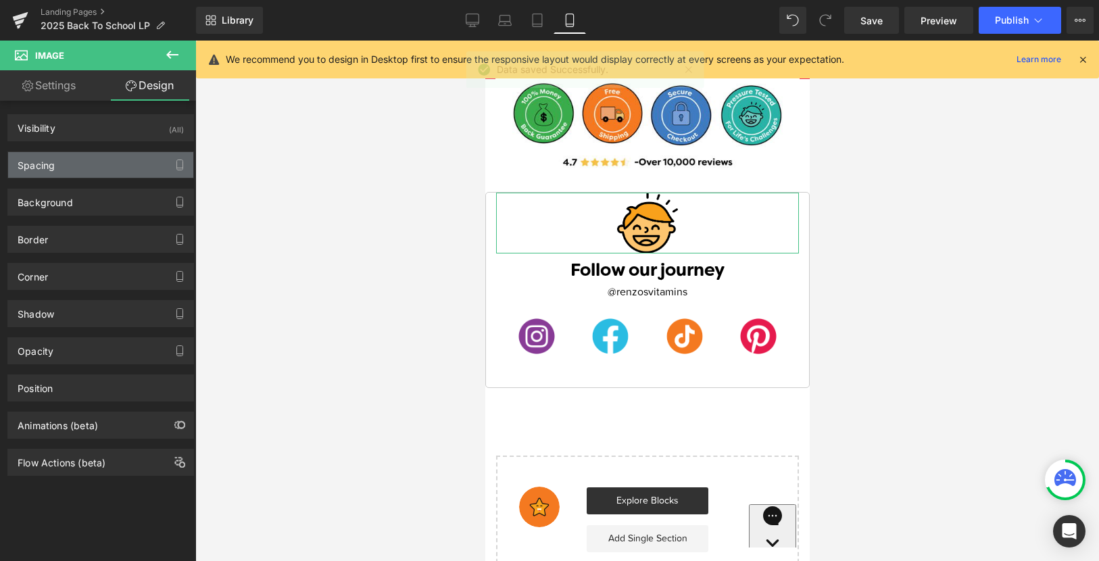
click at [80, 170] on div "Spacing" at bounding box center [100, 165] width 185 height 26
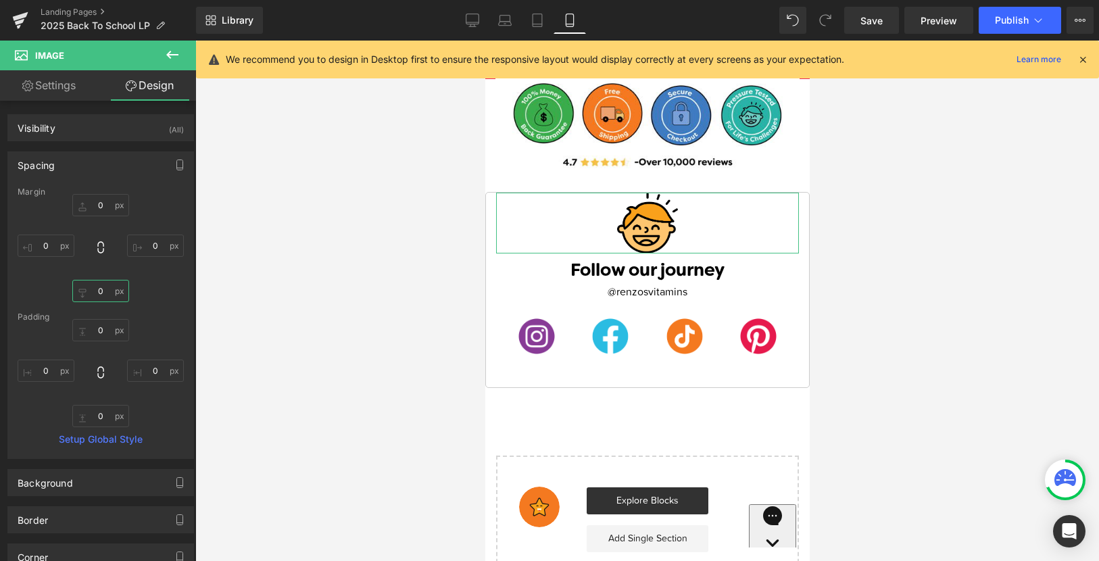
click at [95, 291] on input "0" at bounding box center [100, 291] width 57 height 22
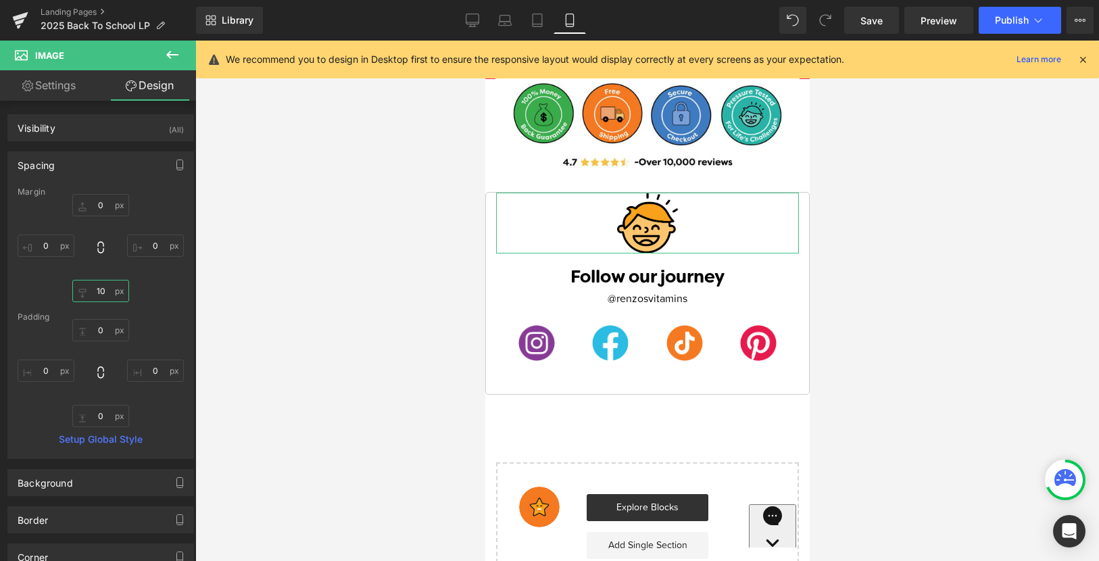
type input "1"
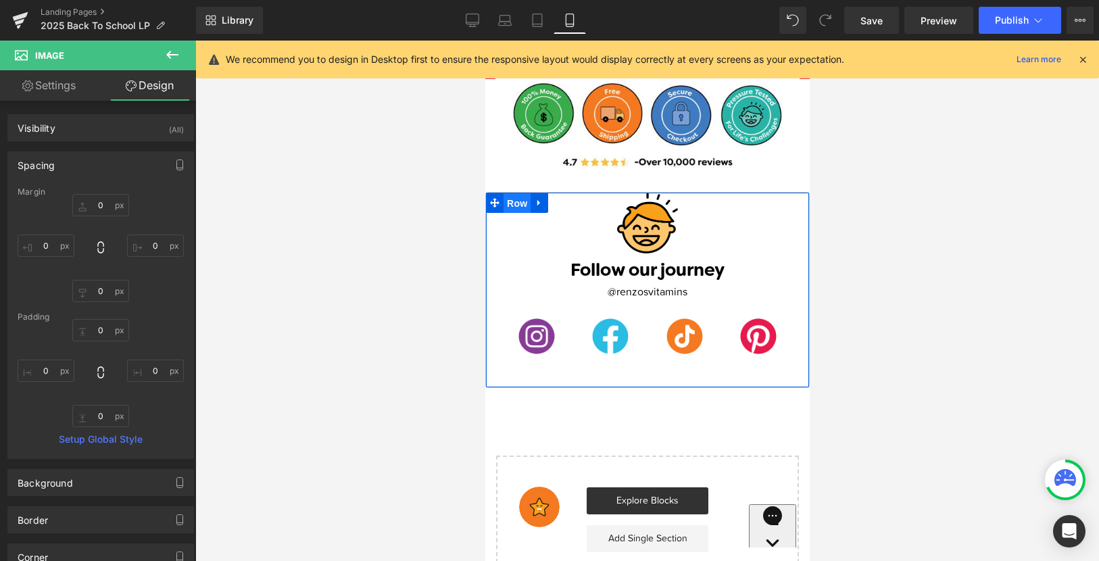
click at [511, 198] on span "Row" at bounding box center [516, 203] width 27 height 20
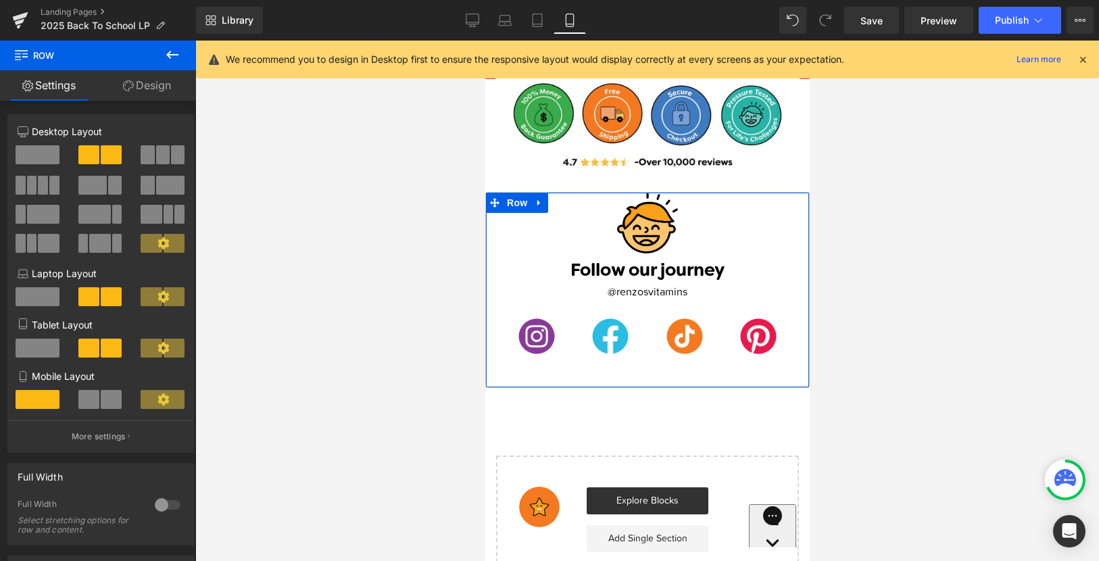
click at [151, 82] on link "Design" at bounding box center [147, 85] width 98 height 30
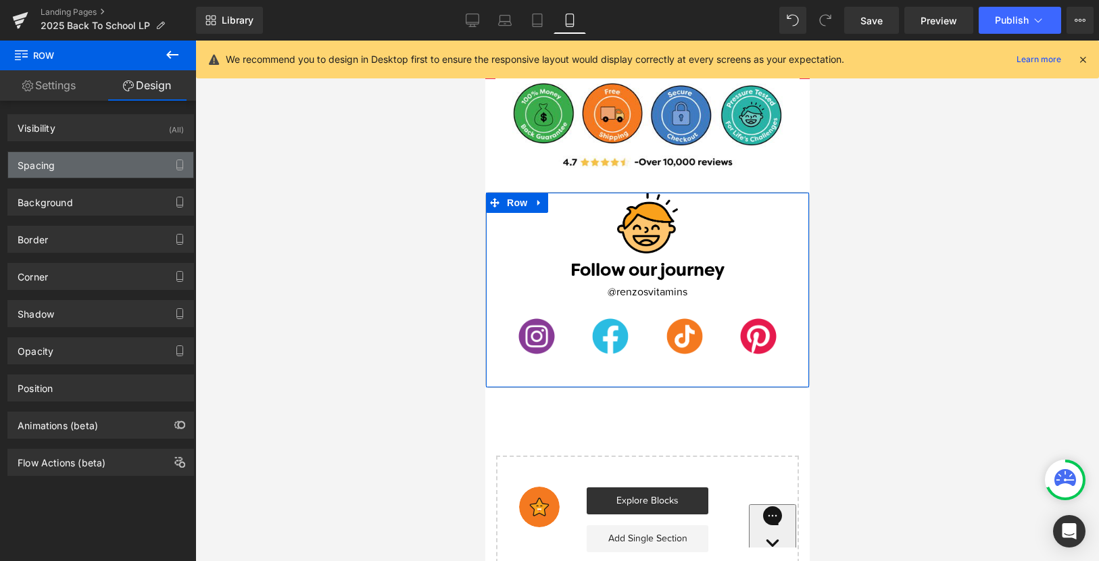
click at [68, 165] on div "Spacing" at bounding box center [100, 165] width 185 height 26
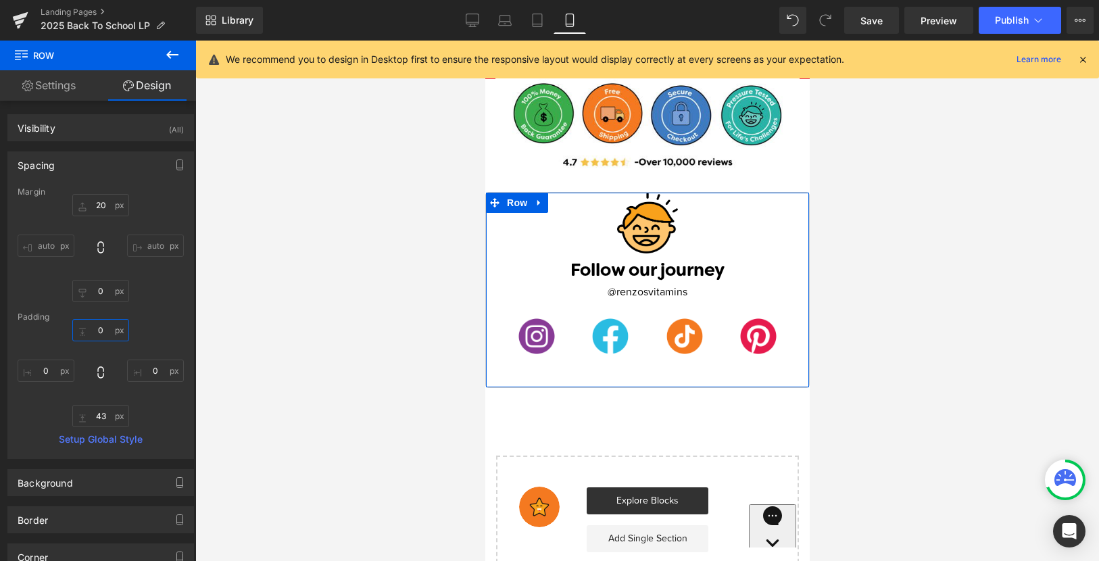
click at [97, 337] on input "0" at bounding box center [100, 330] width 57 height 22
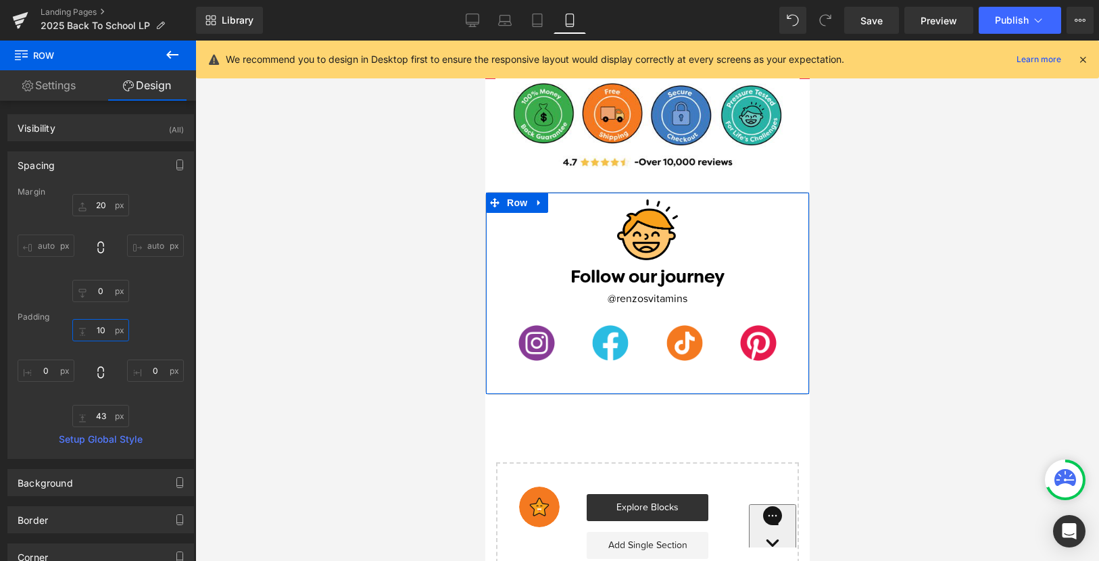
type input "1"
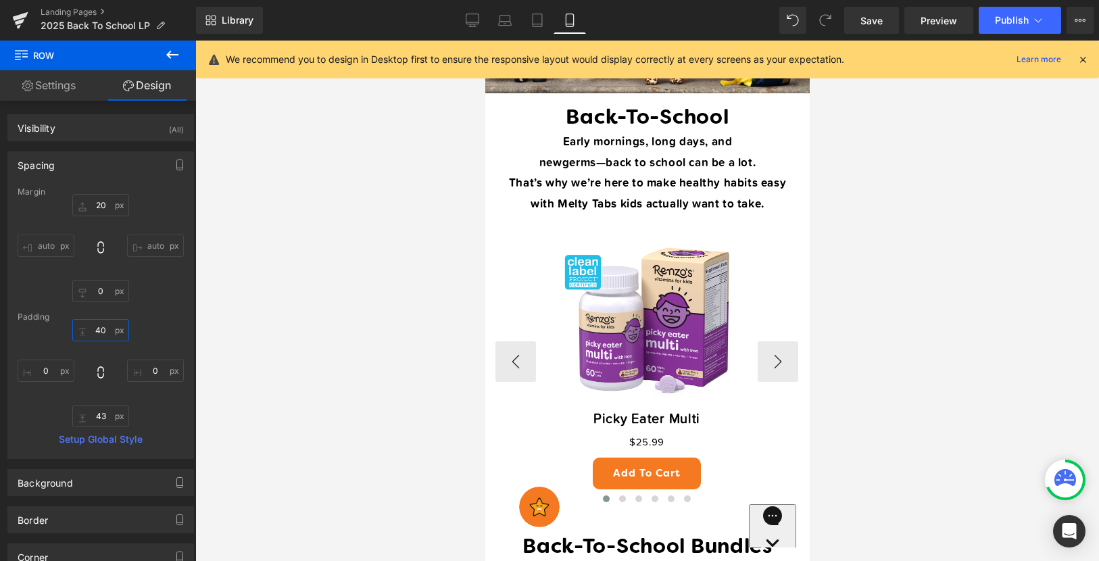
scroll to position [684, 0]
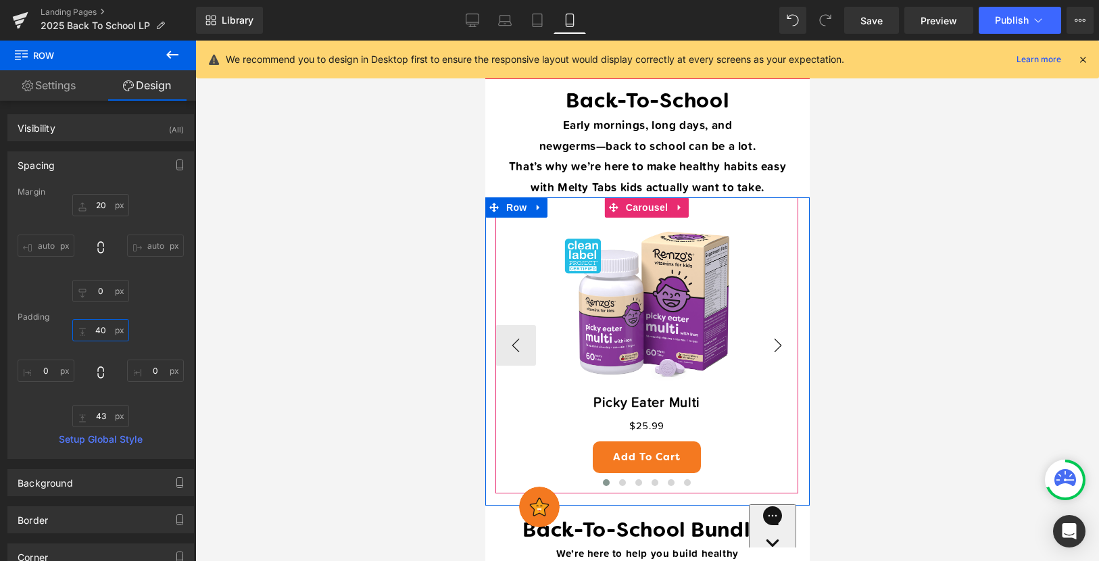
type input "40"
click at [772, 351] on button "›" at bounding box center [777, 345] width 41 height 41
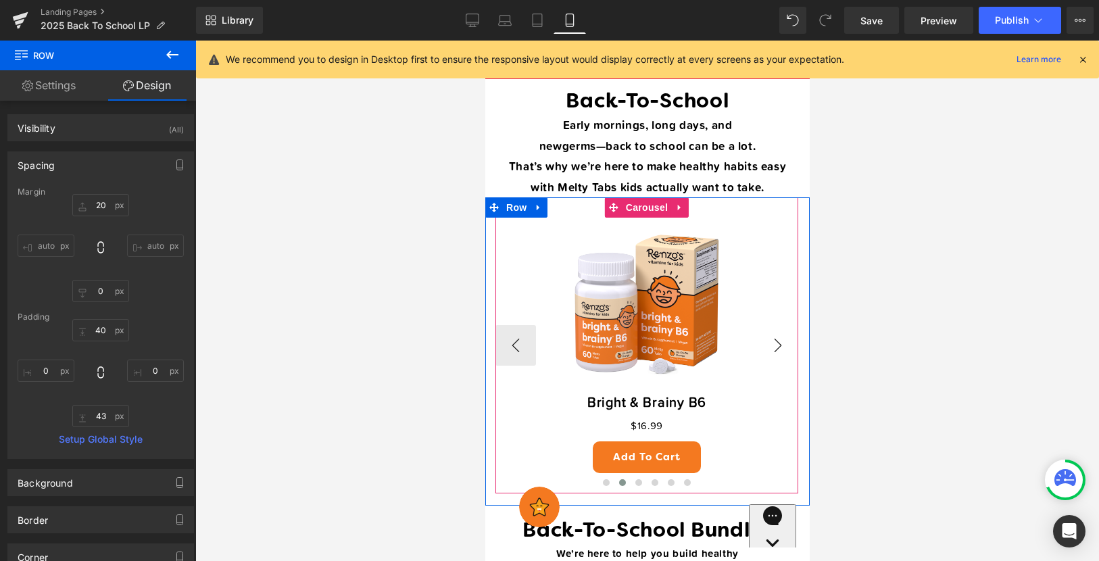
click at [772, 352] on button "›" at bounding box center [777, 345] width 41 height 41
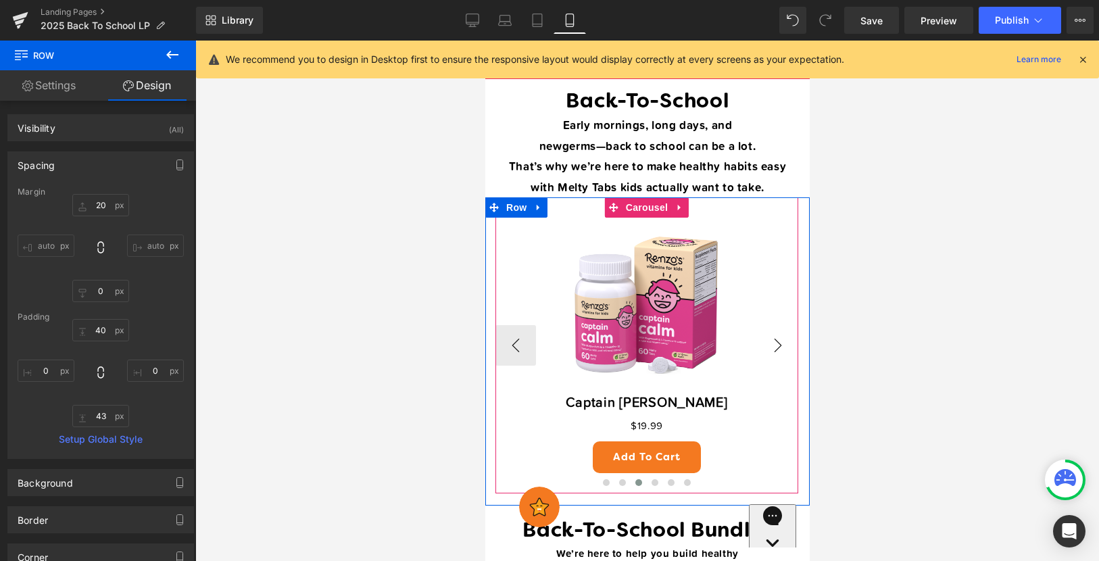
click at [772, 352] on button "›" at bounding box center [777, 345] width 41 height 41
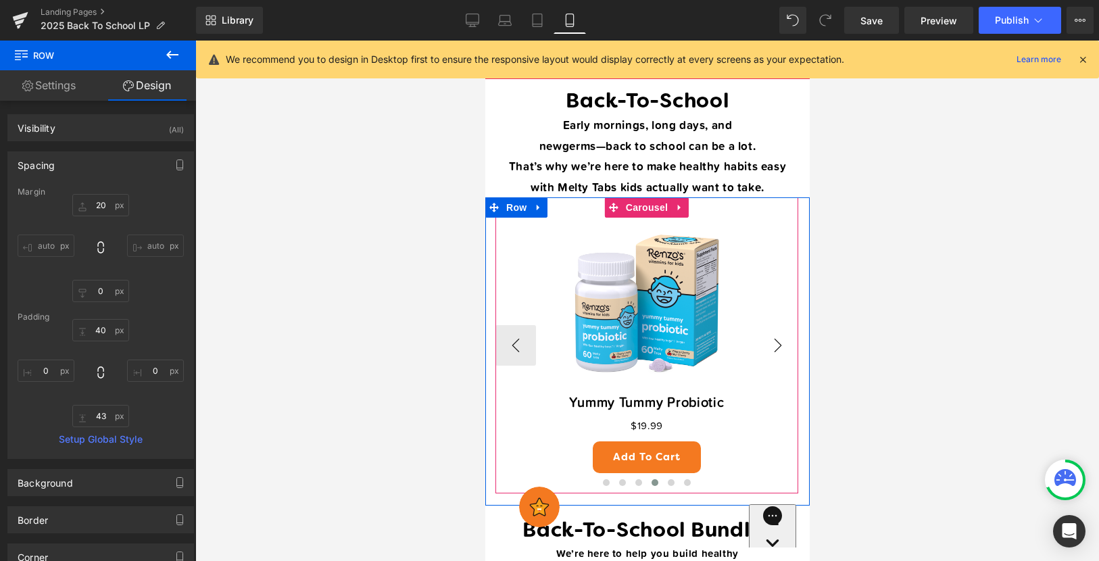
click at [772, 352] on button "›" at bounding box center [777, 345] width 41 height 41
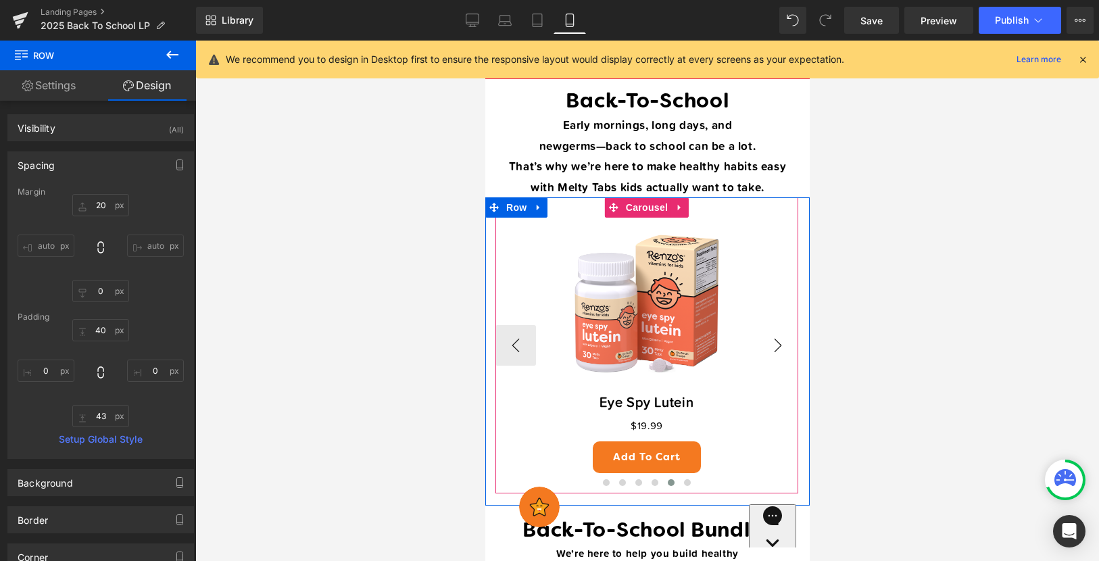
click at [772, 352] on button "›" at bounding box center [777, 345] width 41 height 41
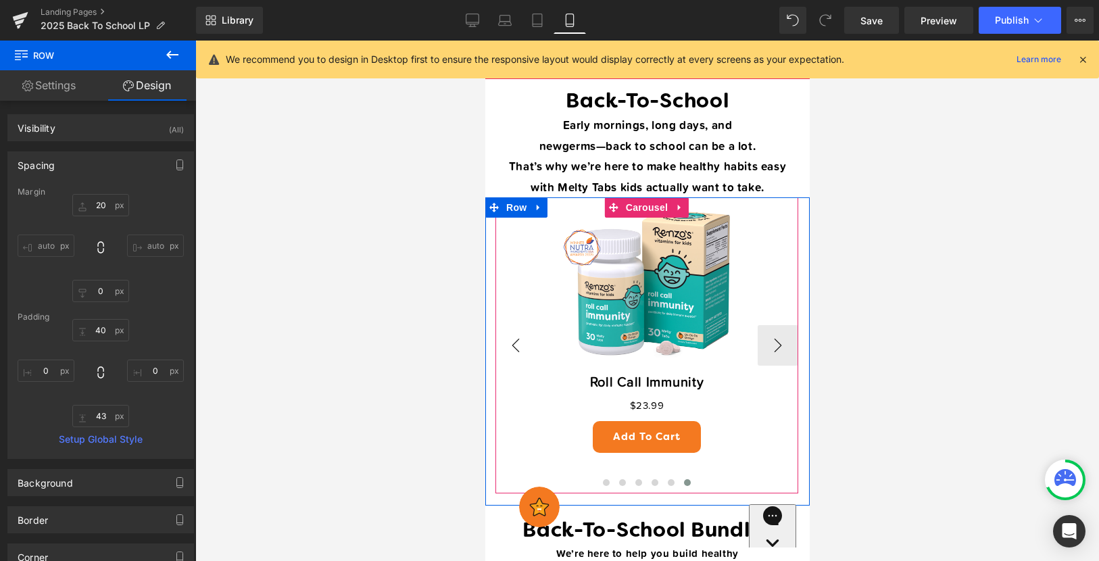
click at [514, 336] on button "‹" at bounding box center [515, 345] width 41 height 41
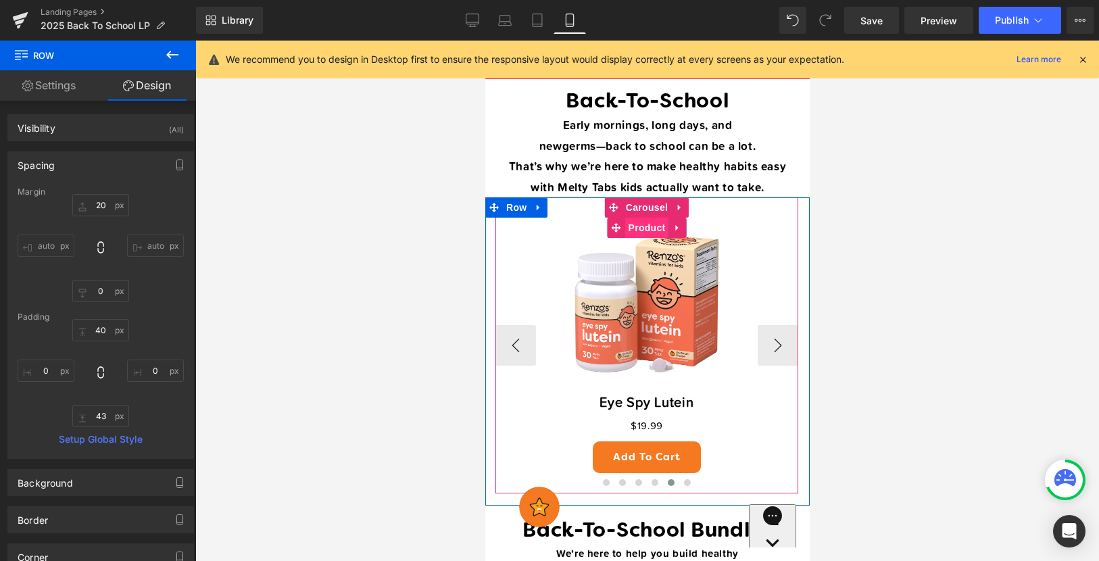
click at [642, 230] on span "Product" at bounding box center [647, 228] width 44 height 20
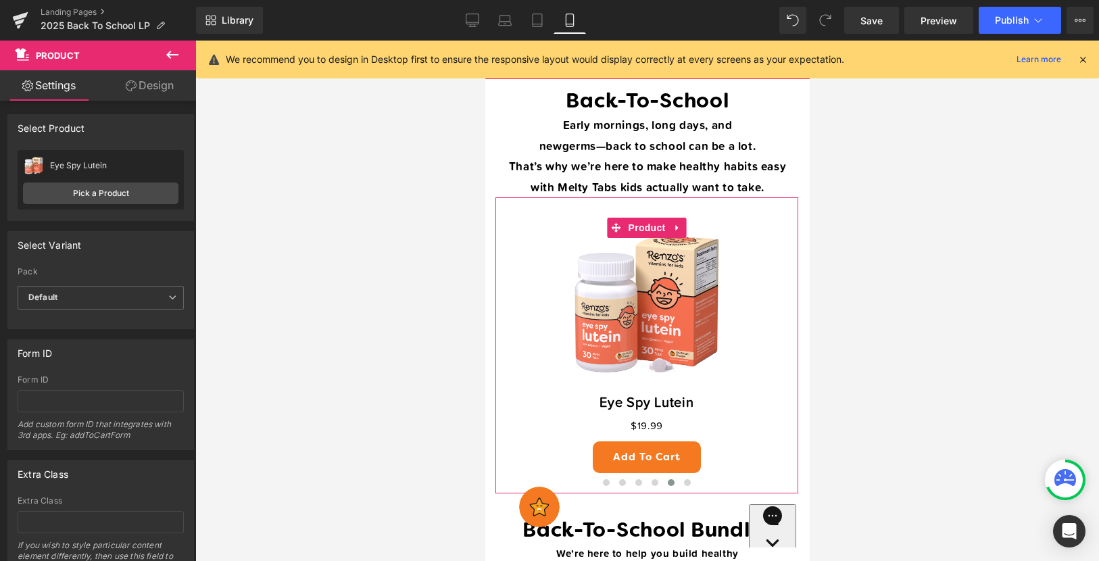
click at [161, 93] on link "Design" at bounding box center [150, 85] width 98 height 30
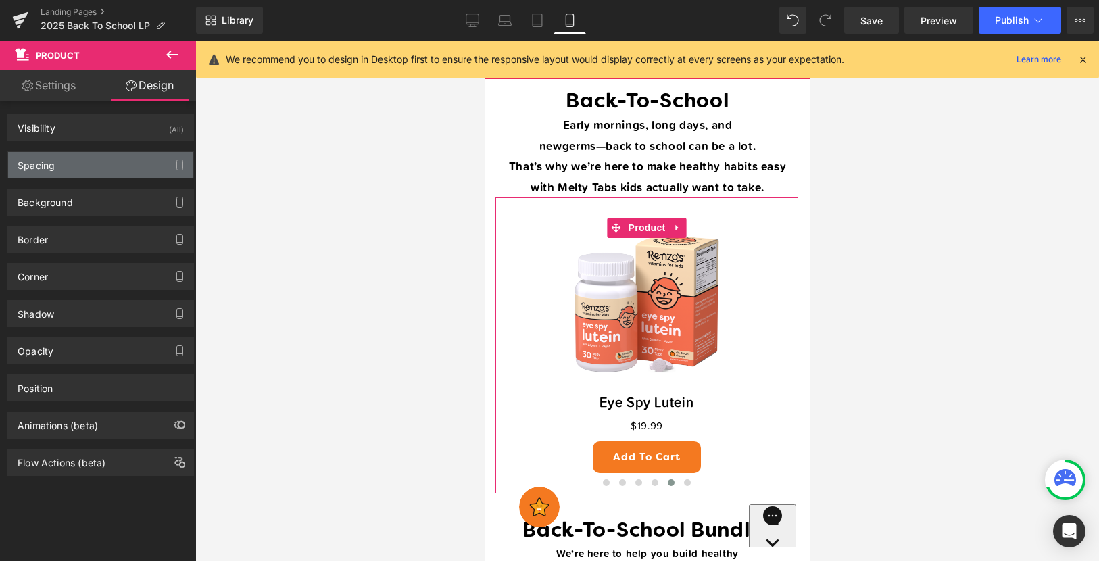
click at [72, 172] on div "Spacing" at bounding box center [100, 165] width 185 height 26
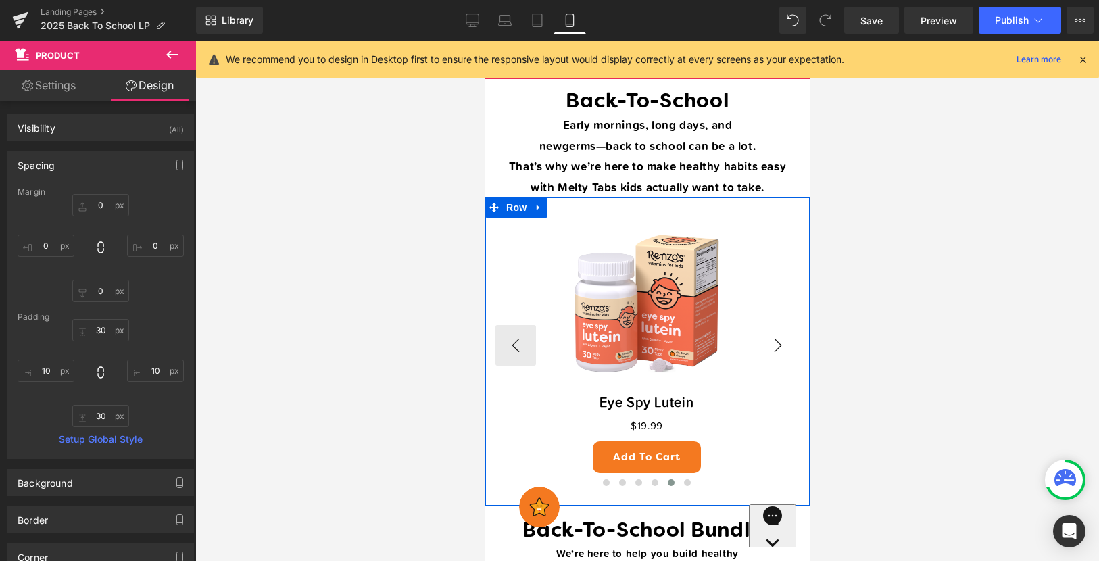
click at [777, 346] on button "›" at bounding box center [777, 345] width 41 height 41
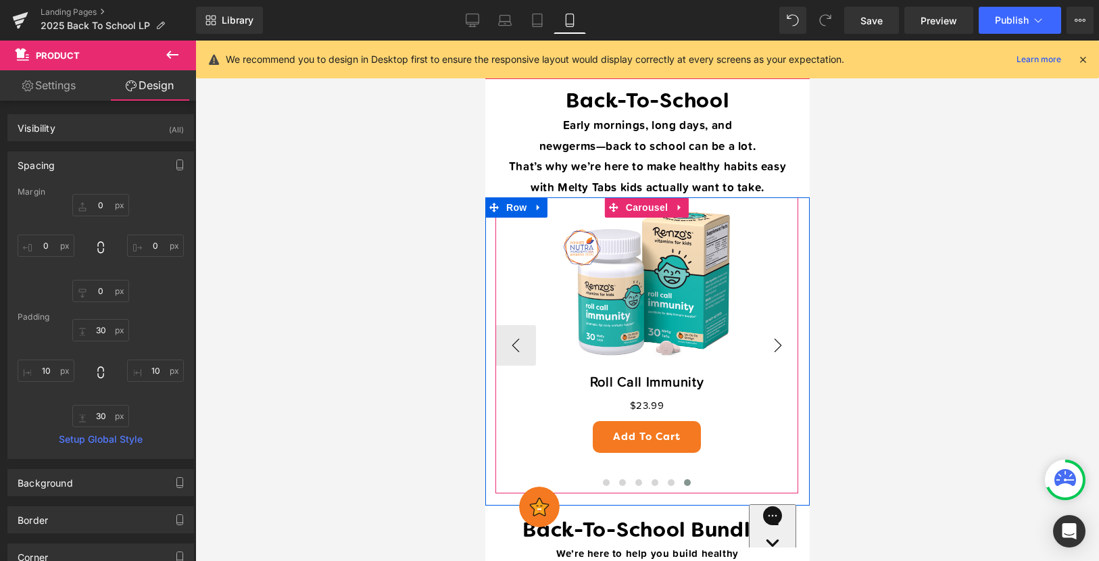
click at [778, 346] on button "›" at bounding box center [777, 345] width 41 height 41
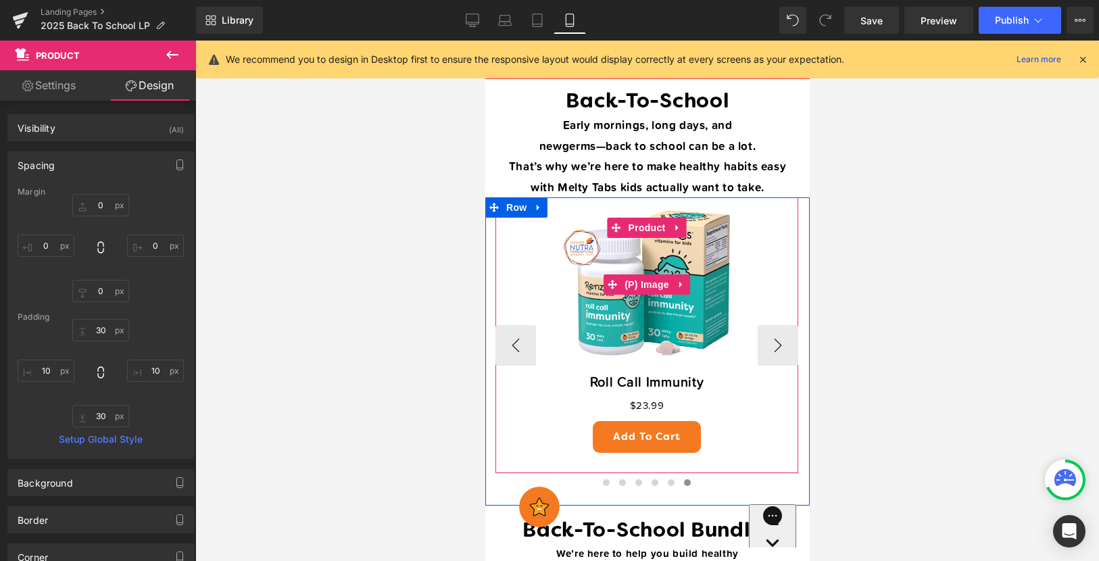
click at [690, 300] on img at bounding box center [647, 284] width 174 height 174
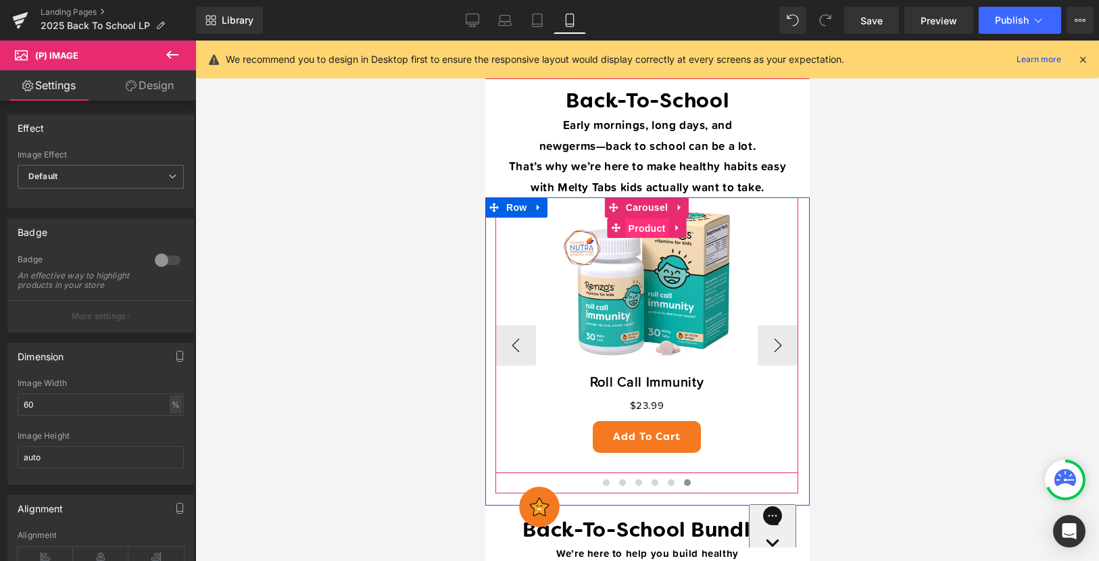
click at [653, 233] on span "Product" at bounding box center [647, 228] width 44 height 20
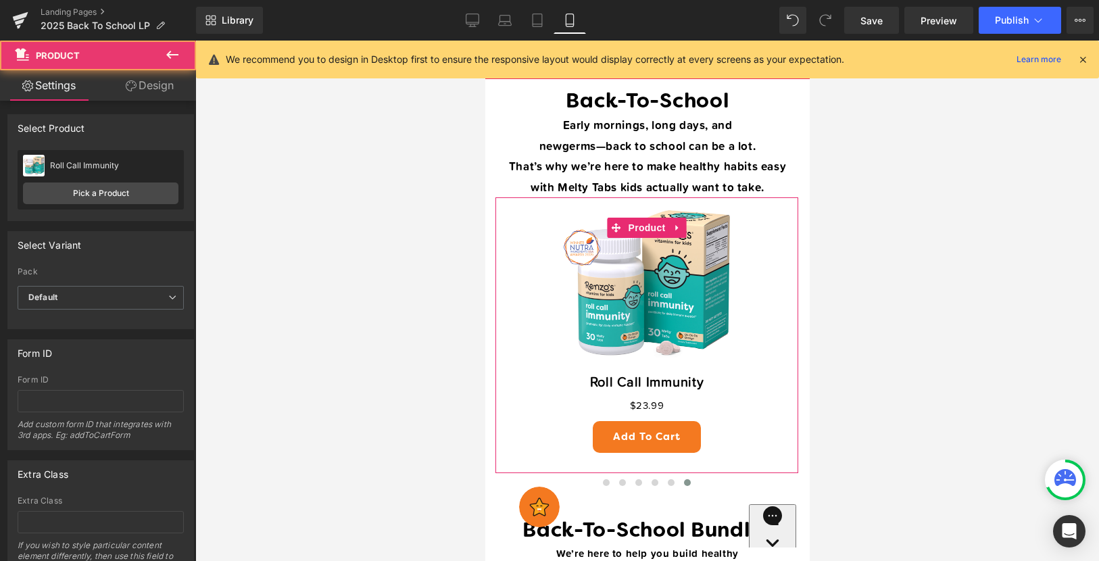
click at [152, 87] on link "Design" at bounding box center [150, 85] width 98 height 30
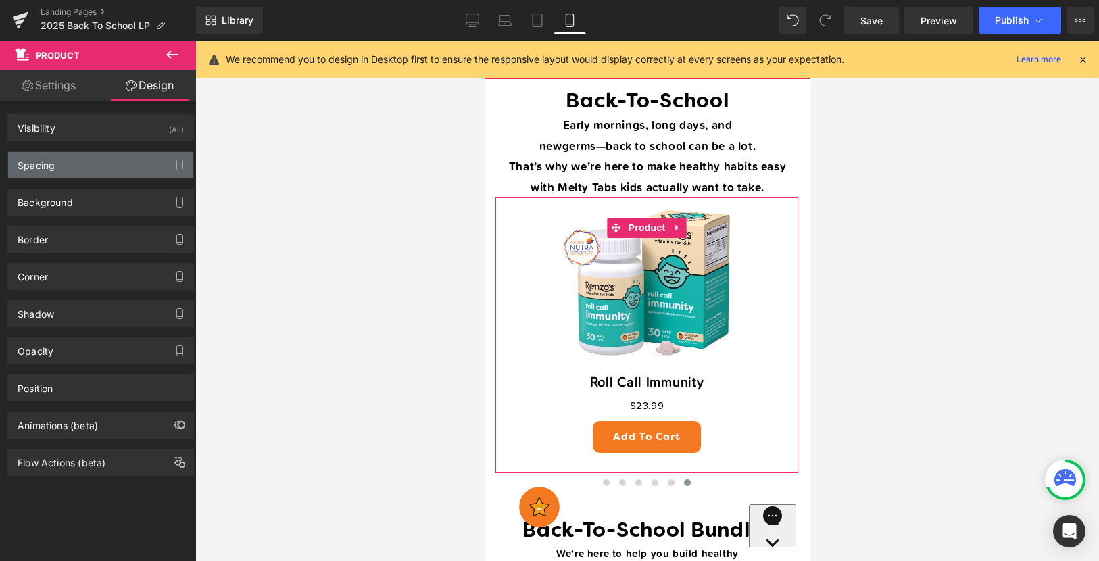
click at [85, 160] on div "Spacing" at bounding box center [100, 165] width 185 height 26
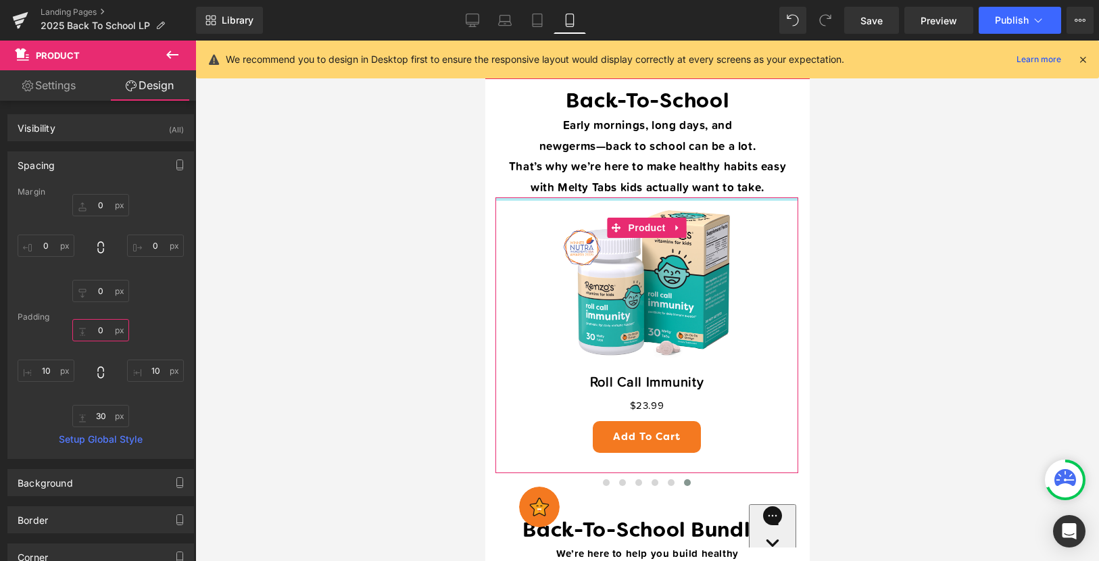
click at [95, 327] on input "0" at bounding box center [100, 330] width 57 height 22
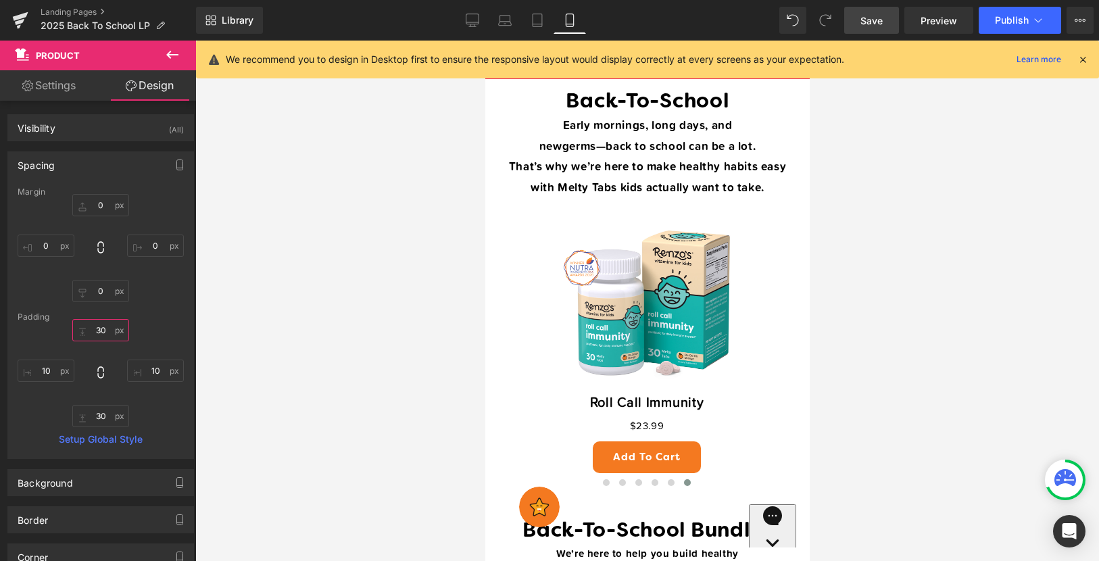
type input "30"
click at [876, 21] on span "Save" at bounding box center [872, 21] width 22 height 14
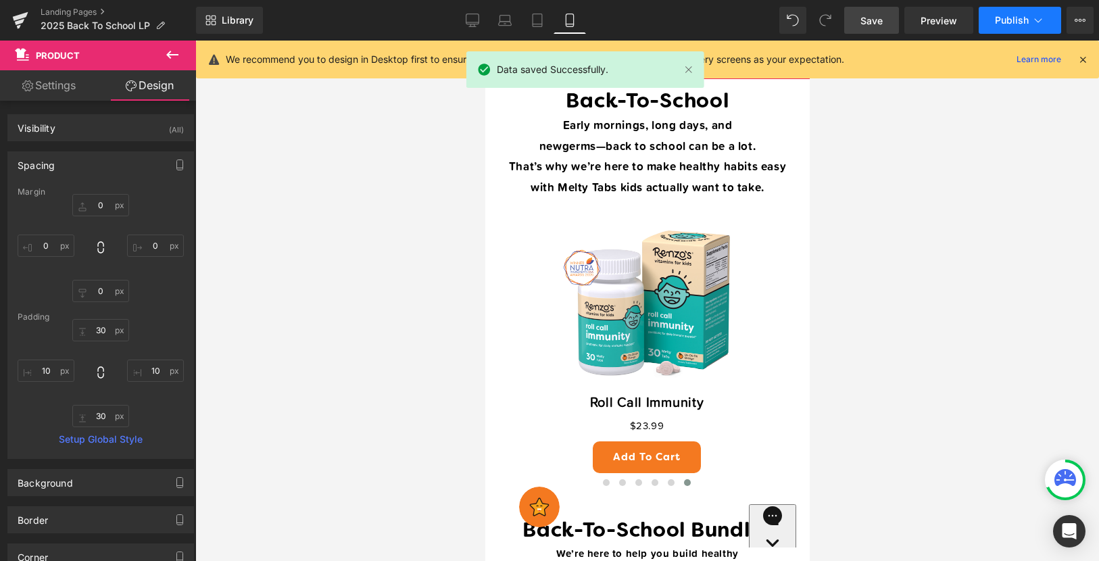
click at [1002, 22] on span "Publish" at bounding box center [1012, 20] width 34 height 11
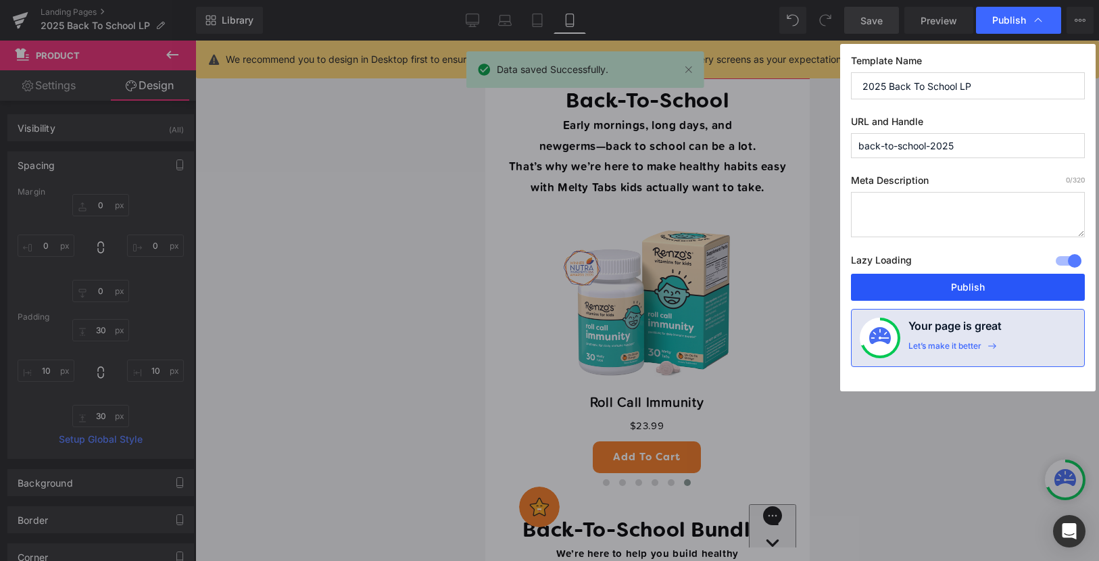
click at [0, 0] on button "Publish" at bounding box center [0, 0] width 0 height 0
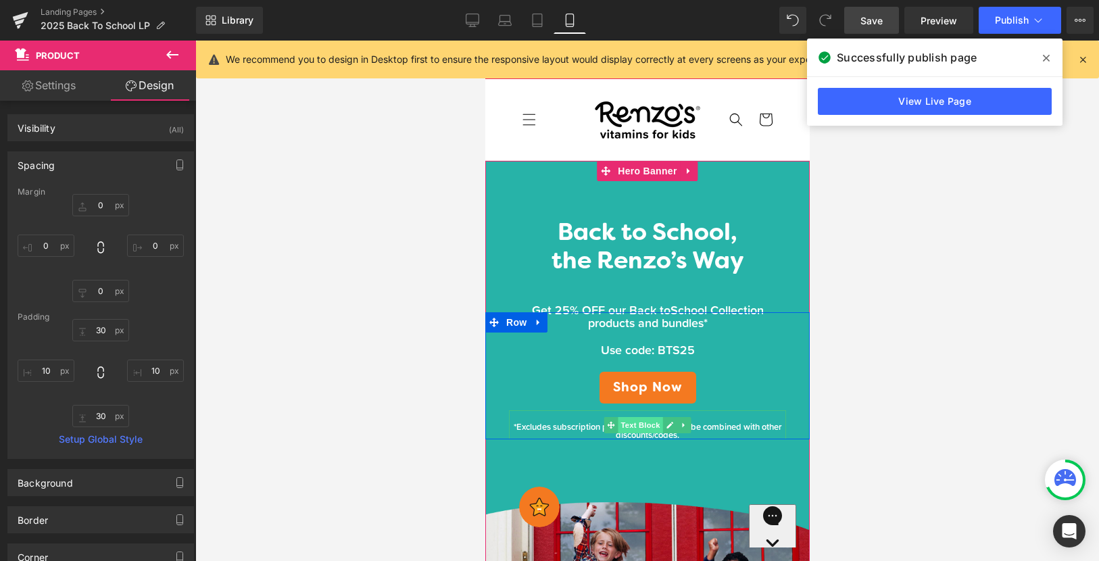
click at [631, 427] on span "Text Block" at bounding box center [639, 425] width 45 height 16
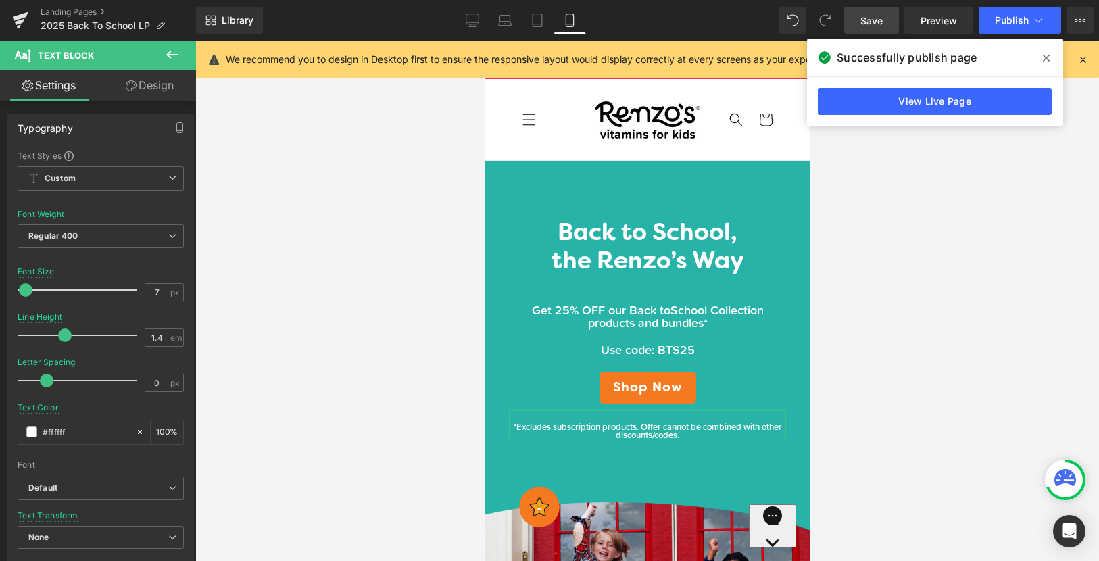
click at [133, 80] on icon at bounding box center [131, 85] width 11 height 11
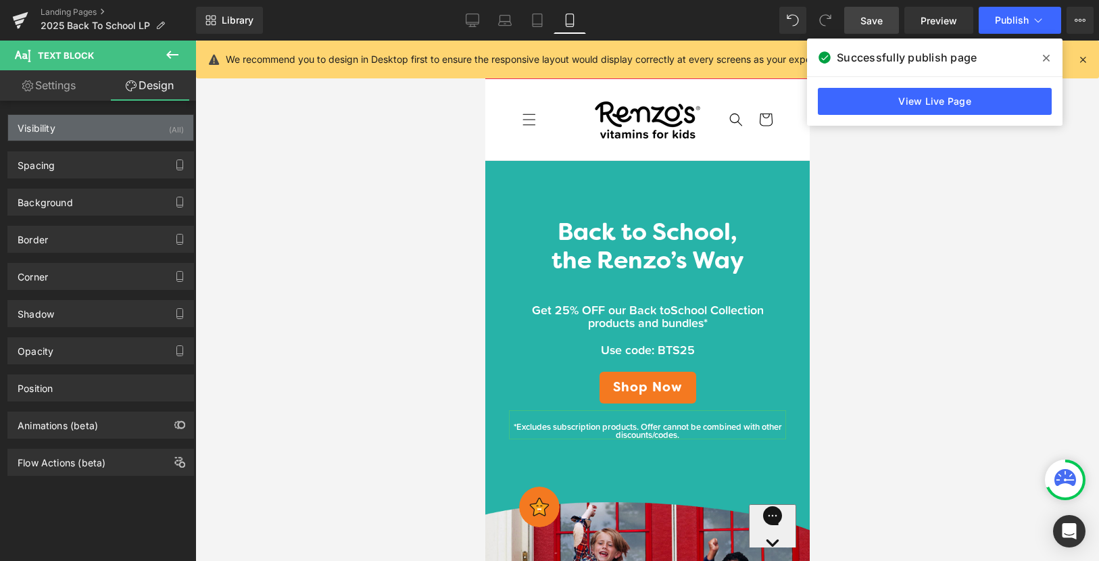
click at [78, 135] on div "Visibility (All)" at bounding box center [100, 128] width 185 height 26
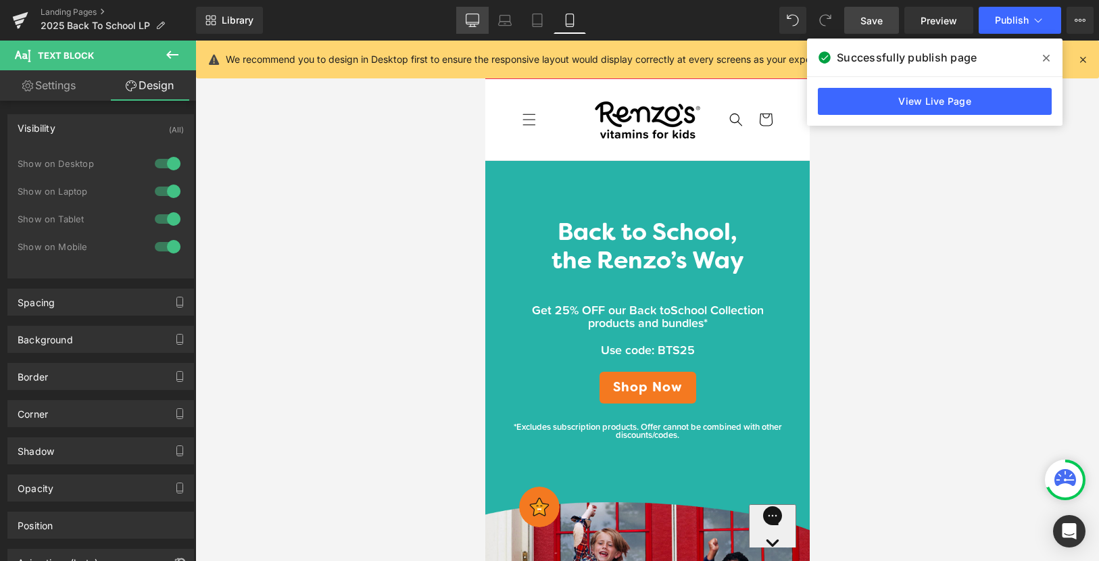
click at [477, 27] on link "Desktop" at bounding box center [472, 20] width 32 height 27
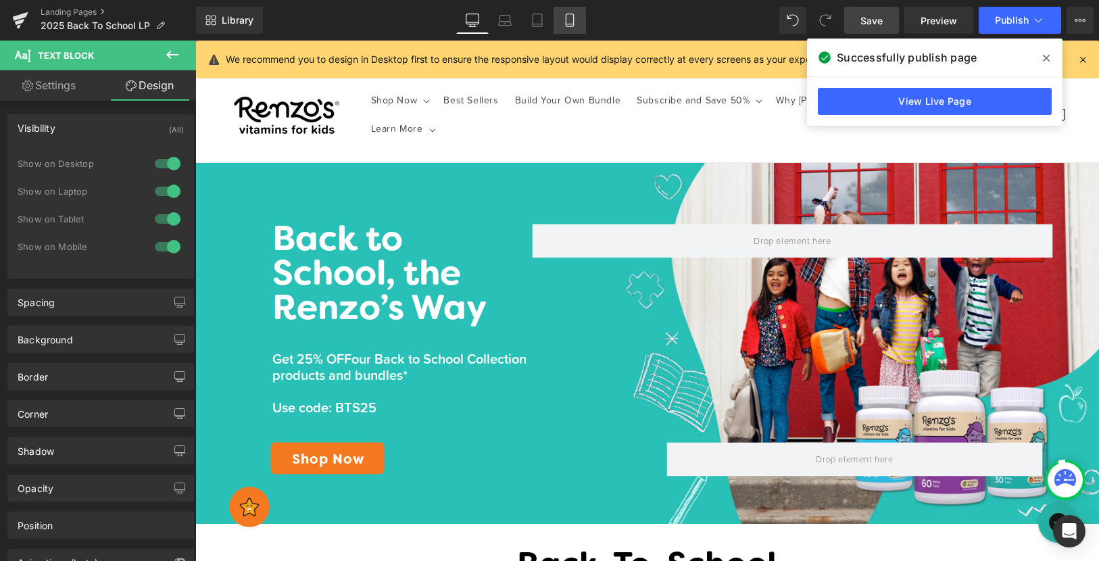
click at [583, 7] on link "Mobile" at bounding box center [570, 20] width 32 height 27
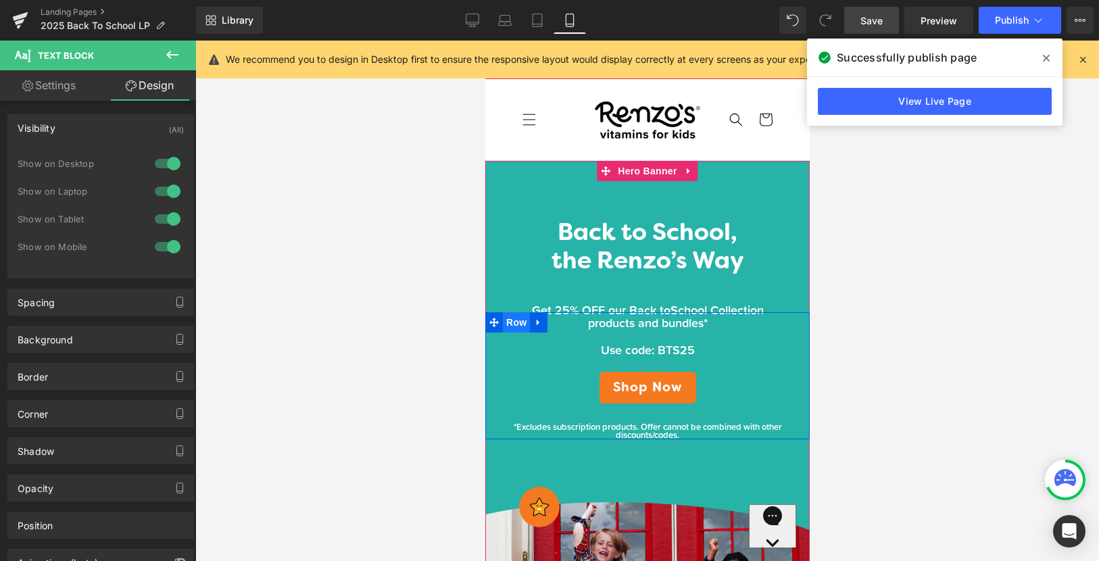
click at [511, 324] on span "Row" at bounding box center [515, 322] width 27 height 20
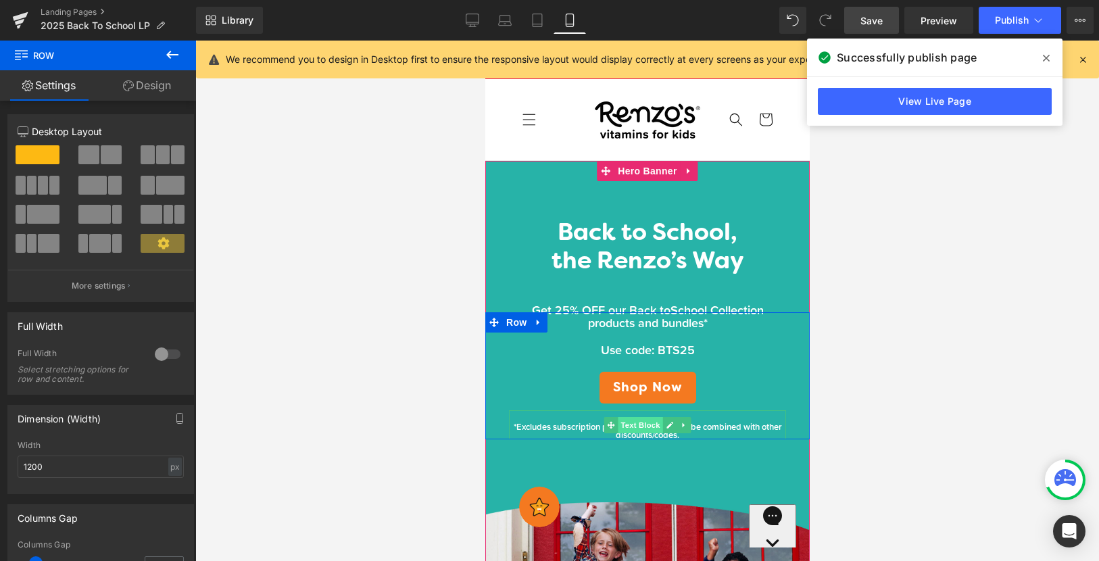
click at [630, 425] on span "Text Block" at bounding box center [639, 425] width 45 height 16
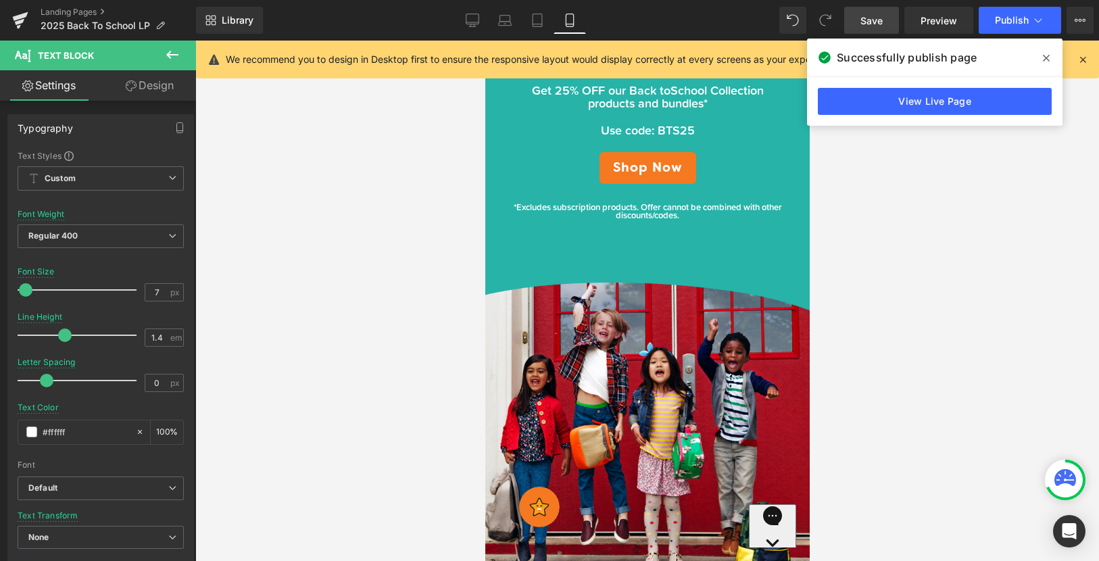
scroll to position [120, 0]
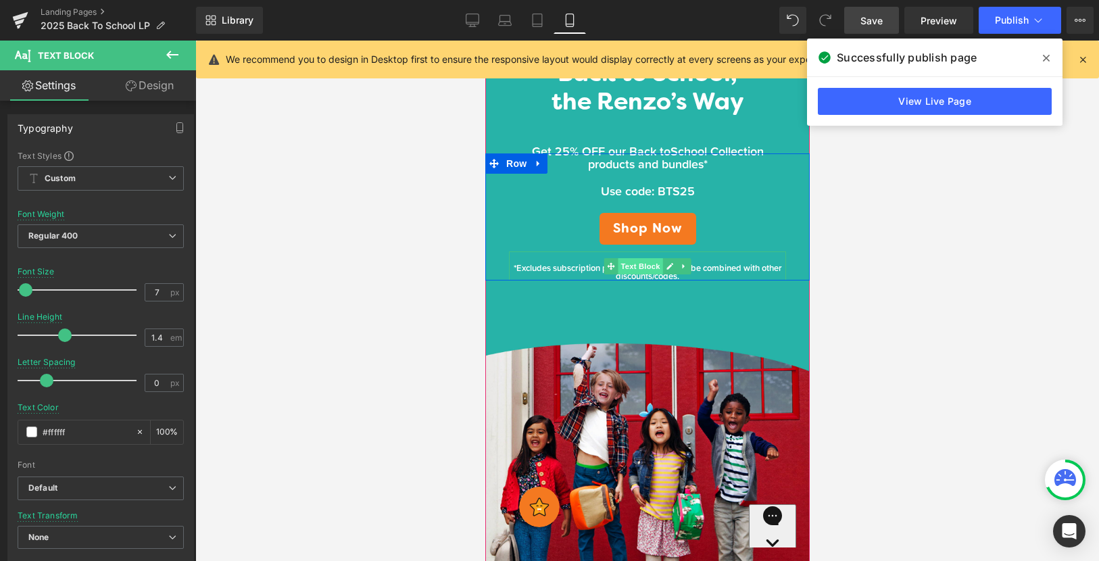
click at [632, 266] on span "Text Block" at bounding box center [639, 266] width 45 height 16
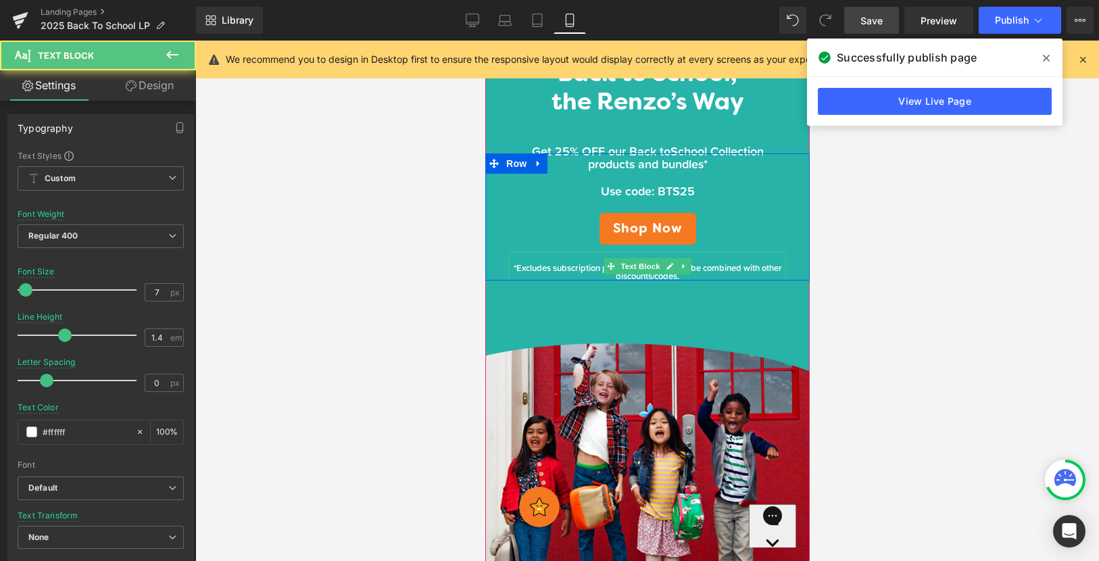
click at [558, 269] on span "*Excludes subscription products. Offer cannot be combined with other discounts/…" at bounding box center [647, 272] width 268 height 21
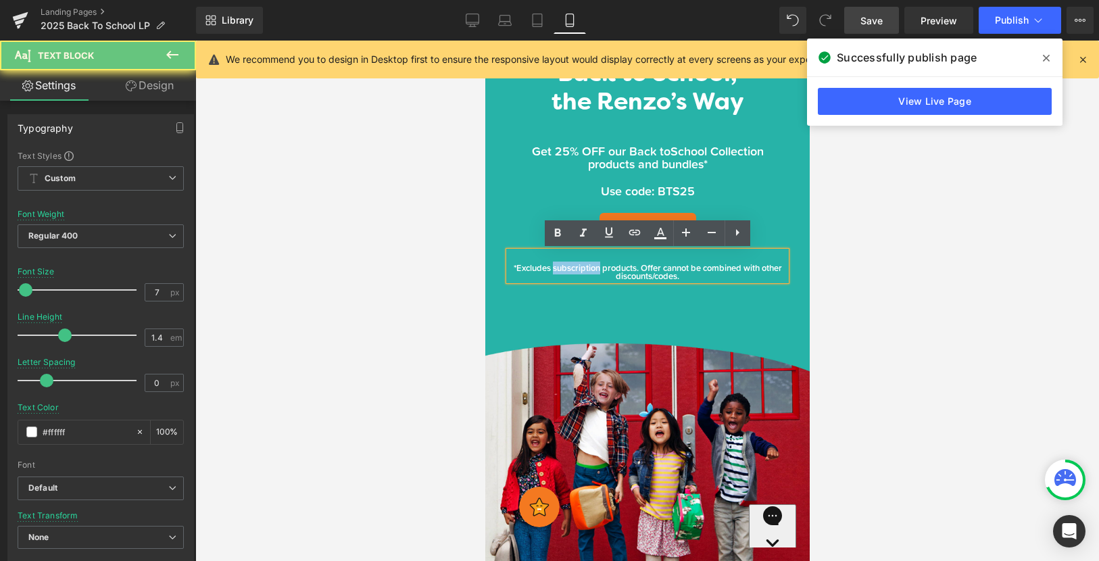
click at [558, 269] on span "*Excludes subscription products. Offer cannot be combined with other discounts/…" at bounding box center [647, 272] width 268 height 21
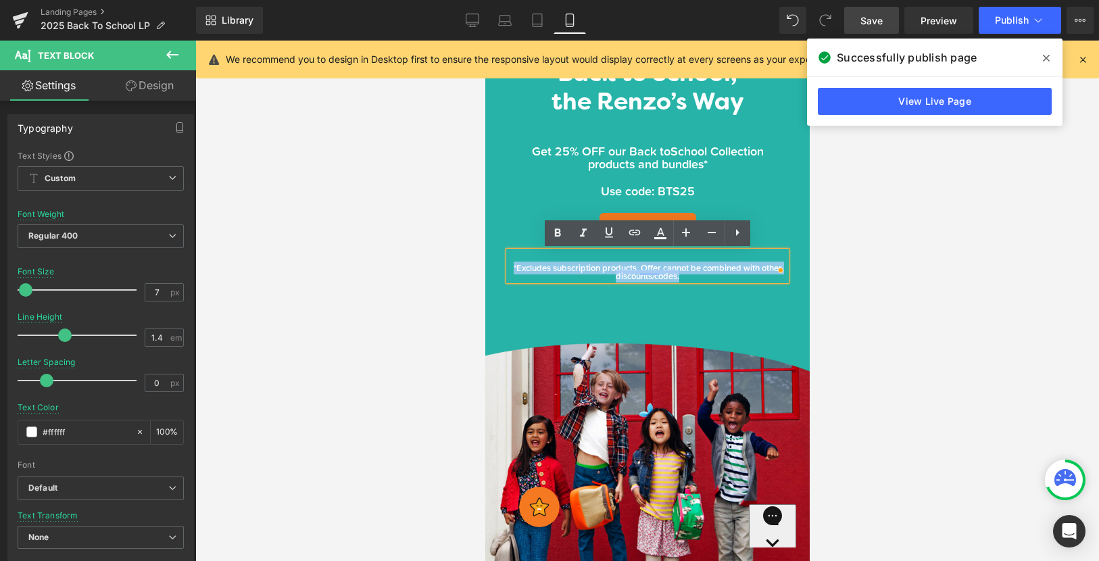
copy span "*Excludes subscription products. Offer cannot be combined with other discounts/…"
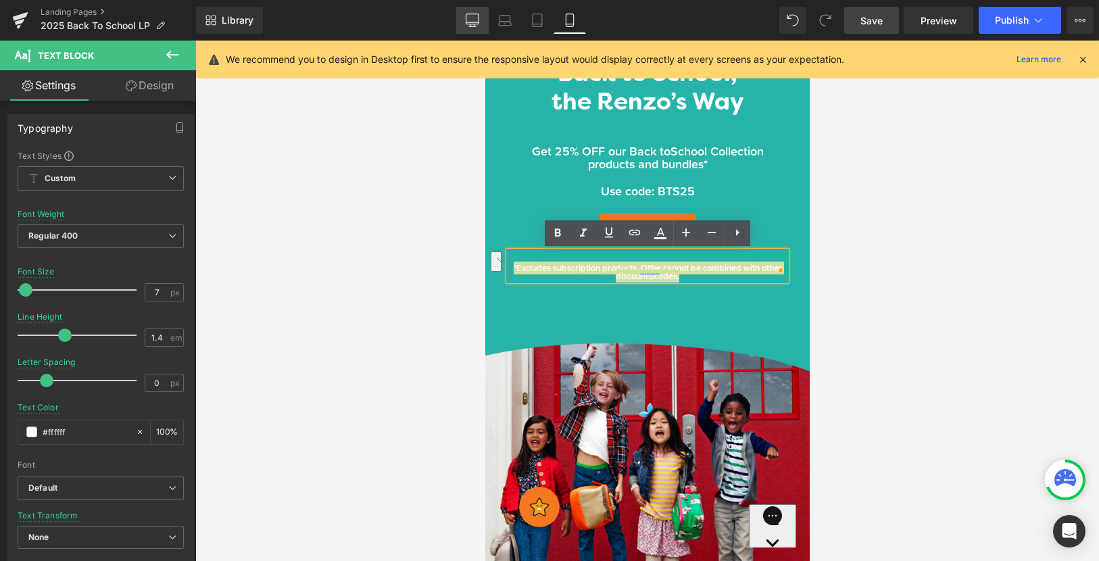
click at [469, 23] on icon at bounding box center [473, 21] width 14 height 14
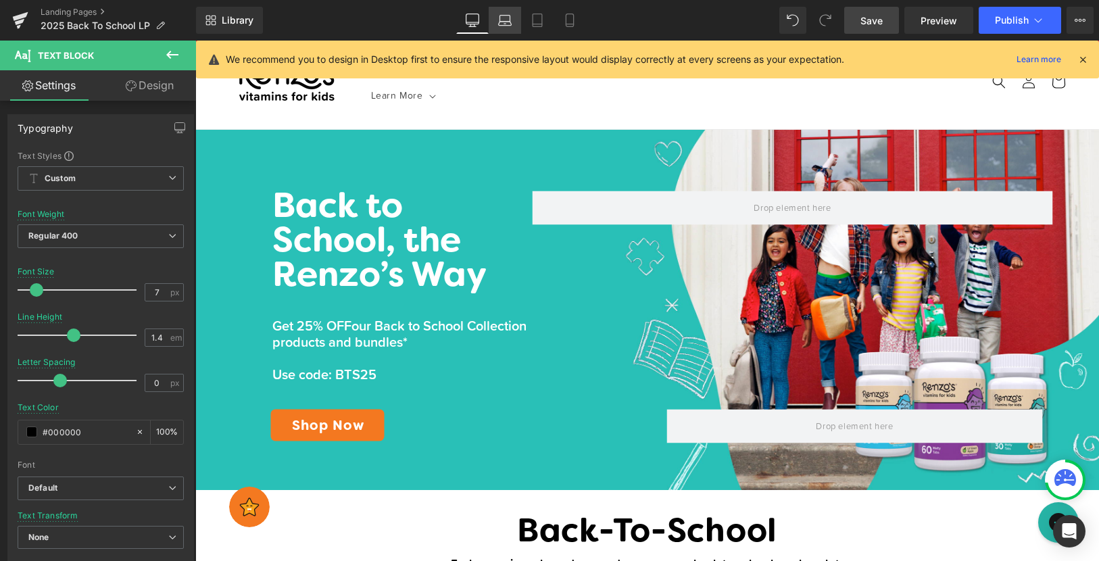
scroll to position [0, 0]
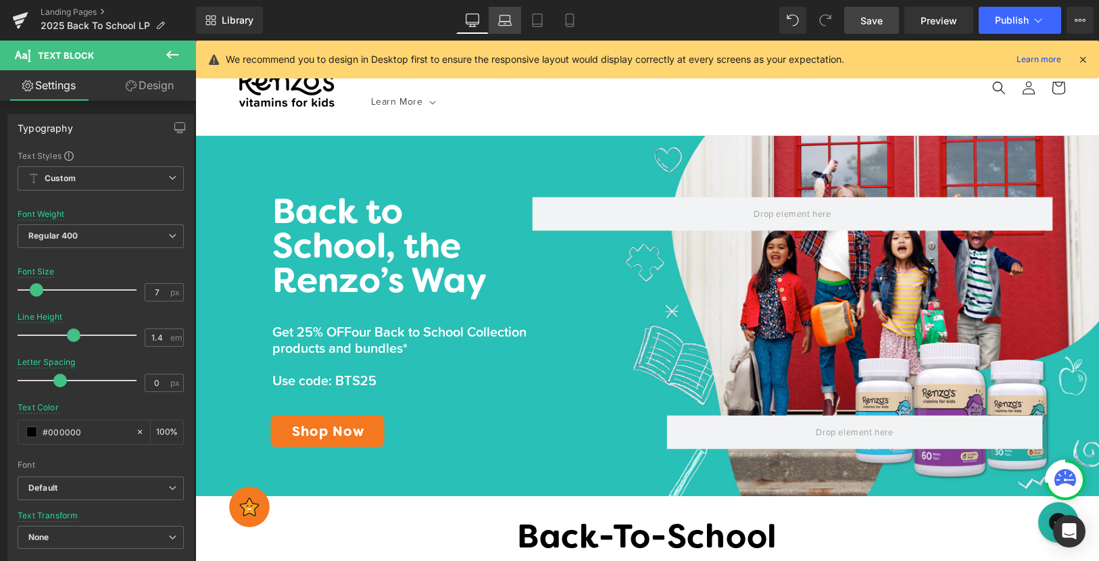
click at [519, 26] on link "Laptop" at bounding box center [505, 20] width 32 height 27
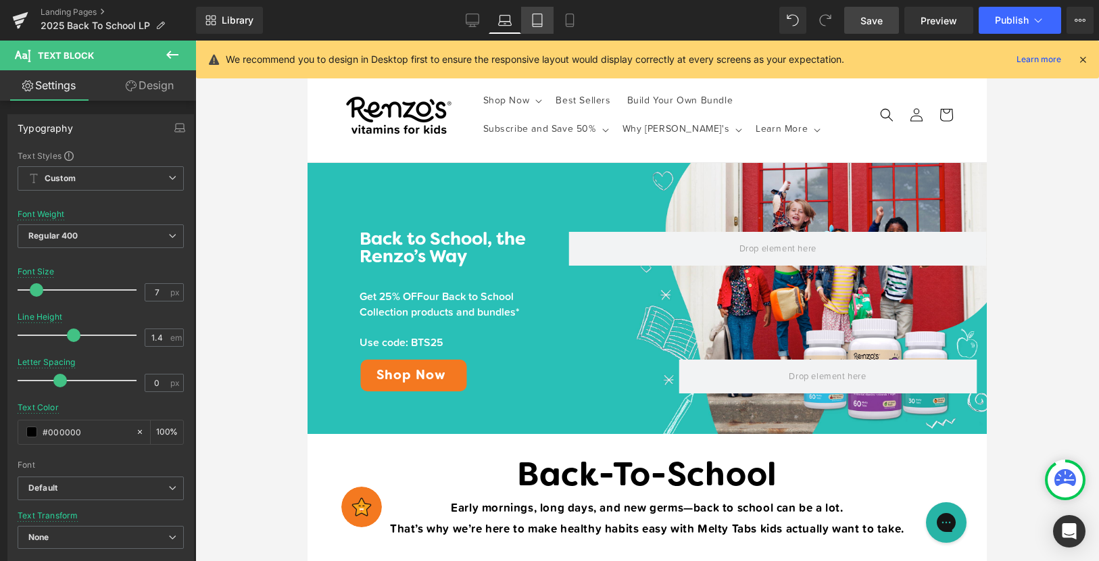
click at [550, 32] on link "Tablet" at bounding box center [537, 20] width 32 height 27
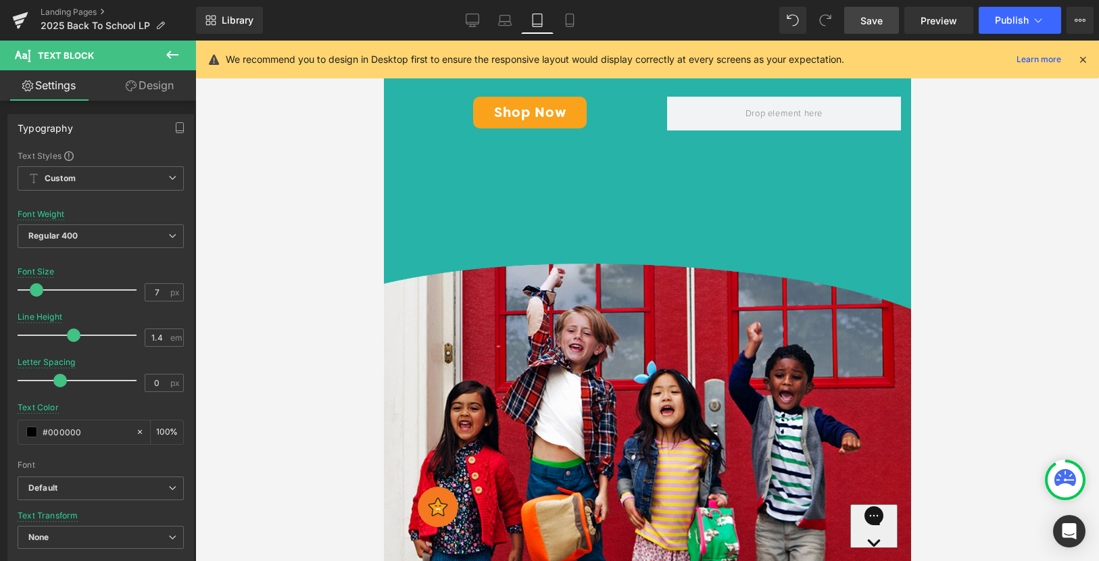
scroll to position [619, 0]
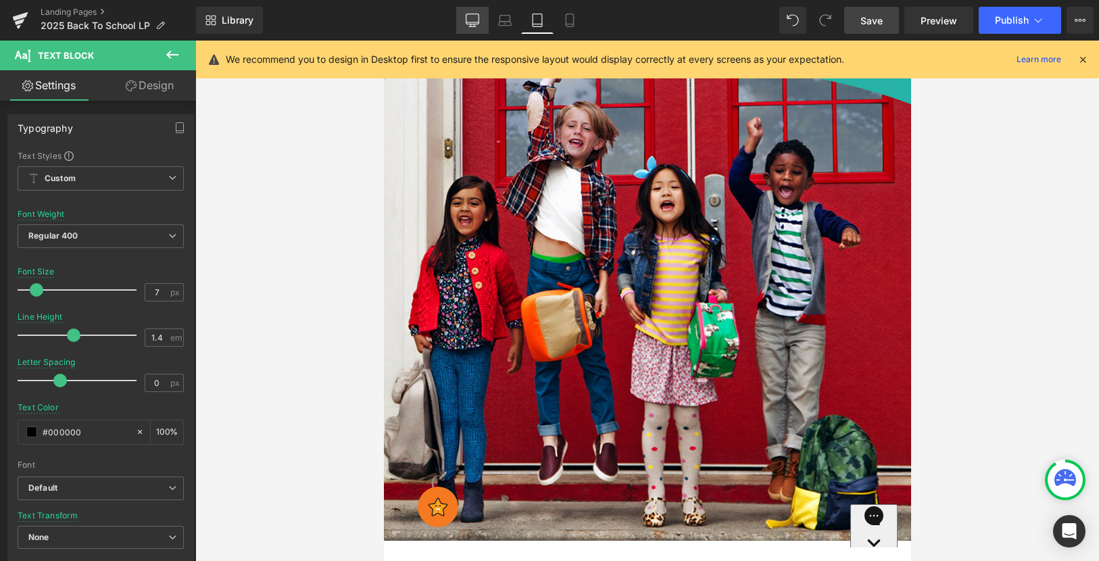
click at [472, 11] on link "Desktop" at bounding box center [472, 20] width 32 height 27
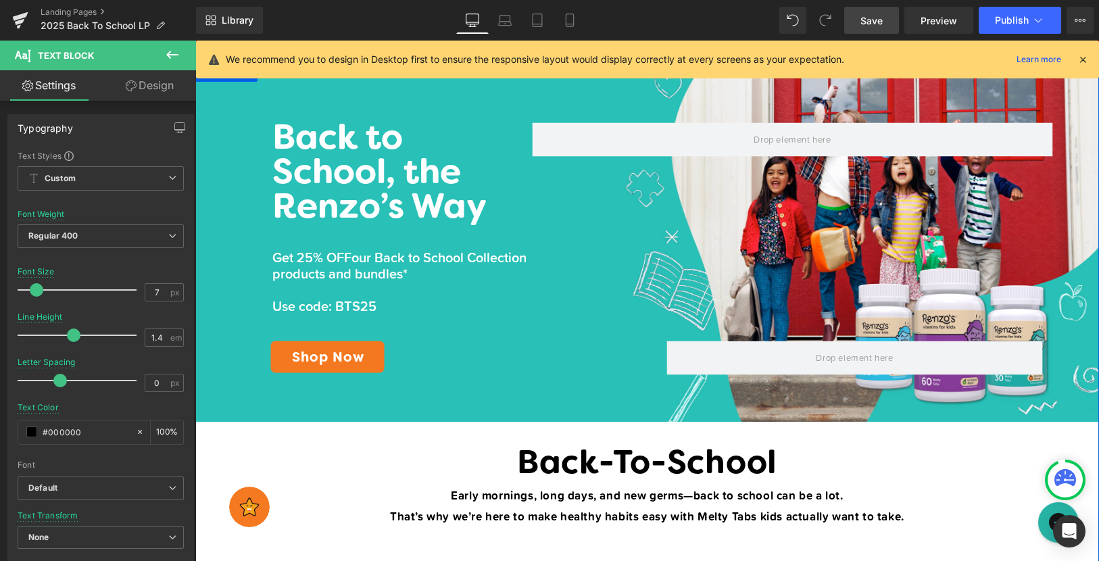
scroll to position [92, 0]
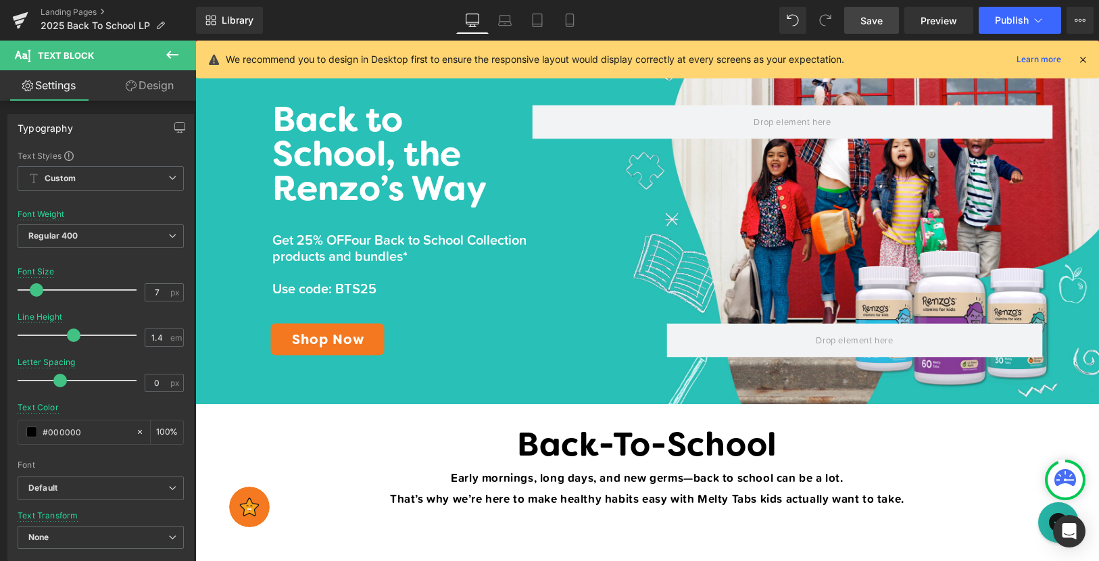
click at [160, 86] on link "Design" at bounding box center [150, 85] width 98 height 30
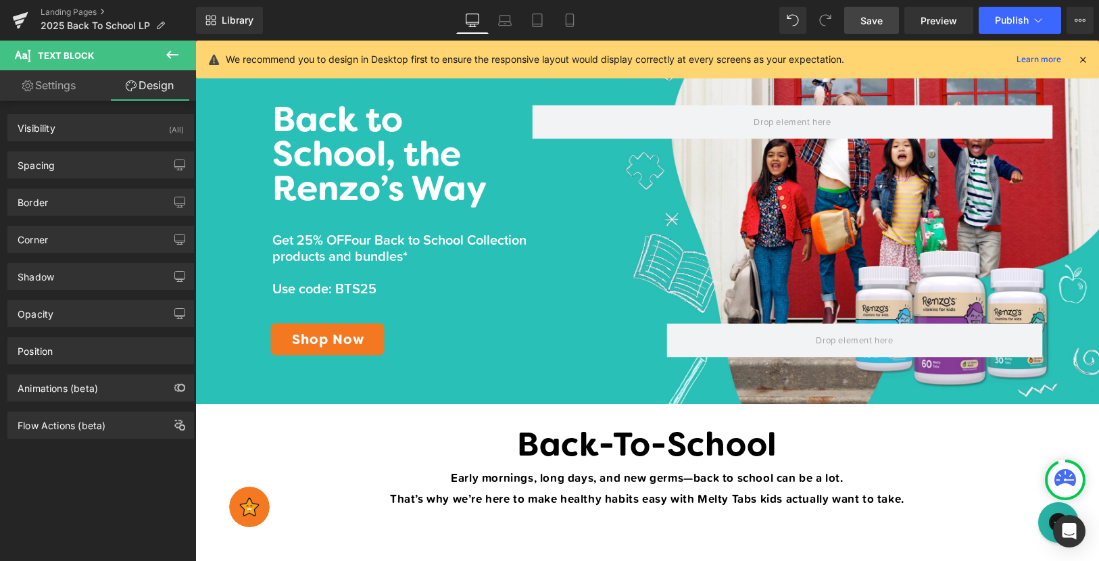
click at [70, 59] on span "Text Block" at bounding box center [66, 55] width 56 height 11
click at [160, 57] on button at bounding box center [172, 56] width 47 height 30
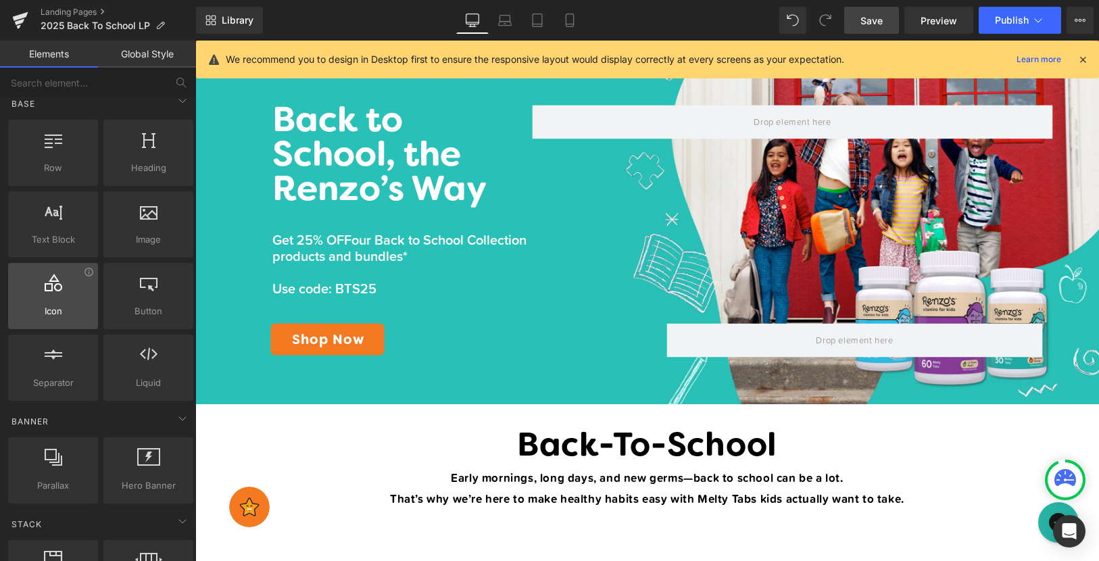
scroll to position [0, 0]
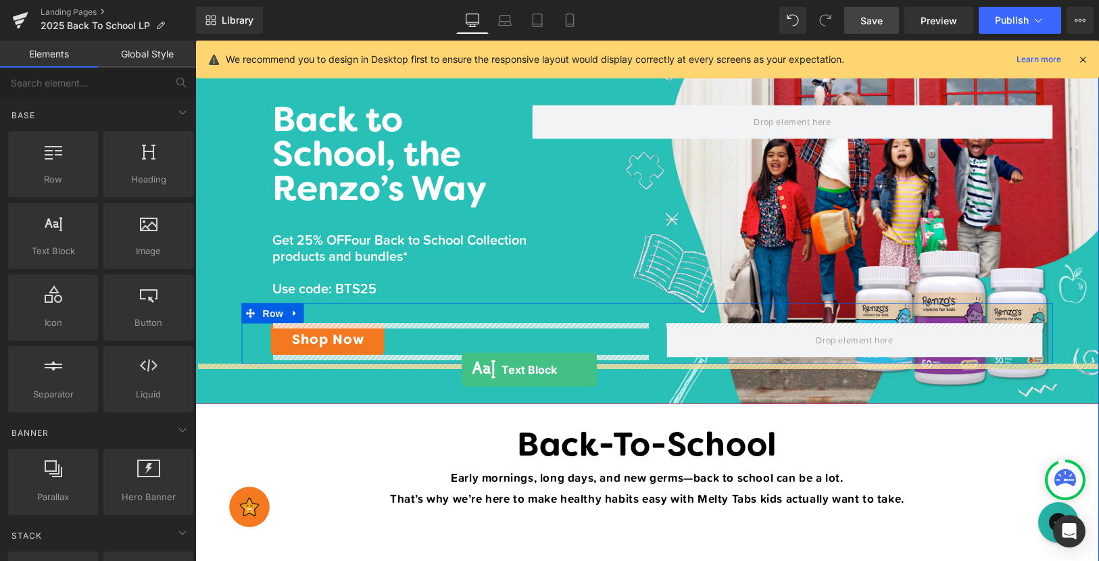
drag, startPoint x: 257, startPoint y: 285, endPoint x: 462, endPoint y: 370, distance: 221.9
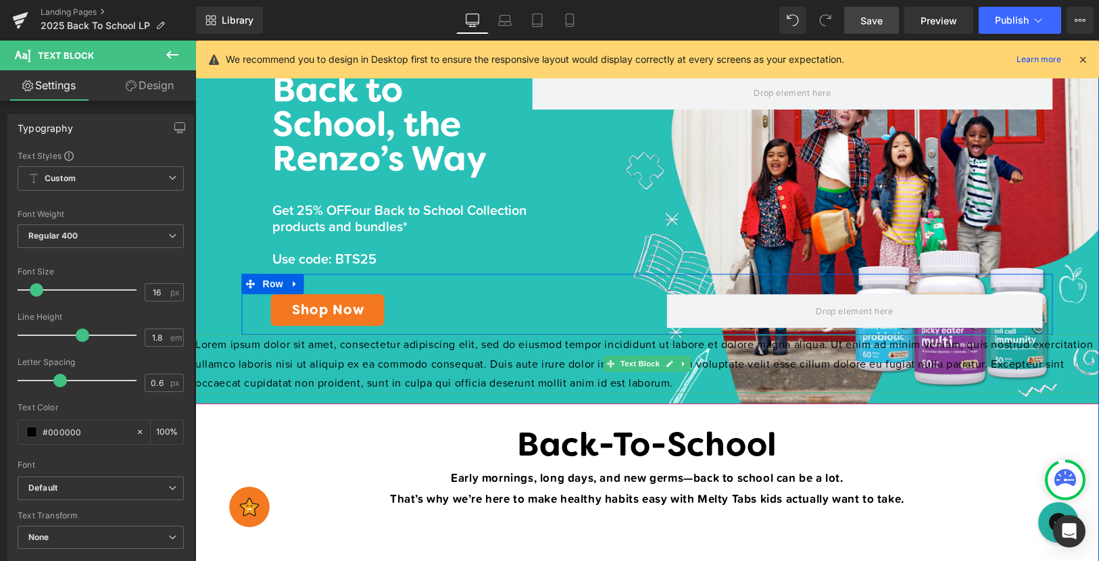
click at [462, 370] on p "Lorem ipsum dolor sit amet, consectetur adipiscing elit, sed do eiusmod tempor …" at bounding box center [647, 364] width 904 height 58
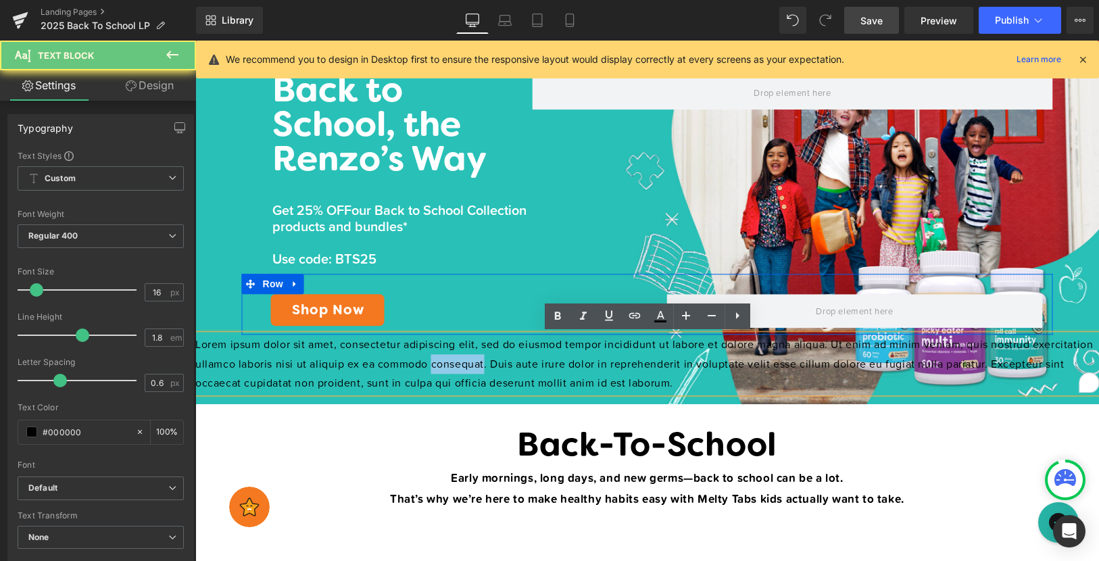
click at [462, 370] on p "Lorem ipsum dolor sit amet, consectetur adipiscing elit, sed do eiusmod tempor …" at bounding box center [647, 364] width 904 height 58
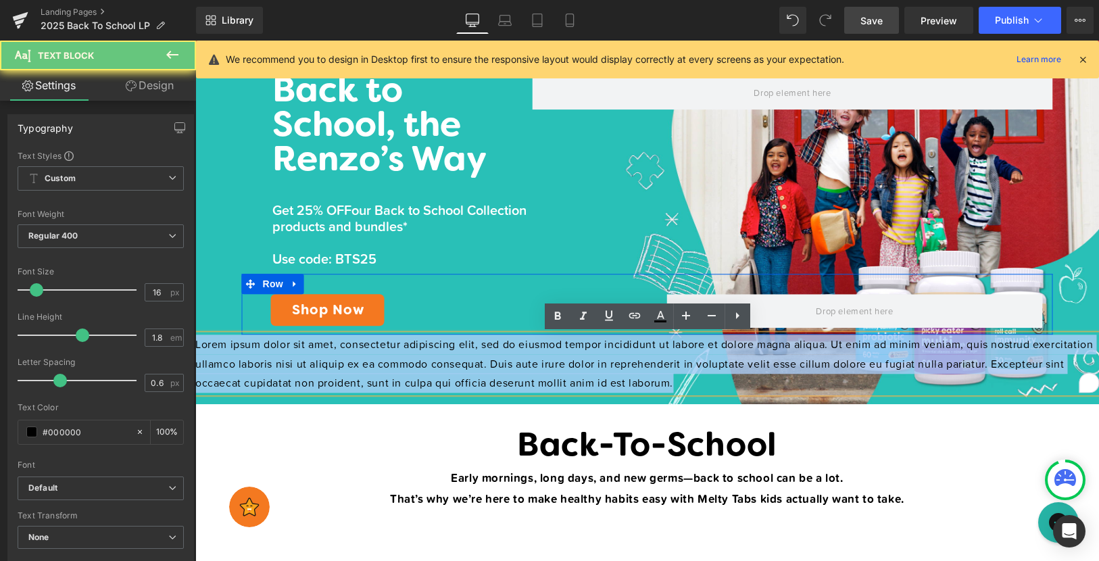
click at [462, 370] on p "Lorem ipsum dolor sit amet, consectetur adipiscing elit, sed do eiusmod tempor …" at bounding box center [647, 364] width 904 height 58
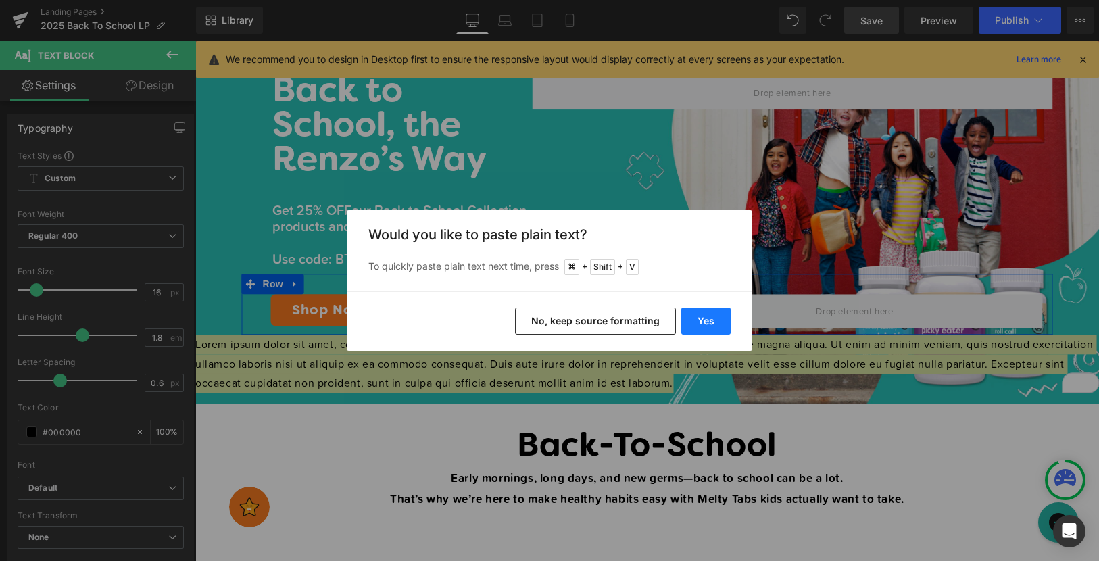
drag, startPoint x: 697, startPoint y: 321, endPoint x: 502, endPoint y: 280, distance: 198.9
click at [697, 321] on button "Yes" at bounding box center [706, 321] width 49 height 27
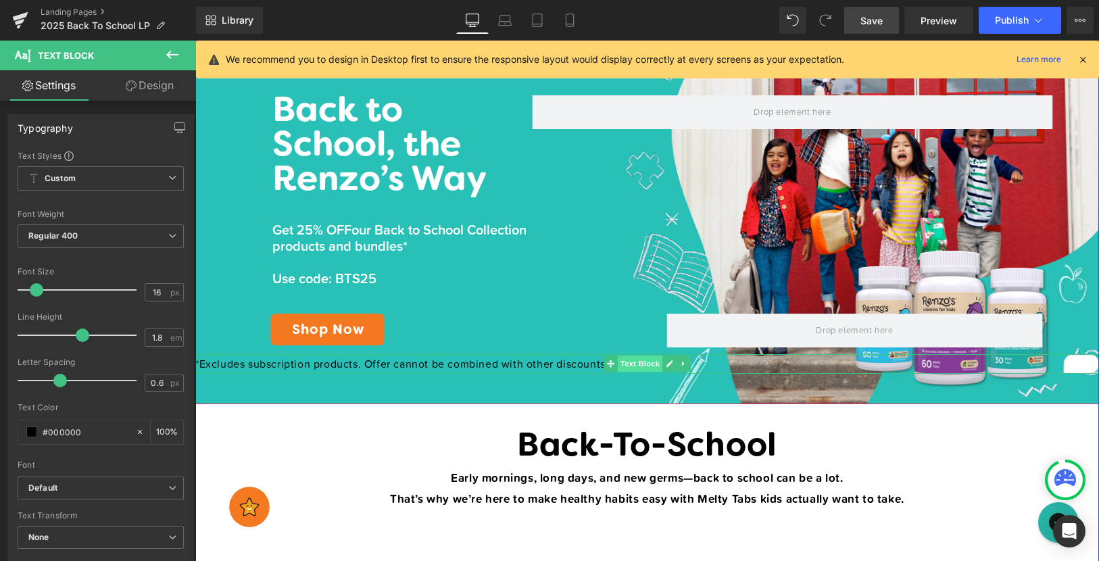
click at [633, 369] on span "Text Block" at bounding box center [640, 364] width 45 height 16
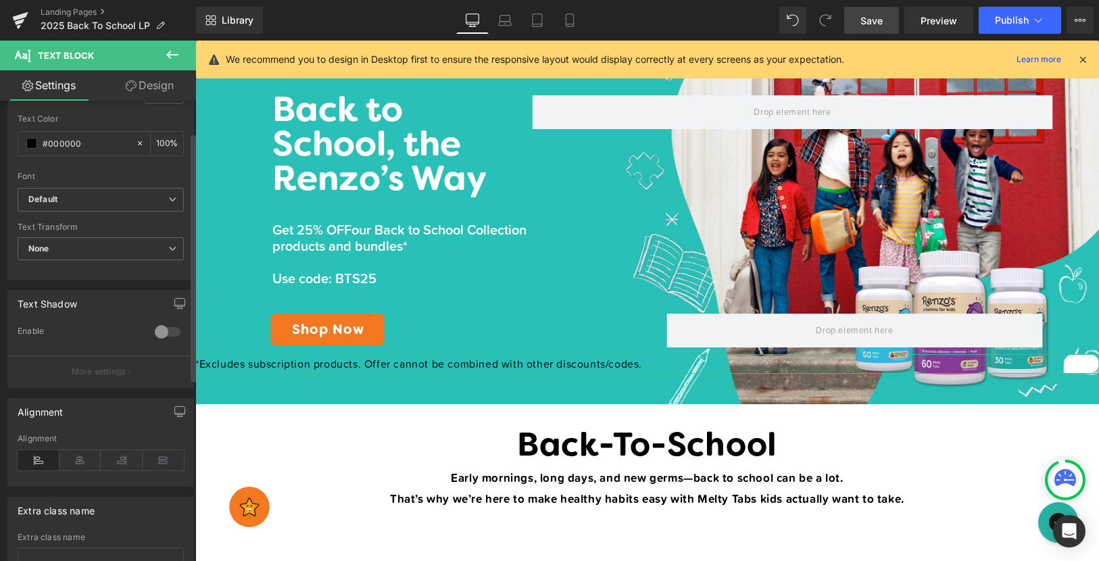
scroll to position [396, 0]
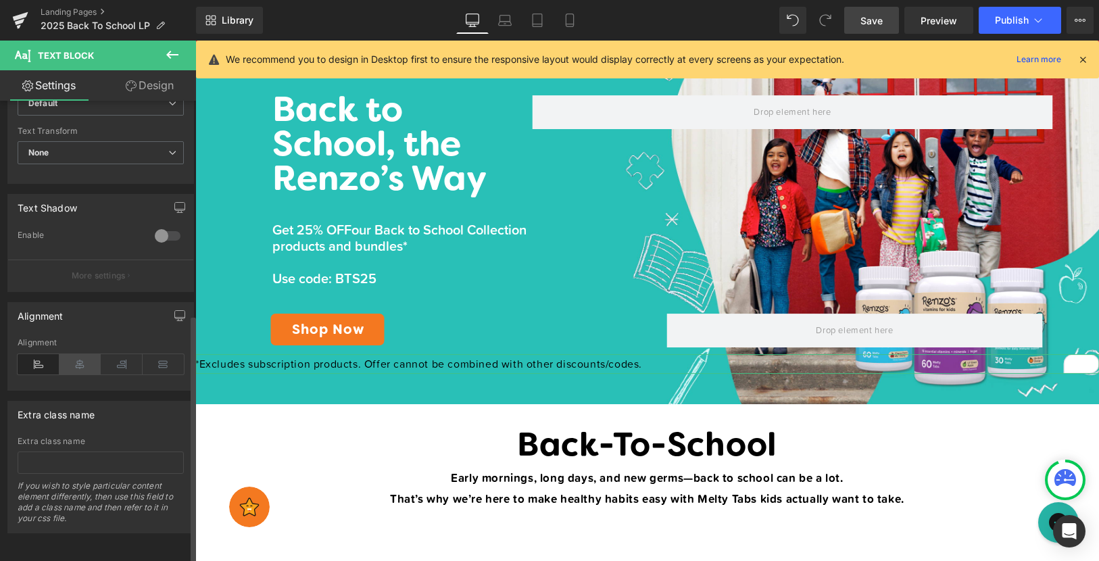
click at [70, 359] on icon at bounding box center [81, 364] width 42 height 20
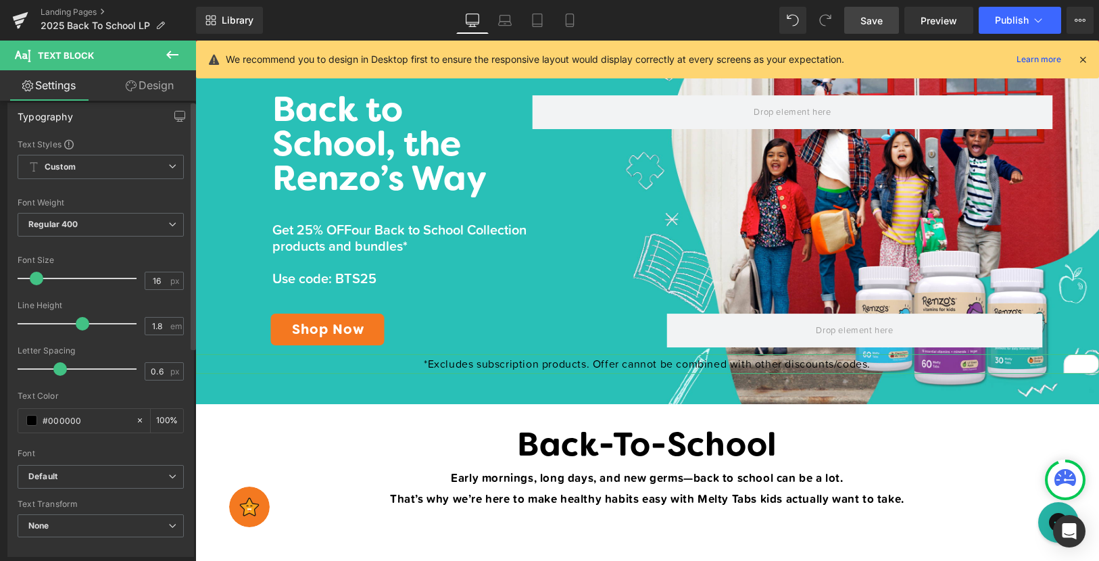
scroll to position [0, 0]
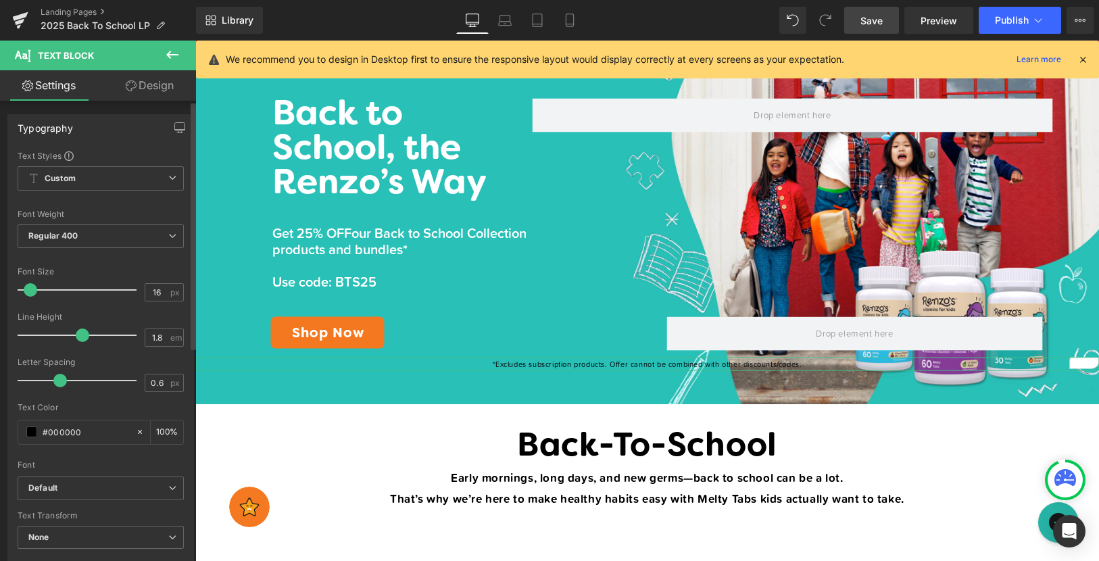
click at [26, 293] on span at bounding box center [31, 290] width 14 height 14
click at [62, 437] on input "#000000" at bounding box center [86, 432] width 87 height 15
click at [33, 433] on span at bounding box center [31, 432] width 11 height 11
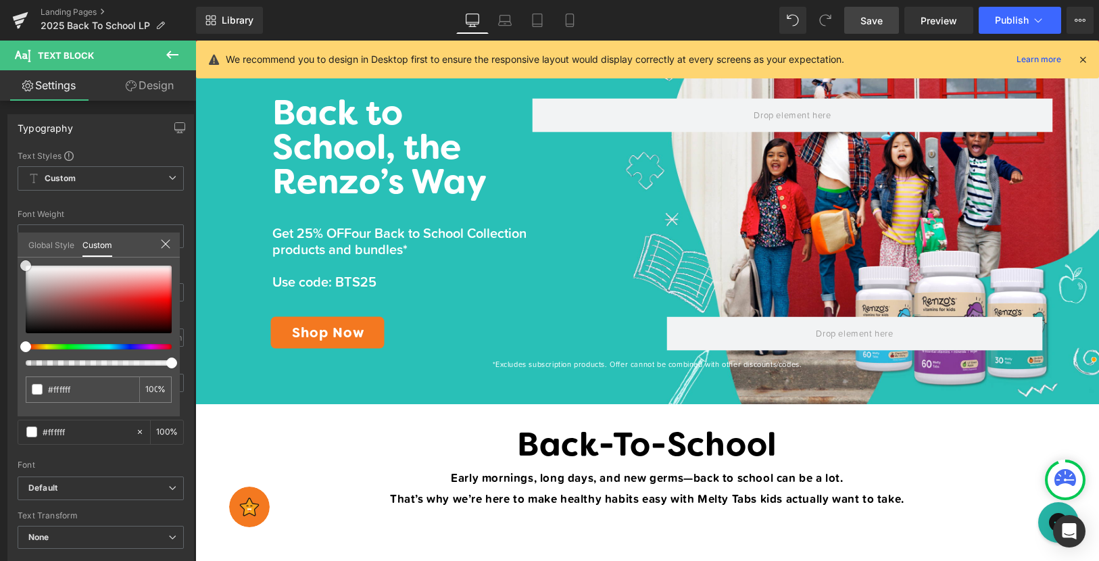
drag, startPoint x: 36, startPoint y: 293, endPoint x: -3, endPoint y: 247, distance: 60.0
click at [0, 247] on html "Text Block You are previewing how the will restyle your page. You can not edit …" at bounding box center [549, 280] width 1099 height 561
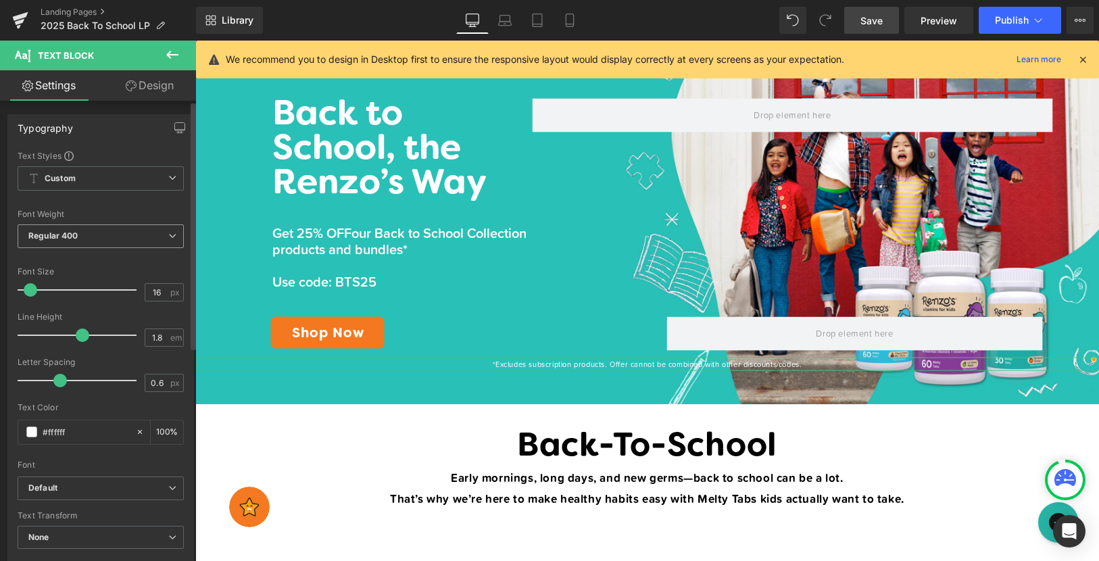
click at [88, 240] on span "Regular 400" at bounding box center [101, 236] width 166 height 24
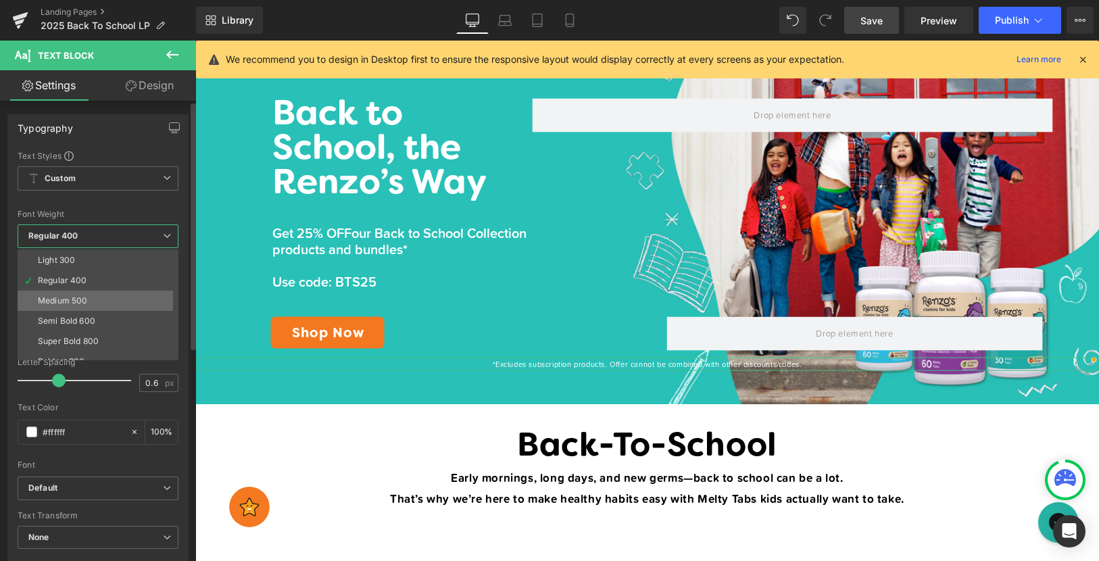
scroll to position [44, 0]
click at [89, 318] on div "Semi Bold 600" at bounding box center [66, 316] width 57 height 9
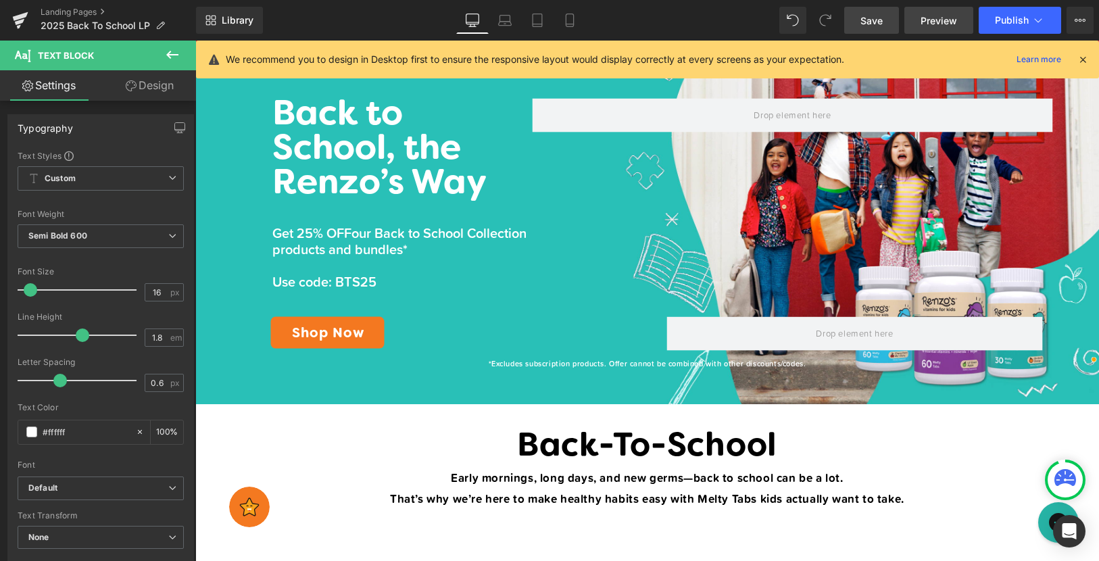
click at [945, 19] on span "Preview" at bounding box center [939, 21] width 37 height 14
click at [634, 364] on span "Text Block" at bounding box center [640, 364] width 45 height 16
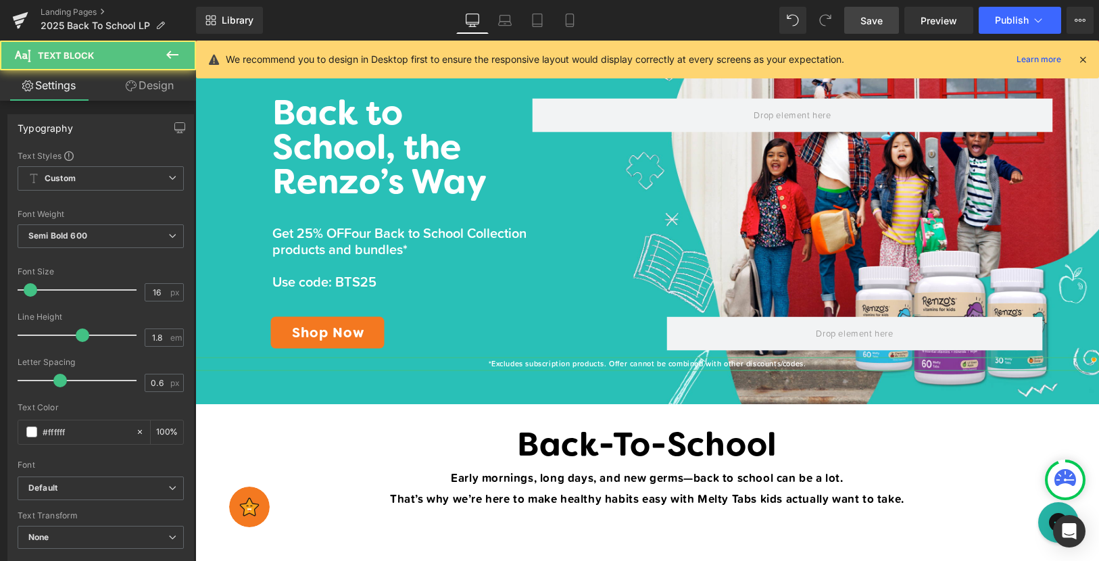
click at [154, 83] on link "Design" at bounding box center [150, 85] width 98 height 30
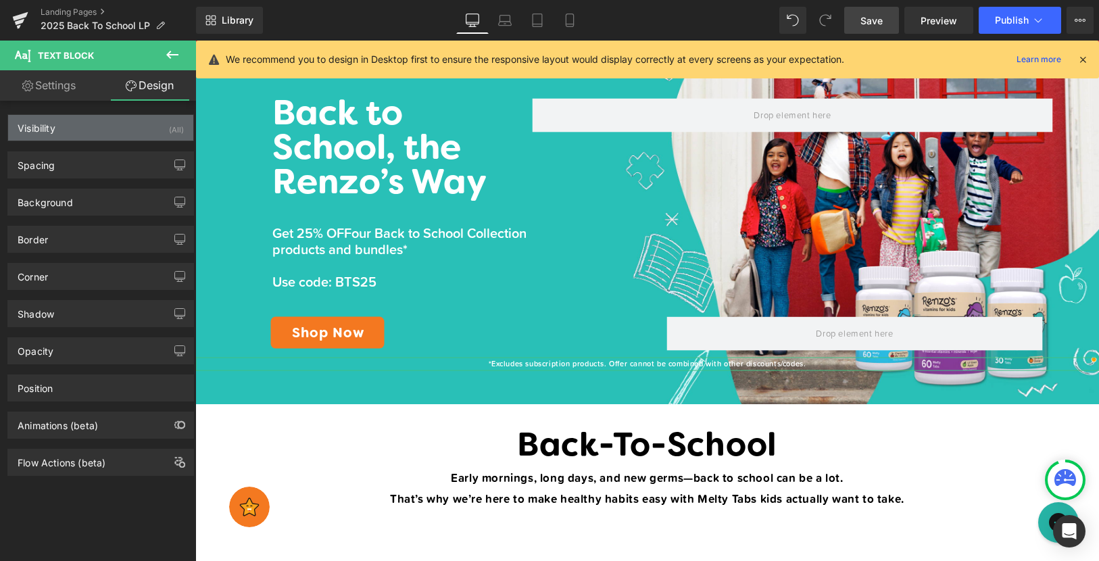
click at [114, 119] on div "Visibility (All)" at bounding box center [100, 128] width 185 height 26
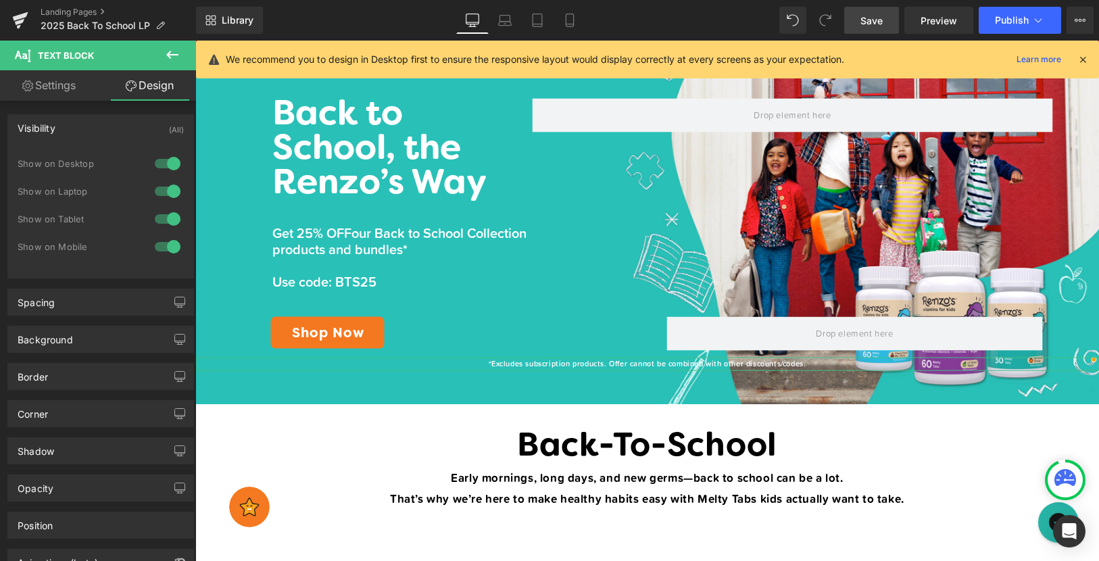
click at [161, 243] on div at bounding box center [167, 247] width 32 height 22
click at [161, 222] on div at bounding box center [167, 219] width 32 height 22
click at [886, 26] on link "Save" at bounding box center [872, 20] width 55 height 27
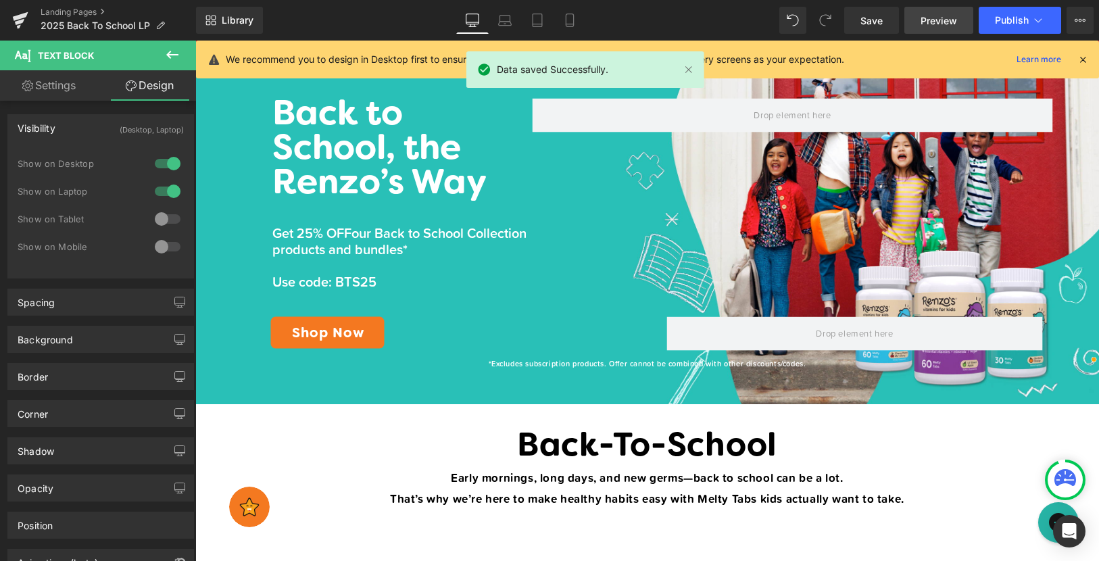
click at [956, 24] on span "Preview" at bounding box center [939, 21] width 37 height 14
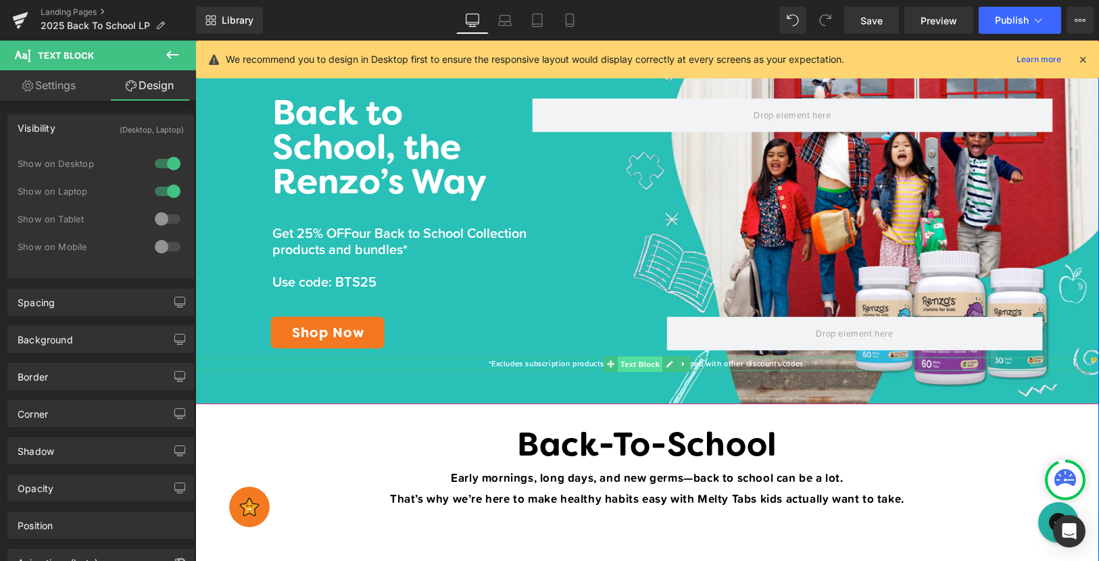
click at [632, 364] on span "Text Block" at bounding box center [640, 364] width 45 height 16
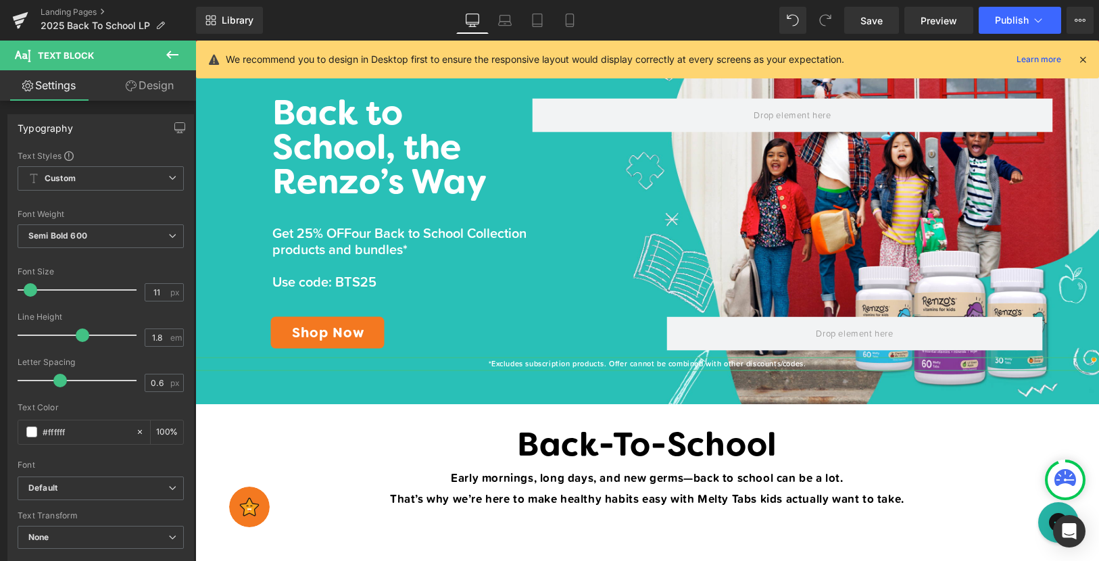
click at [151, 100] on link "Design" at bounding box center [150, 85] width 98 height 30
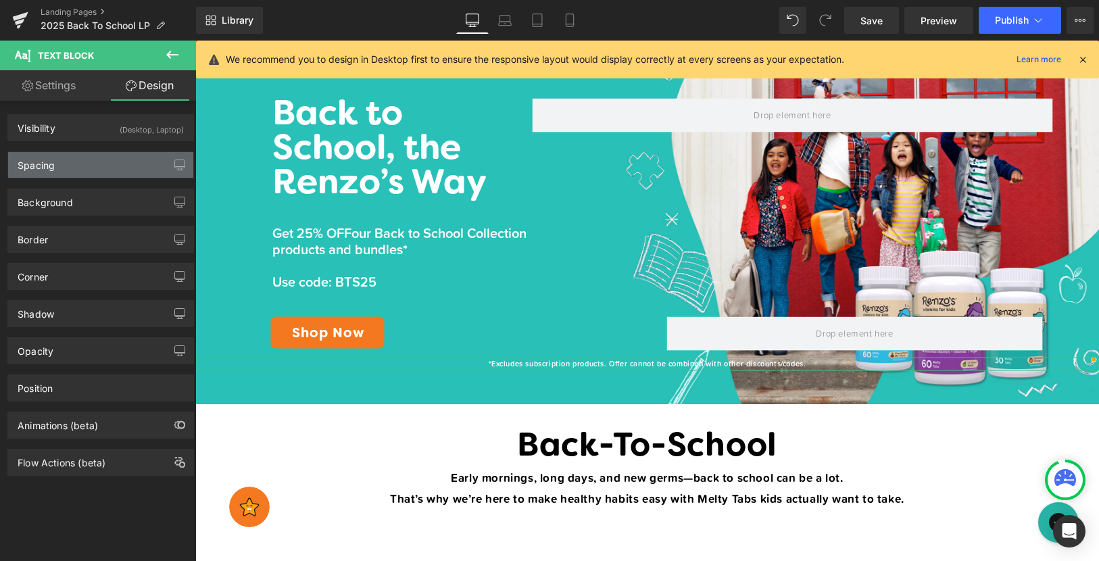
click at [55, 164] on div "Spacing" at bounding box center [100, 165] width 185 height 26
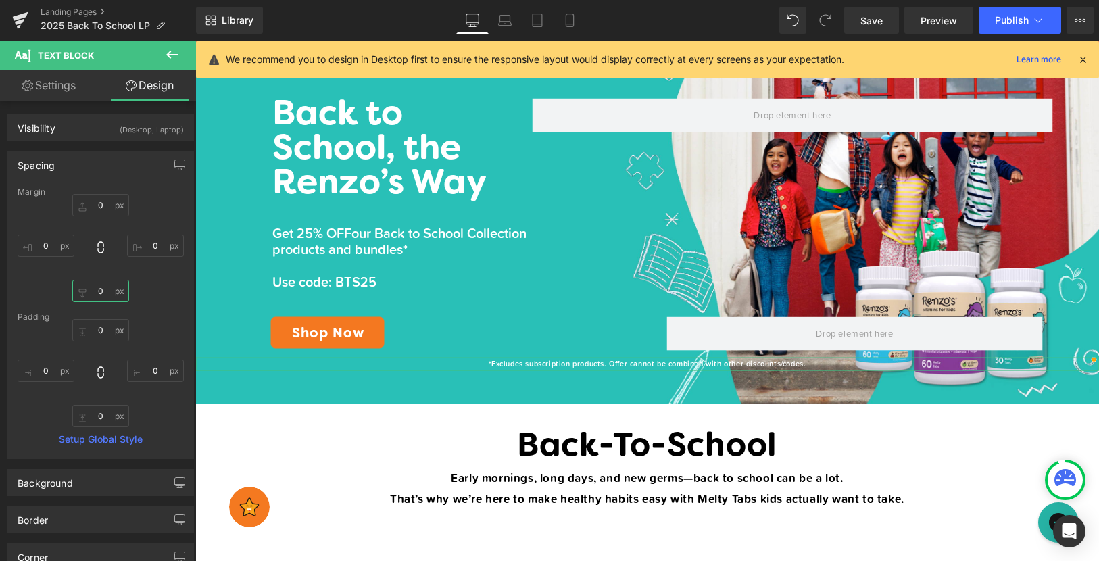
click at [100, 293] on input "0" at bounding box center [100, 291] width 57 height 22
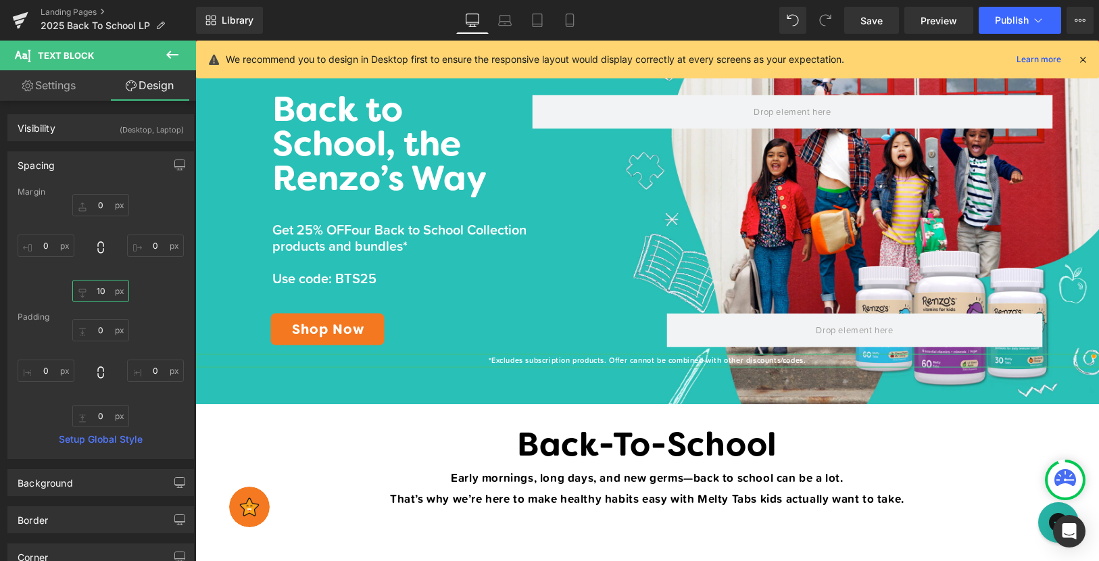
type input "1"
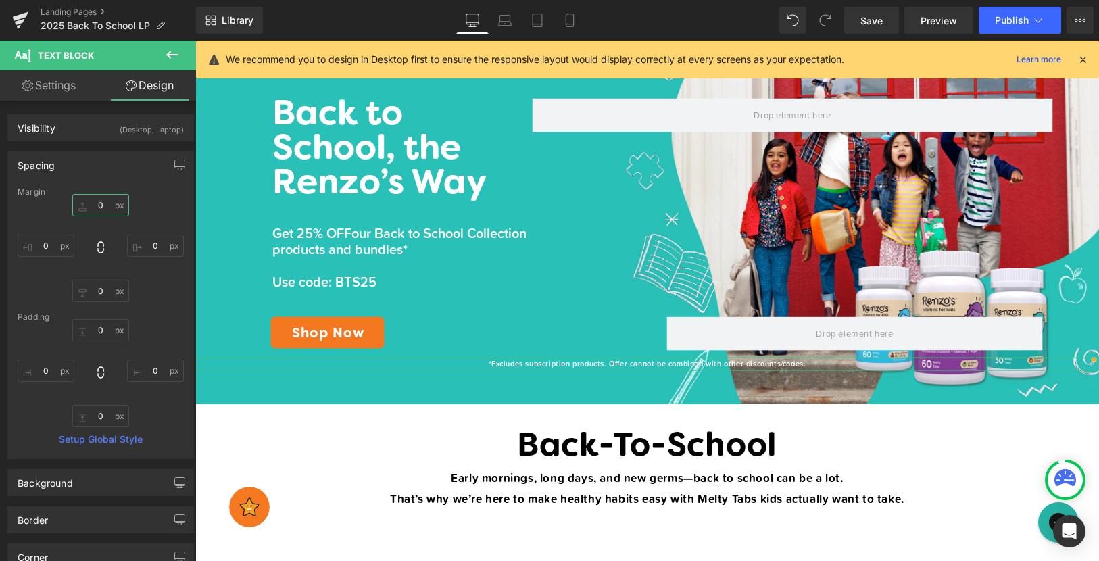
click at [101, 208] on input "0" at bounding box center [100, 205] width 57 height 22
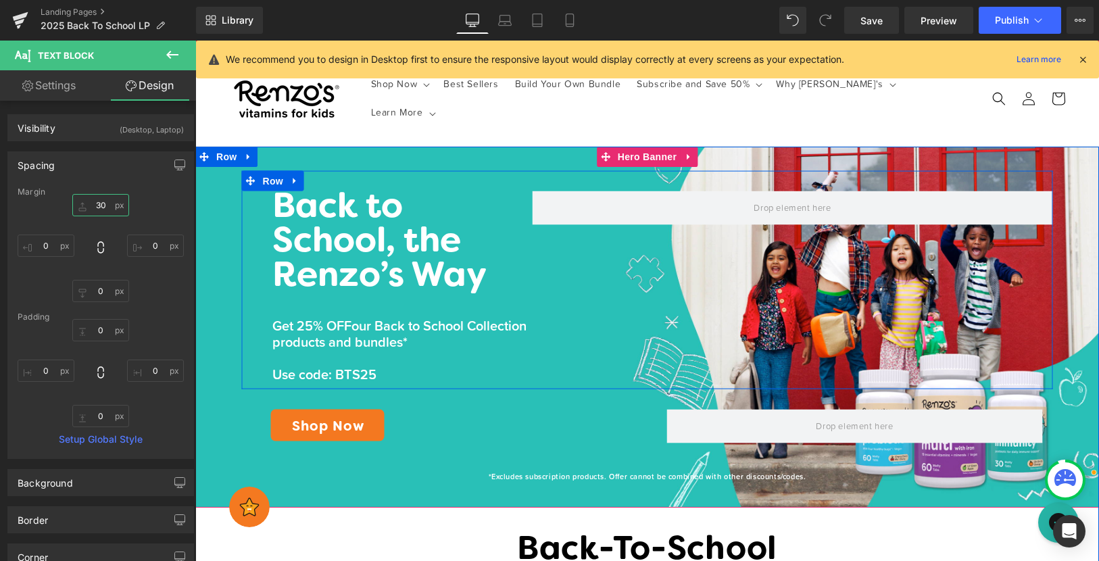
scroll to position [22, 0]
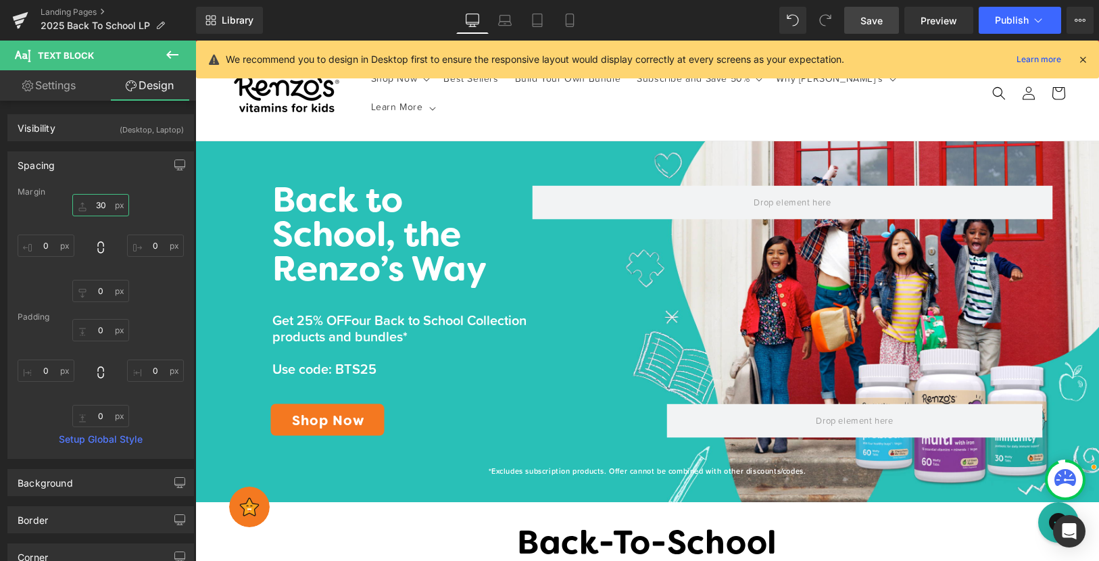
type input "30"
click at [874, 21] on span "Save" at bounding box center [872, 21] width 22 height 14
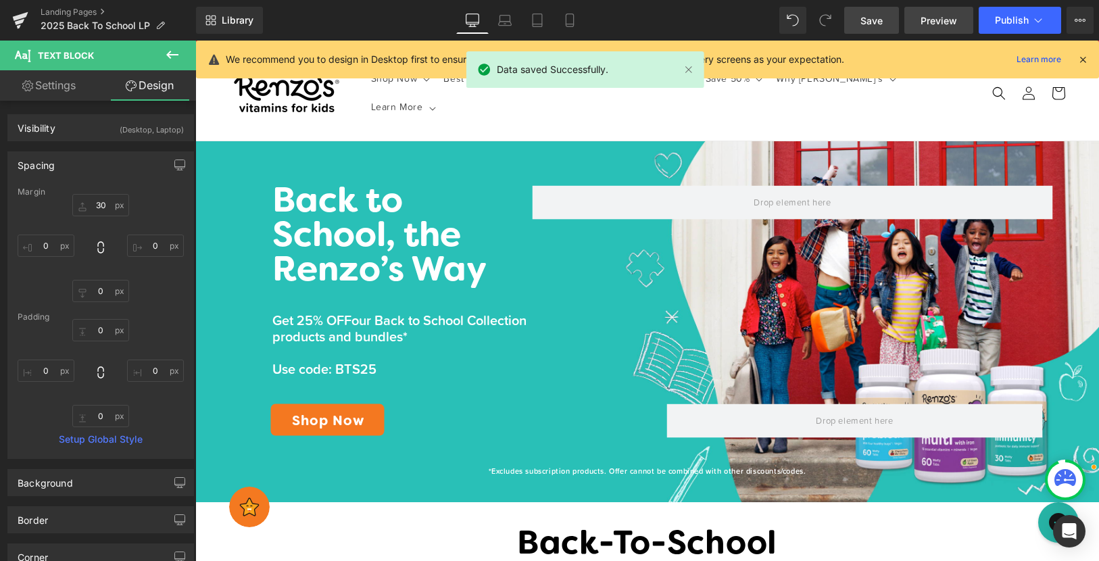
click at [929, 19] on span "Preview" at bounding box center [939, 21] width 37 height 14
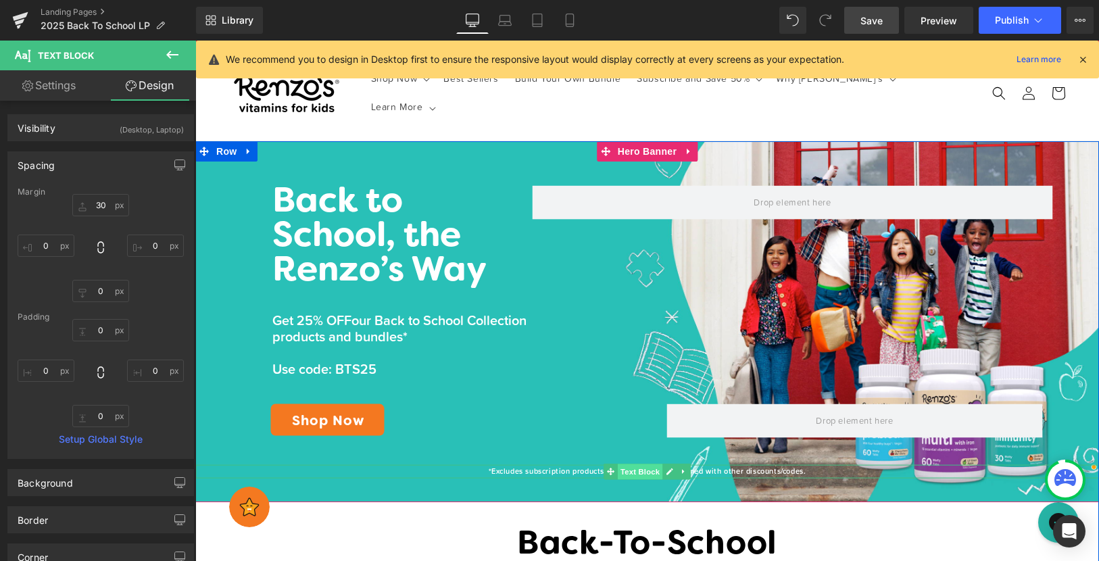
click at [639, 476] on span "Text Block" at bounding box center [640, 472] width 45 height 16
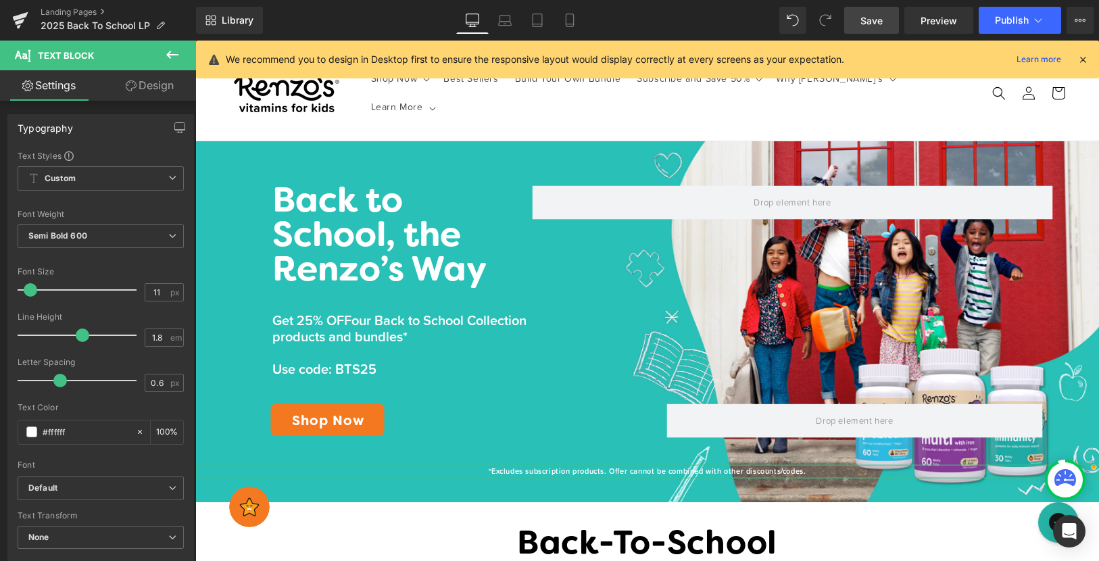
click at [142, 80] on link "Design" at bounding box center [150, 85] width 98 height 30
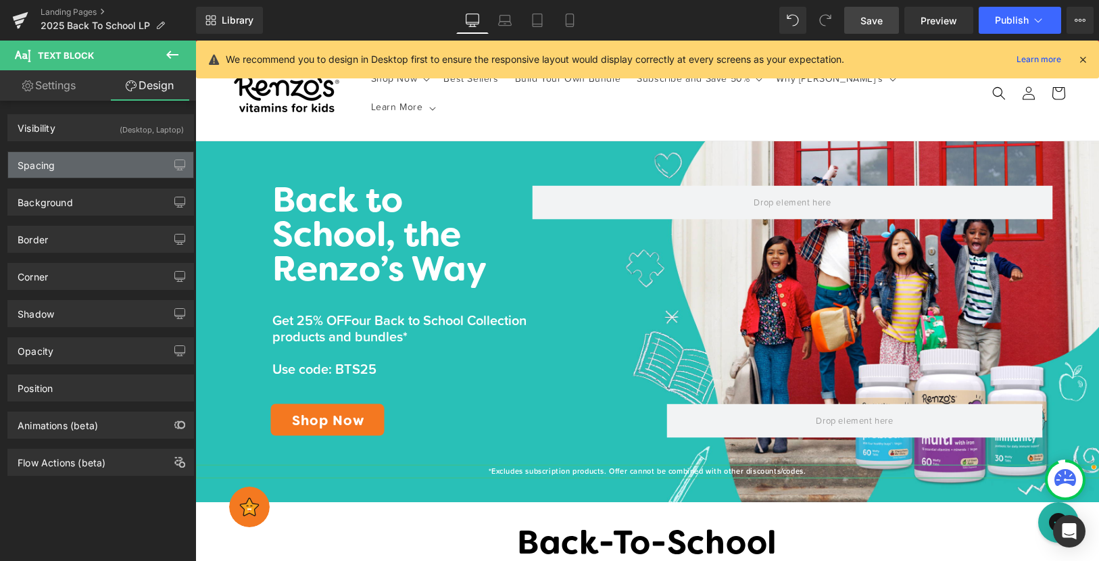
click at [72, 164] on div "Spacing" at bounding box center [100, 165] width 185 height 26
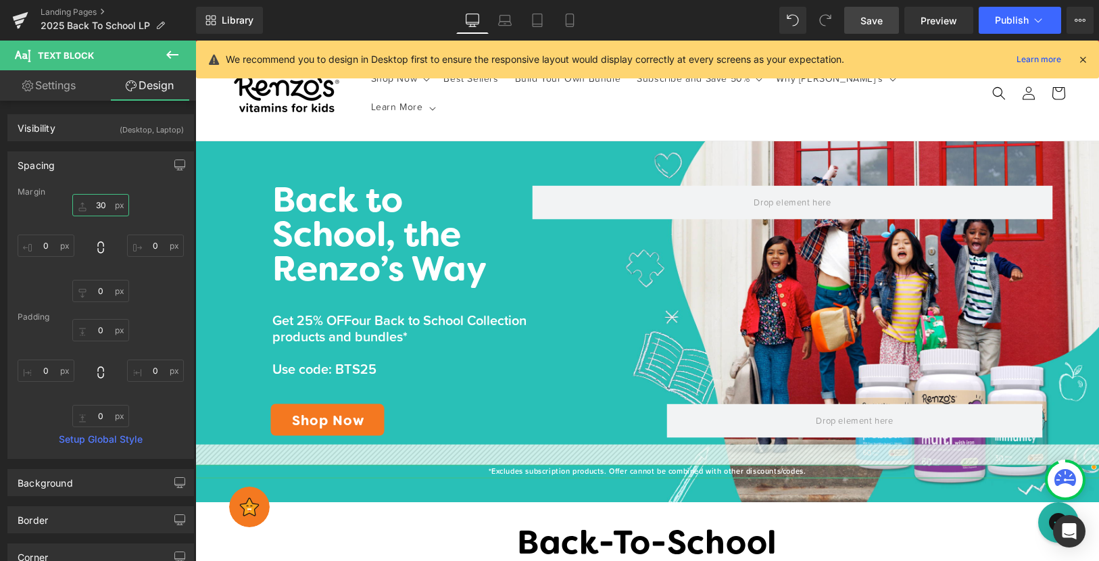
click at [99, 202] on input "30" at bounding box center [100, 205] width 57 height 22
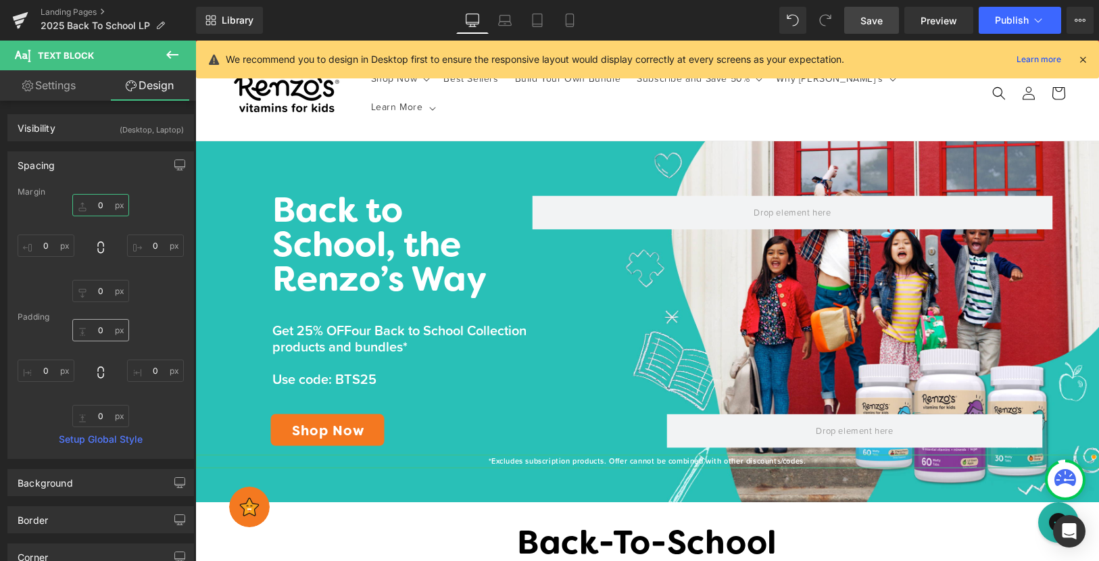
type input "0"
click at [97, 330] on input "0" at bounding box center [100, 330] width 57 height 22
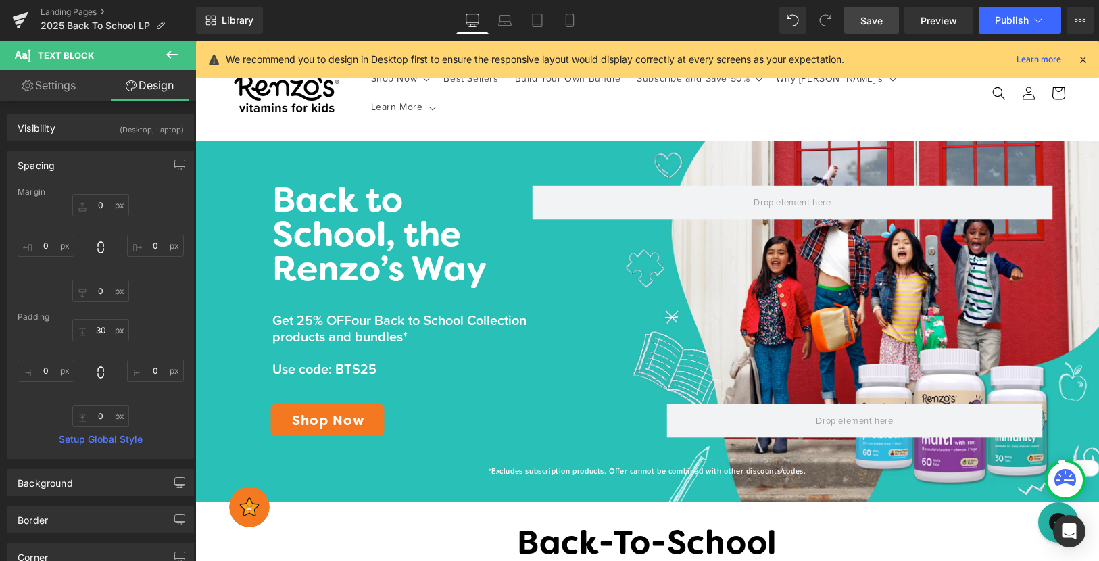
click at [866, 17] on span "Save" at bounding box center [872, 21] width 22 height 14
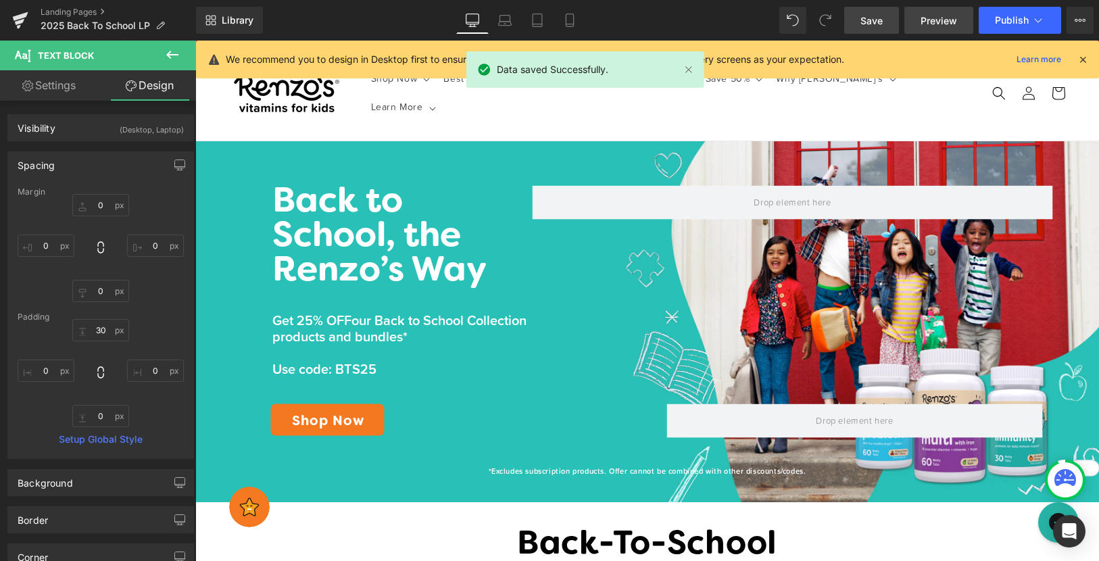
click at [954, 17] on span "Preview" at bounding box center [939, 21] width 37 height 14
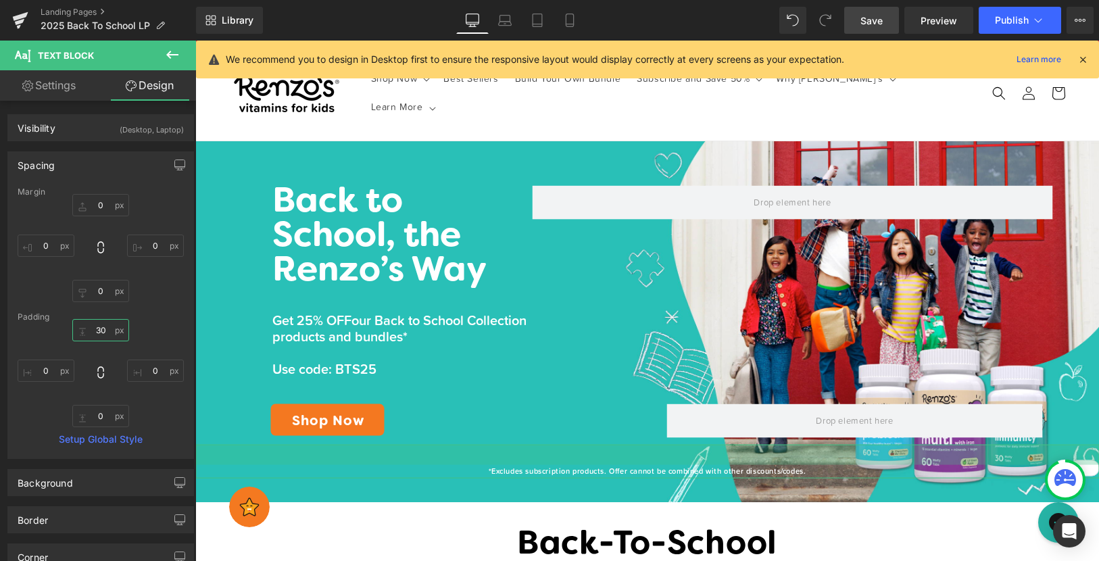
click at [94, 327] on input "30" at bounding box center [100, 330] width 57 height 22
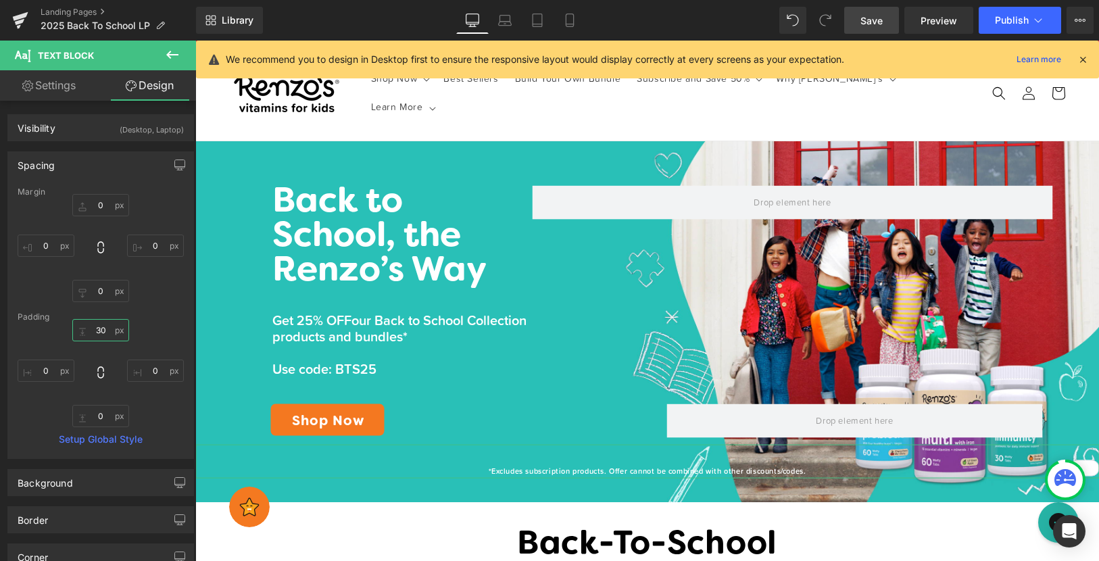
click at [98, 331] on input "30" at bounding box center [100, 330] width 57 height 22
type input "0"
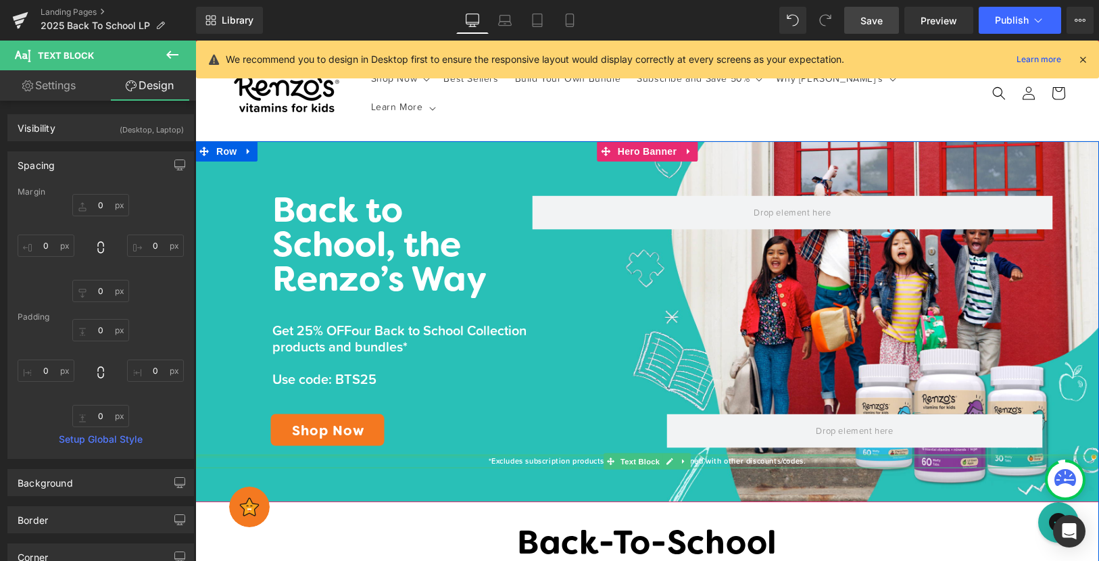
click at [541, 458] on p "*Excludes subscription products. Offer cannot be combined with other discounts/…" at bounding box center [647, 462] width 904 height 14
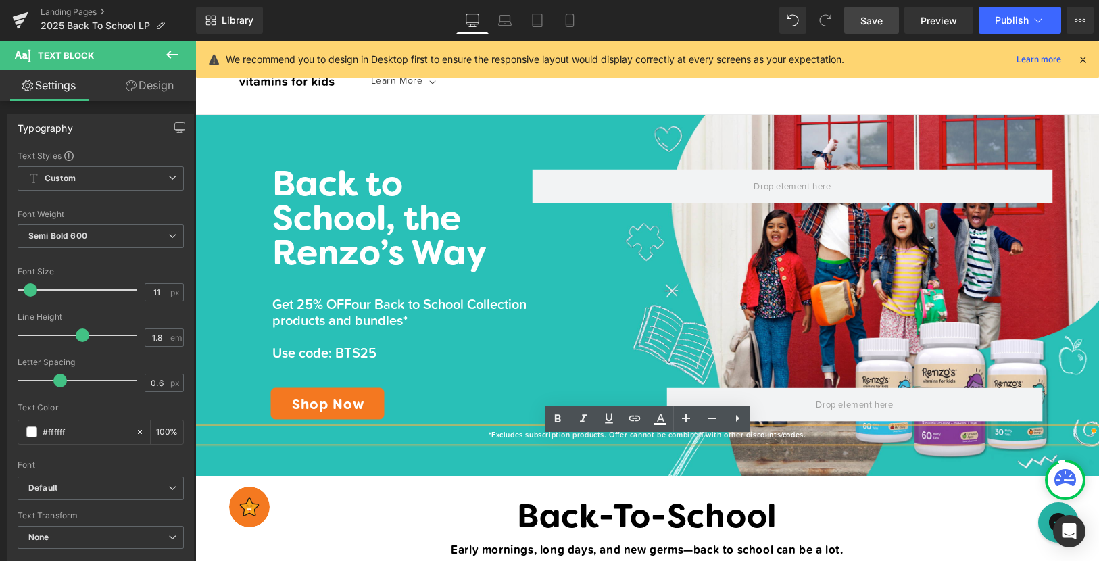
scroll to position [52, 0]
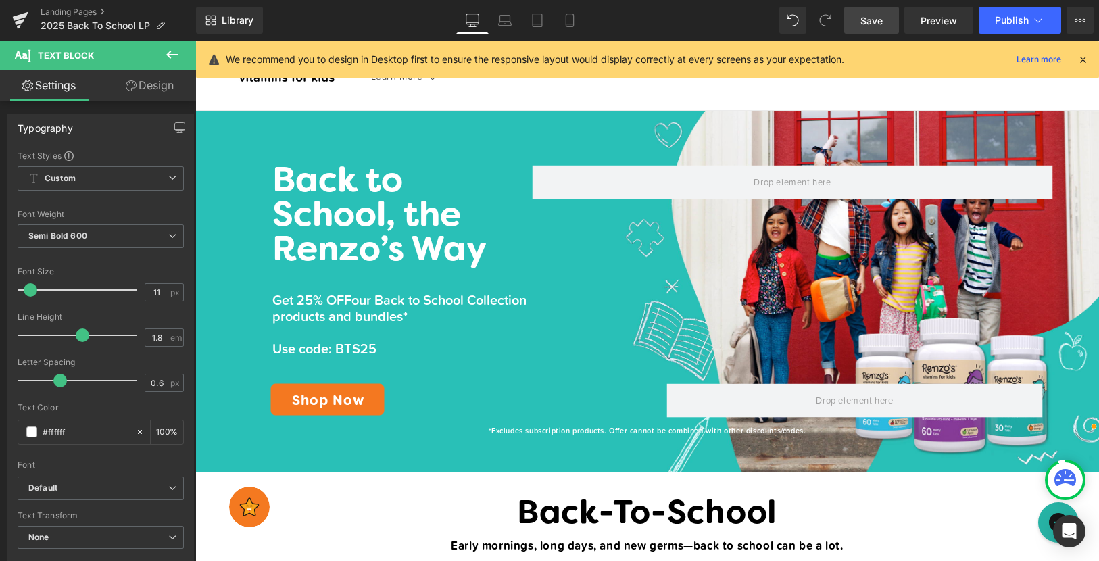
click at [879, 26] on span "Save" at bounding box center [872, 21] width 22 height 14
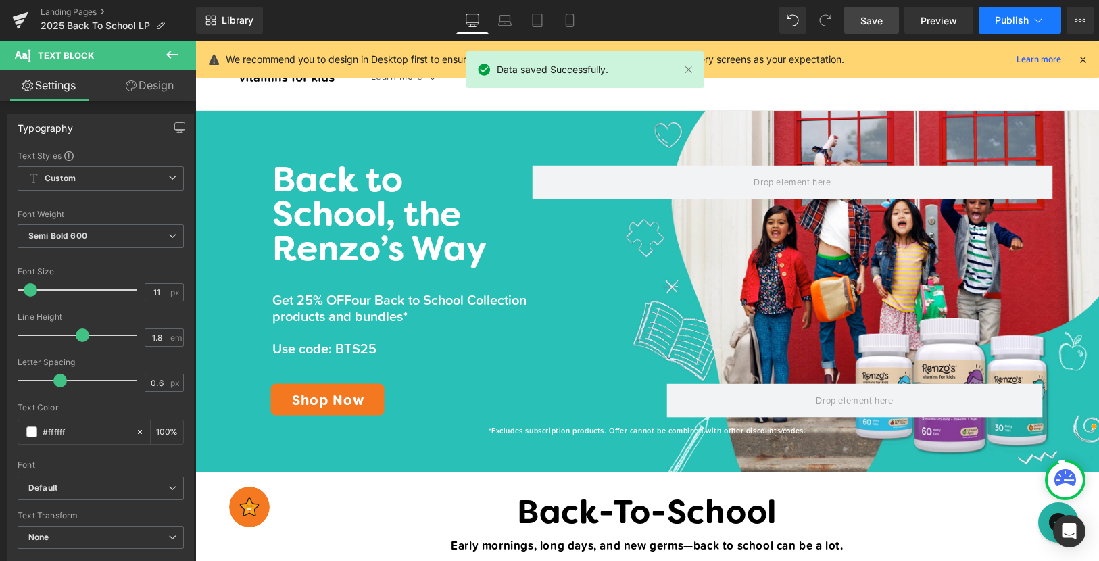
click at [1022, 20] on span "Publish" at bounding box center [1012, 20] width 34 height 11
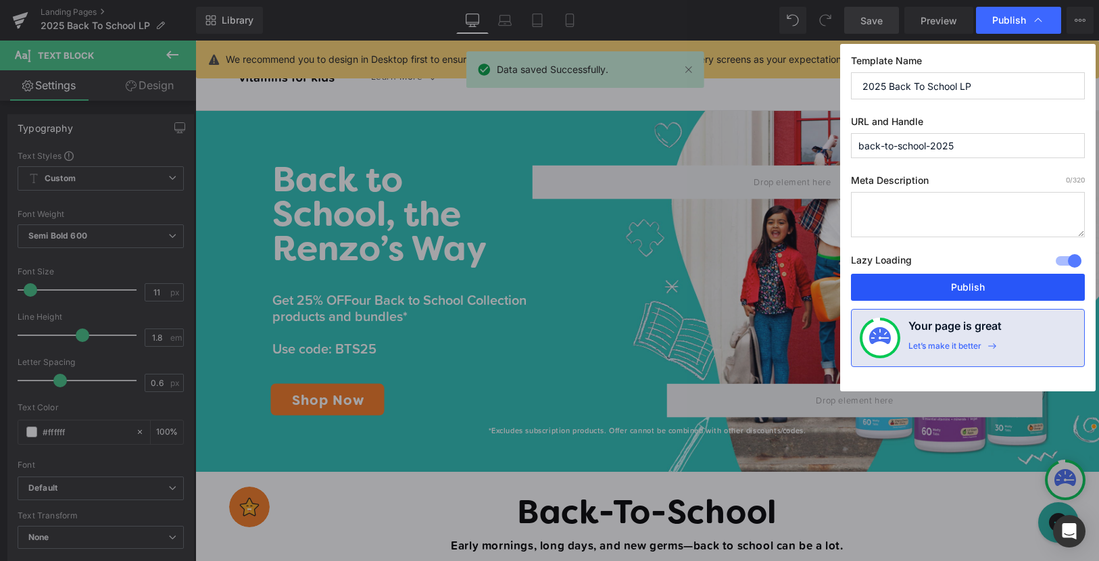
drag, startPoint x: 899, startPoint y: 278, endPoint x: 703, endPoint y: 239, distance: 200.0
click at [899, 278] on button "Publish" at bounding box center [968, 287] width 234 height 27
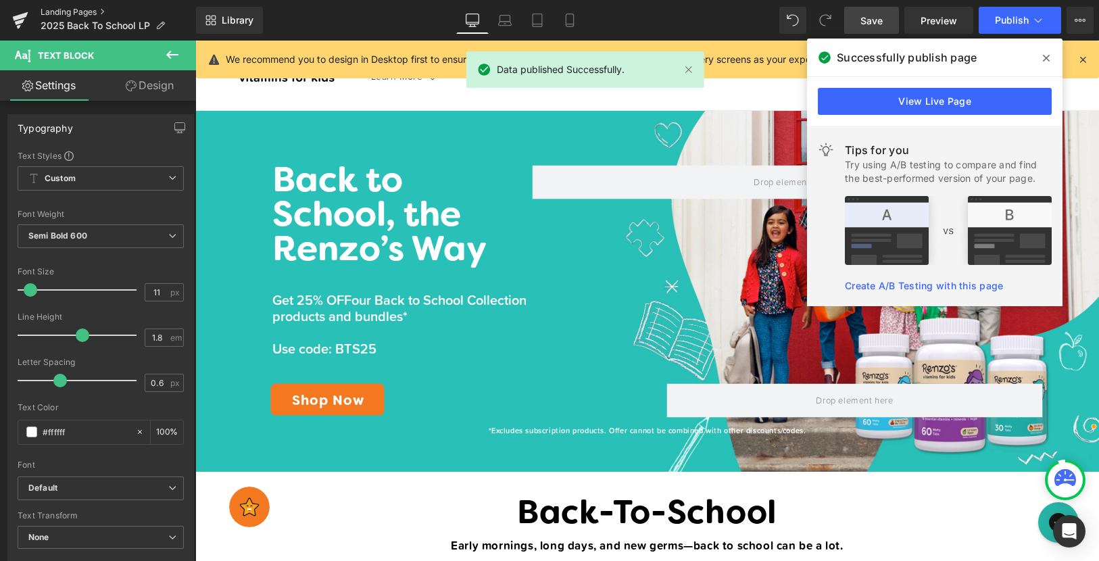
click at [78, 11] on link "Landing Pages" at bounding box center [119, 12] width 156 height 11
